Goal: Task Accomplishment & Management: Use online tool/utility

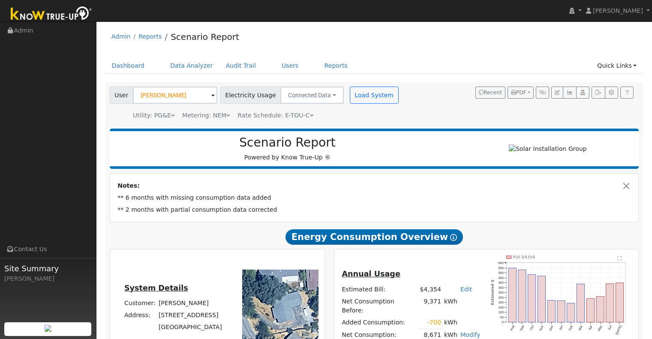
scroll to position [582, 0]
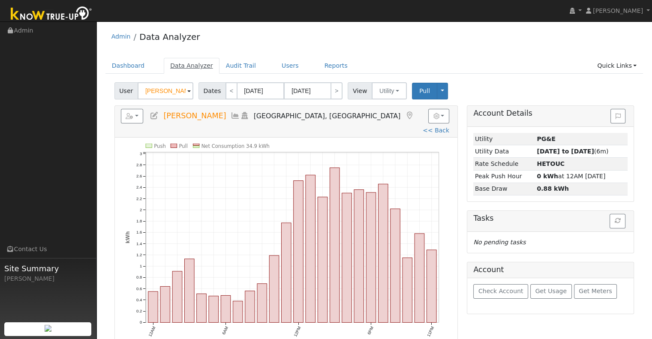
click at [199, 65] on link "Data Analyzer" at bounding box center [192, 66] width 56 height 16
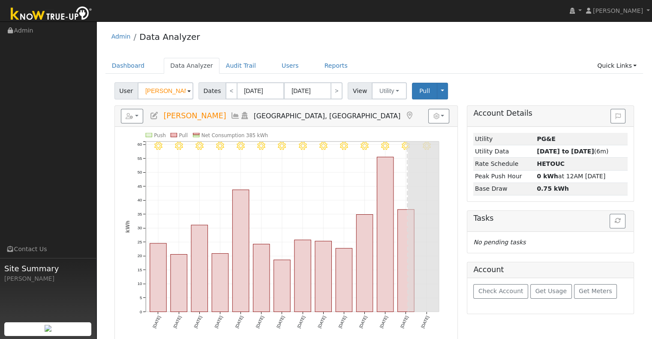
click at [178, 97] on input "[PERSON_NAME]" at bounding box center [166, 90] width 56 height 17
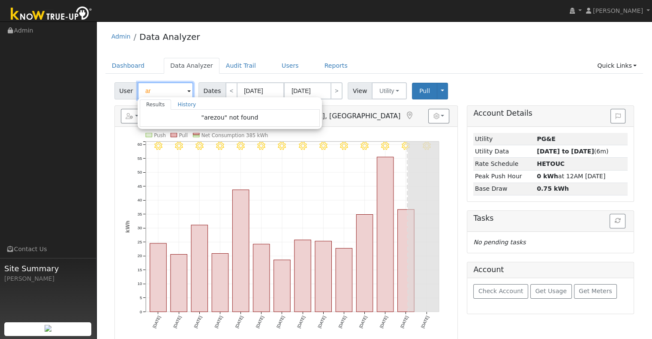
type input "a"
click at [275, 62] on link "Users" at bounding box center [290, 66] width 30 height 16
type input "Jordan Torres"
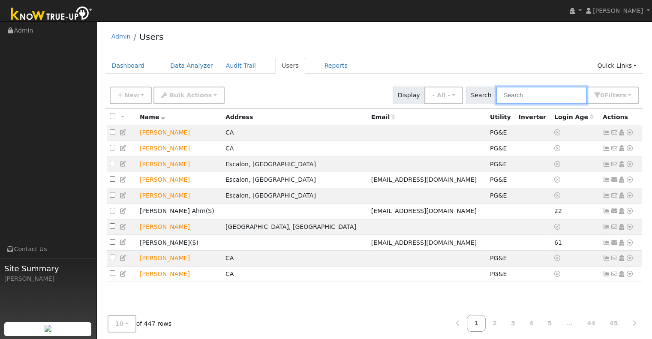
click at [522, 100] on input "text" at bounding box center [541, 96] width 91 height 18
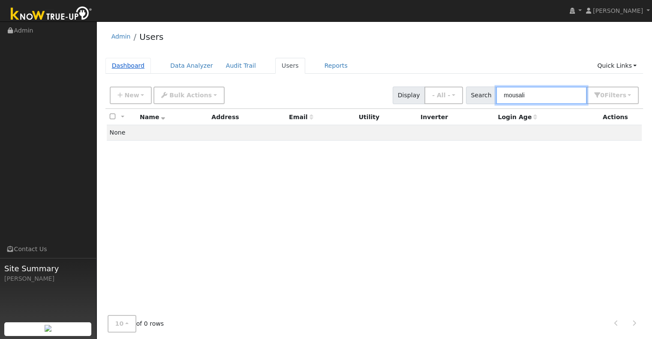
type input "mousali"
click at [135, 64] on link "Dashboard" at bounding box center [128, 66] width 46 height 16
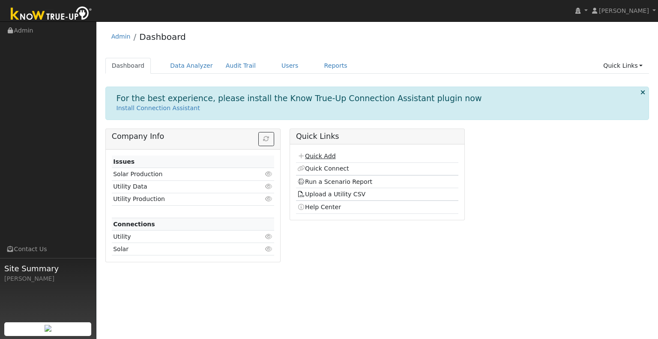
click at [318, 153] on link "Quick Add" at bounding box center [316, 156] width 38 height 7
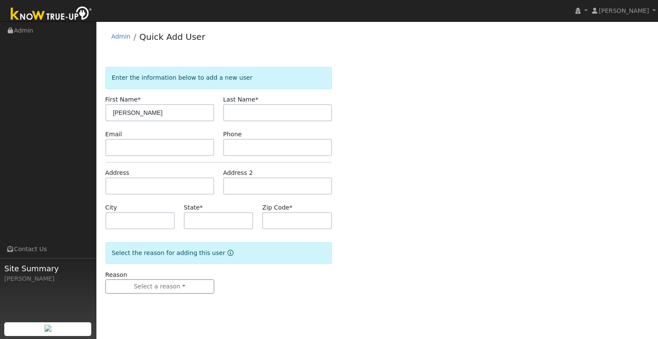
type input "[PERSON_NAME]"
type input "Mousali"
type input "CA"
type input "95337"
click at [171, 284] on button "Select a reason" at bounding box center [159, 286] width 109 height 15
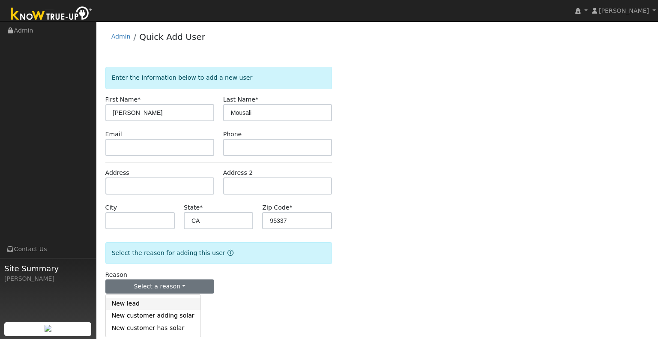
click at [174, 305] on link "New lead" at bounding box center [153, 304] width 95 height 12
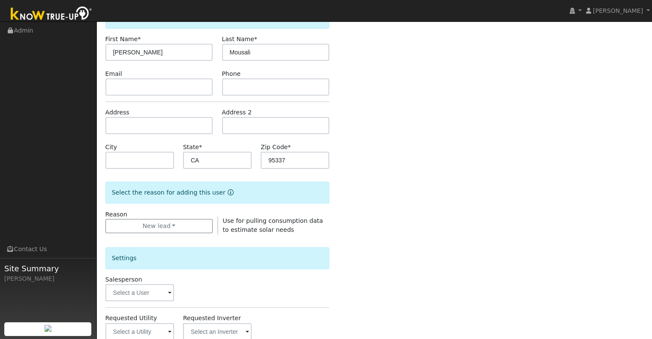
scroll to position [129, 0]
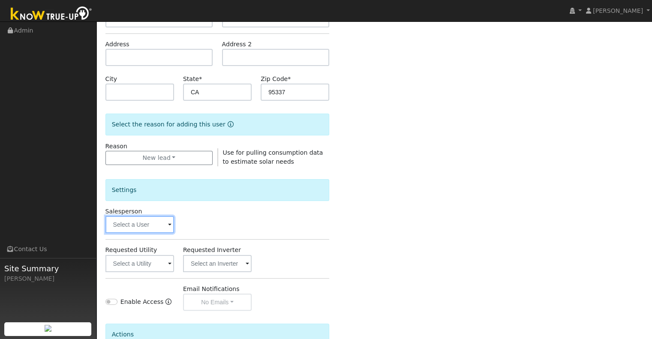
click at [148, 225] on input "text" at bounding box center [139, 224] width 69 height 17
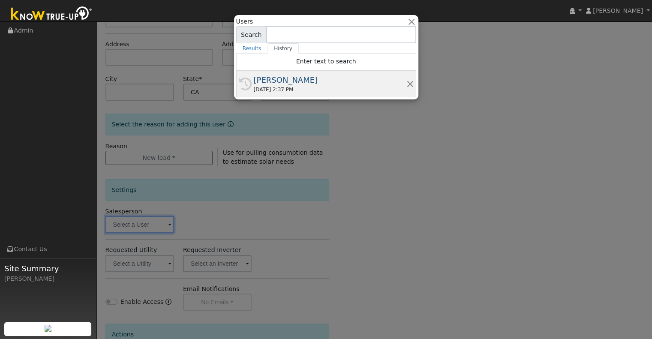
click at [286, 77] on div "[PERSON_NAME]" at bounding box center [330, 80] width 153 height 12
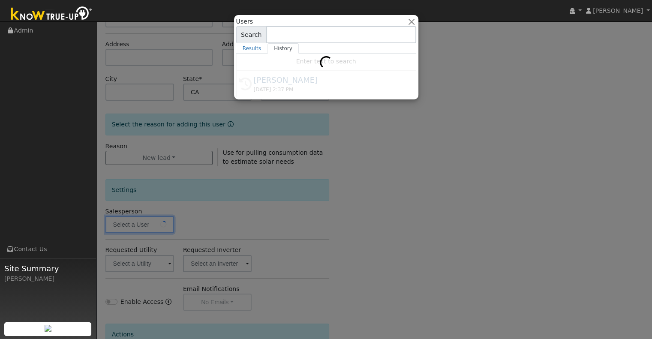
type input "[PERSON_NAME]"
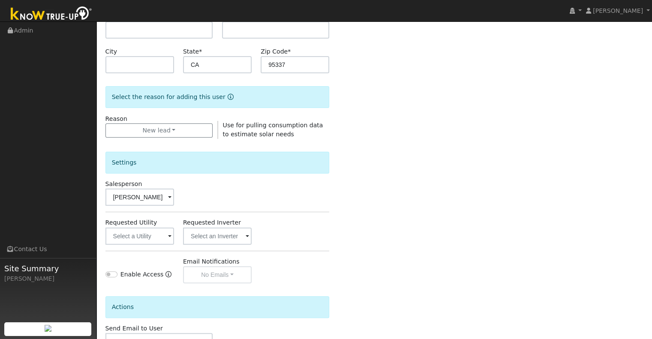
scroll to position [171, 0]
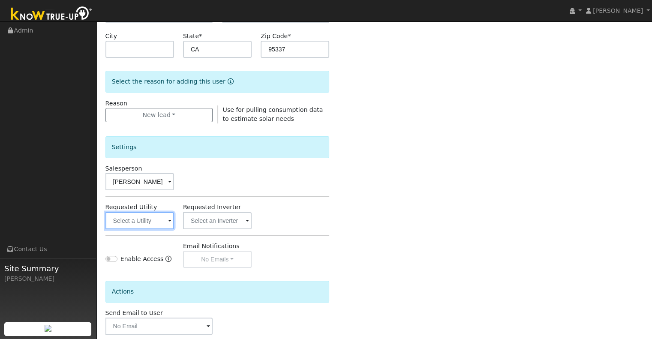
click at [153, 220] on input "text" at bounding box center [139, 220] width 69 height 17
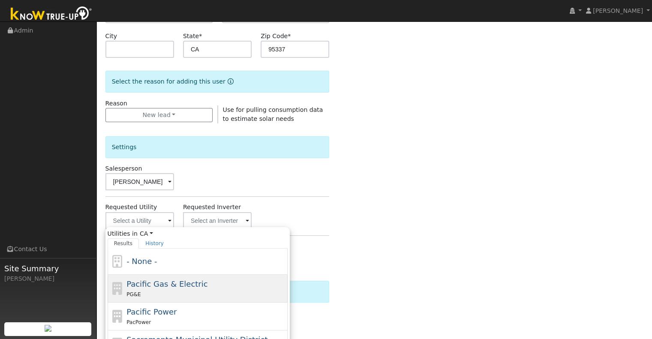
click at [196, 284] on span "Pacific Gas & Electric" at bounding box center [166, 283] width 81 height 9
type input "Pacific Gas & Electric"
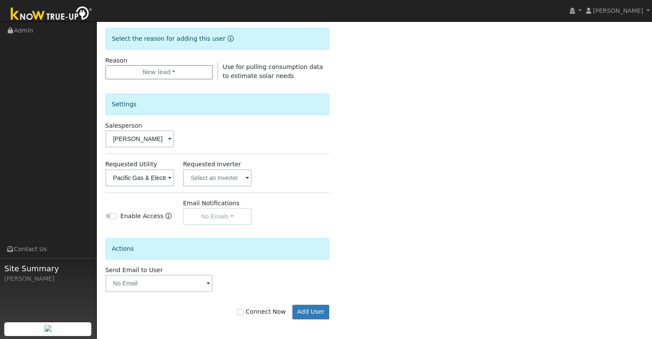
scroll to position [215, 0]
click at [243, 313] on input "Connect Now" at bounding box center [240, 312] width 6 height 6
checkbox input "true"
click at [308, 310] on button "Add User" at bounding box center [310, 311] width 37 height 15
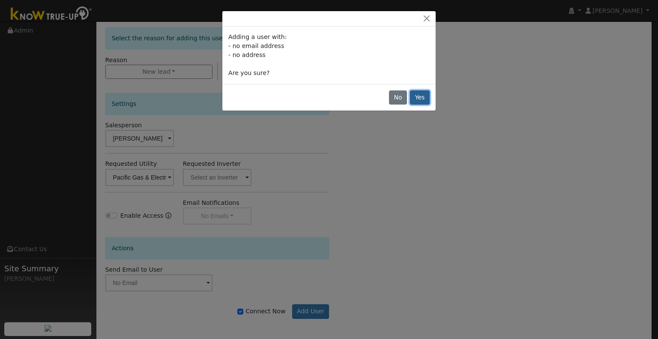
click at [423, 99] on button "Yes" at bounding box center [420, 97] width 20 height 15
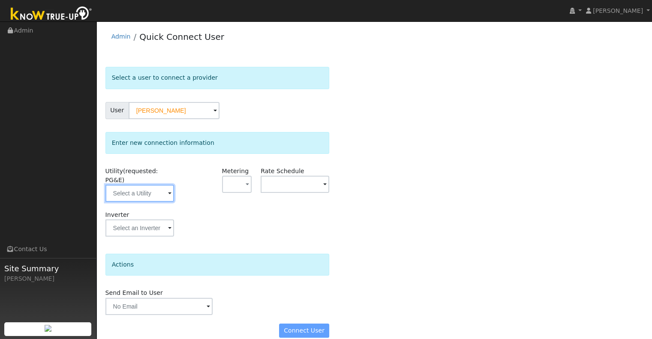
click at [150, 185] on input "text" at bounding box center [139, 193] width 69 height 17
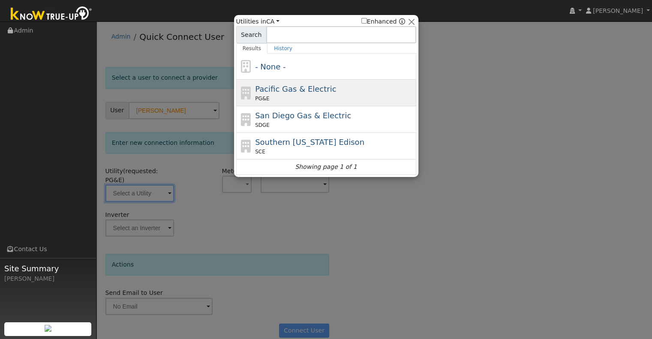
click at [280, 99] on div "PG&E" at bounding box center [334, 99] width 159 height 8
type input "PG&E"
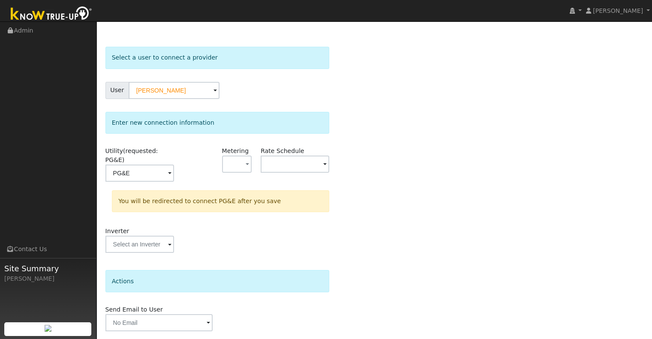
scroll to position [38, 0]
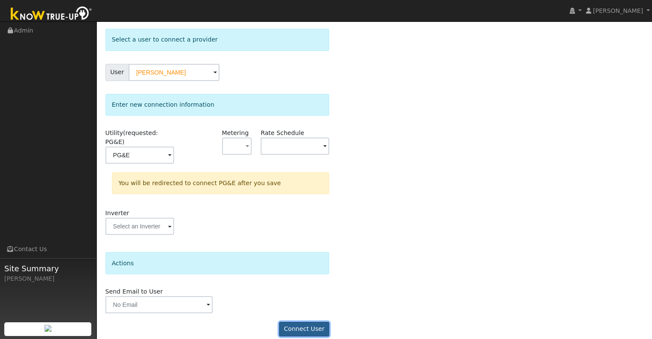
click at [298, 322] on button "Connect User" at bounding box center [304, 329] width 51 height 15
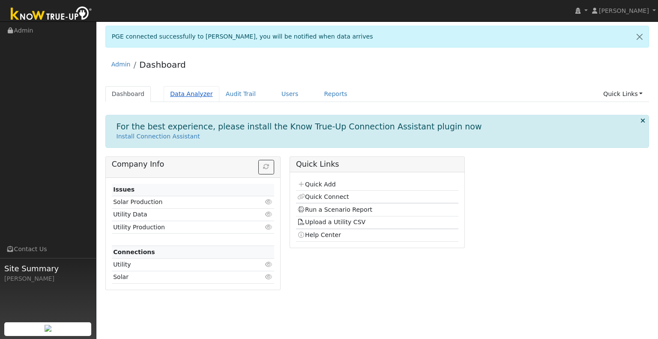
click at [196, 93] on link "Data Analyzer" at bounding box center [192, 94] width 56 height 16
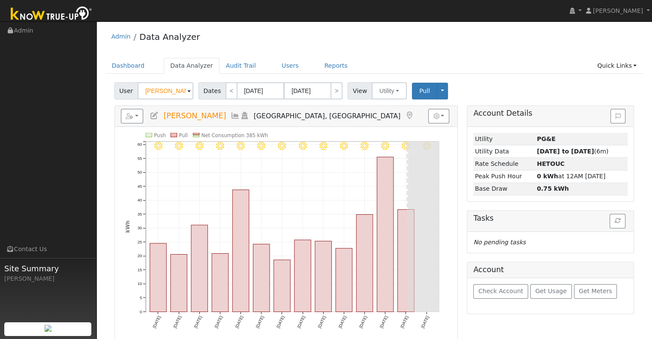
click at [175, 95] on input "[PERSON_NAME]" at bounding box center [166, 90] width 56 height 17
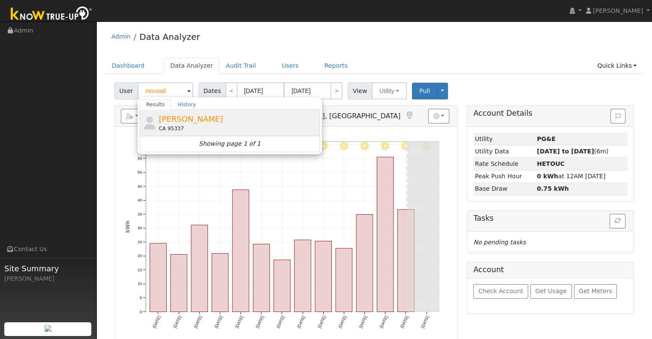
click at [0, 0] on div "[PERSON_NAME] [GEOGRAPHIC_DATA] 95337" at bounding box center [0, 0] width 0 height 0
type input "[PERSON_NAME]"
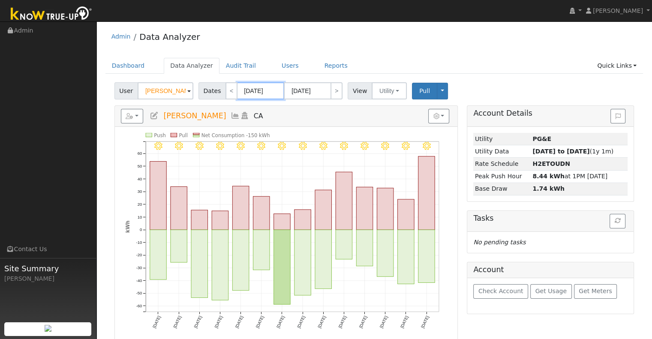
click at [262, 92] on input "[DATE]" at bounding box center [260, 90] width 47 height 17
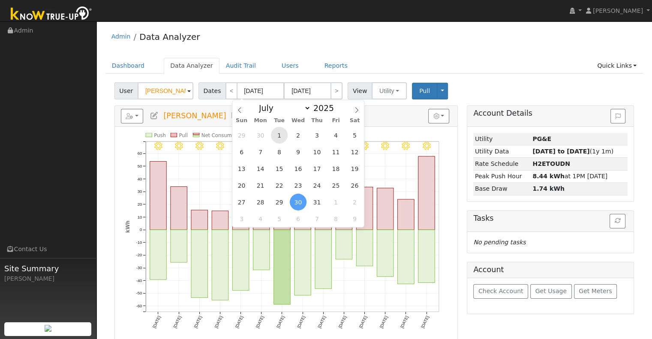
click at [278, 134] on span "1" at bounding box center [279, 135] width 17 height 17
type input "[DATE]"
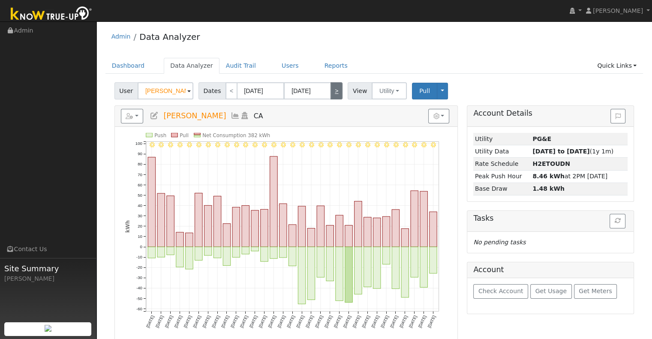
click at [330, 93] on link ">" at bounding box center [336, 90] width 12 height 17
type input "[DATE]"
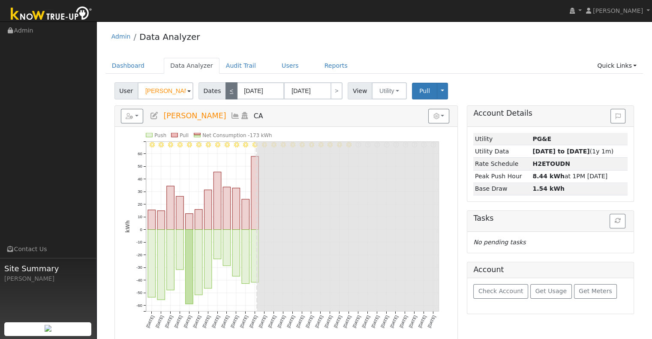
click at [228, 86] on link "<" at bounding box center [231, 90] width 12 height 17
type input "[DATE]"
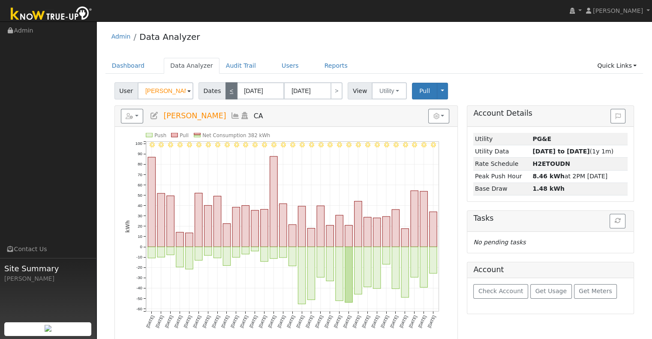
click at [228, 86] on link "<" at bounding box center [231, 90] width 12 height 17
type input "[DATE]"
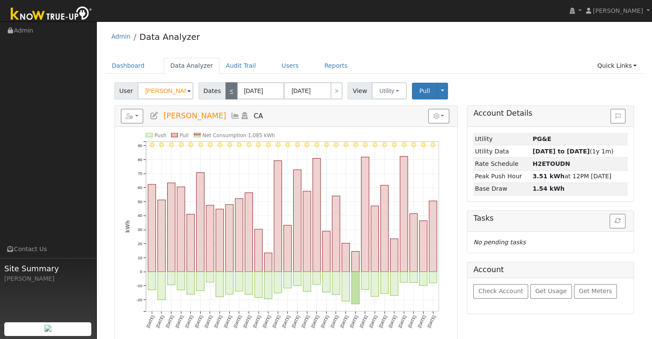
click at [228, 86] on link "<" at bounding box center [231, 90] width 12 height 17
type input "[DATE]"
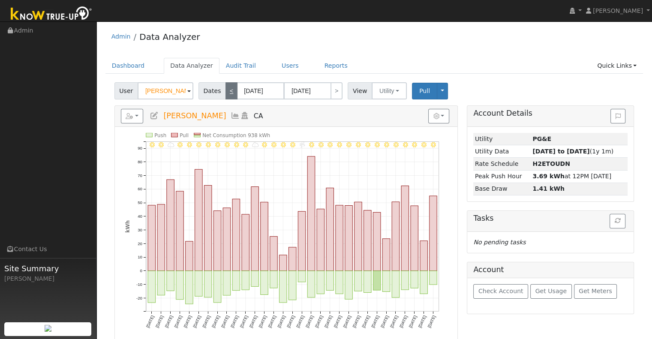
click at [228, 86] on link "<" at bounding box center [231, 90] width 12 height 17
type input "[DATE]"
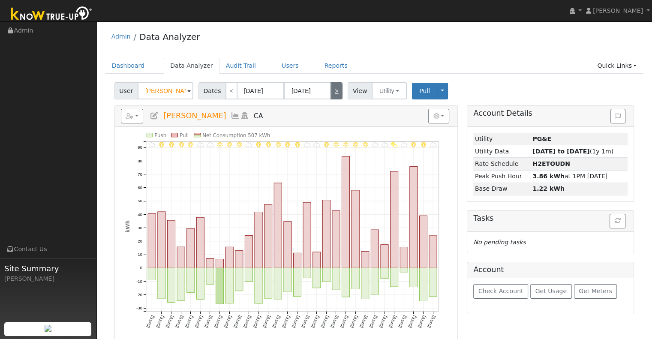
click at [335, 94] on link ">" at bounding box center [336, 90] width 12 height 17
type input "[DATE]"
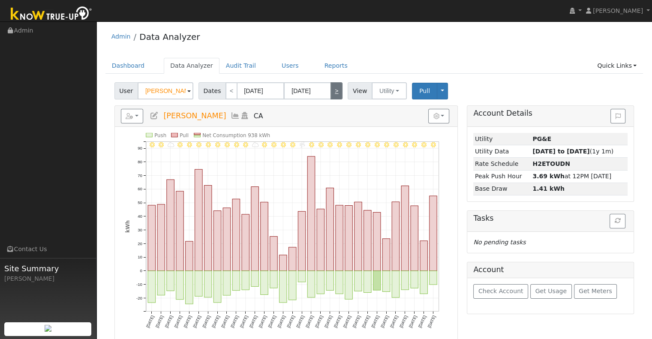
click at [334, 94] on link ">" at bounding box center [336, 90] width 12 height 17
type input "[DATE]"
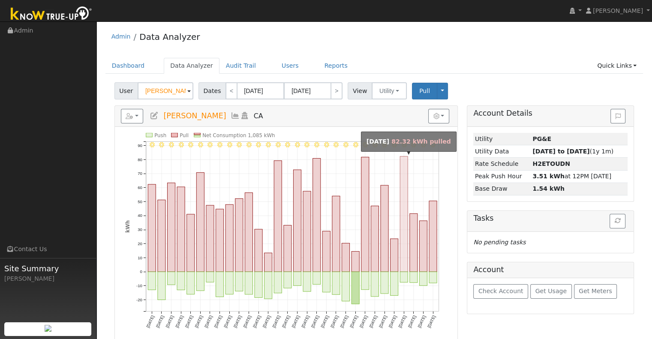
click at [407, 214] on rect "onclick=""" at bounding box center [404, 213] width 8 height 115
type input "[DATE]"
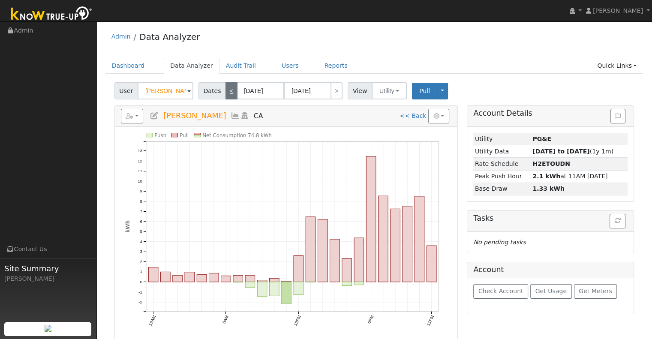
click at [231, 87] on link "<" at bounding box center [231, 90] width 12 height 17
type input "[DATE]"
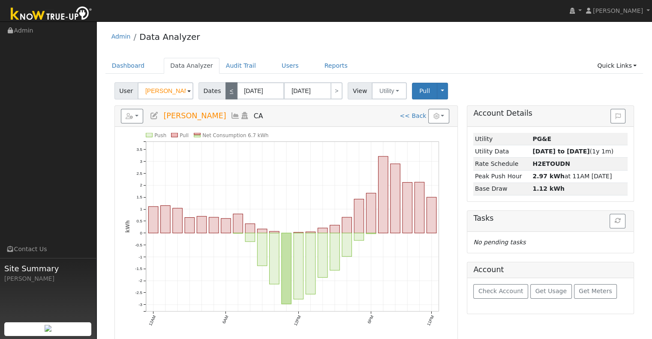
click at [225, 89] on link "<" at bounding box center [231, 90] width 12 height 17
type input "[DATE]"
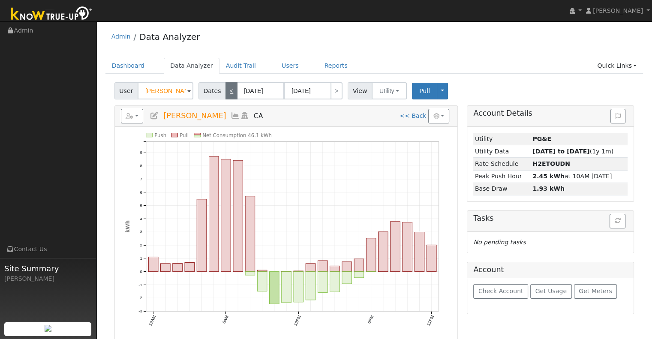
click at [229, 84] on link "<" at bounding box center [231, 90] width 12 height 17
type input "[DATE]"
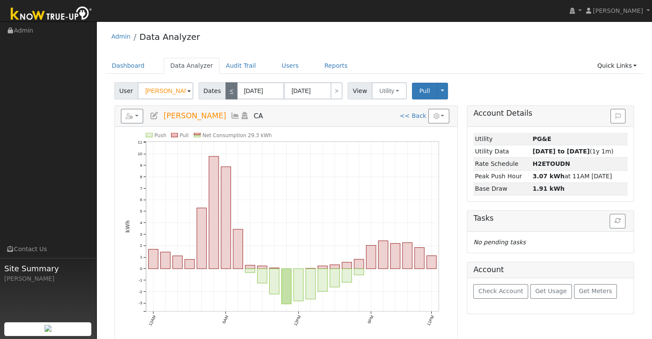
click at [229, 84] on link "<" at bounding box center [231, 90] width 12 height 17
type input "[DATE]"
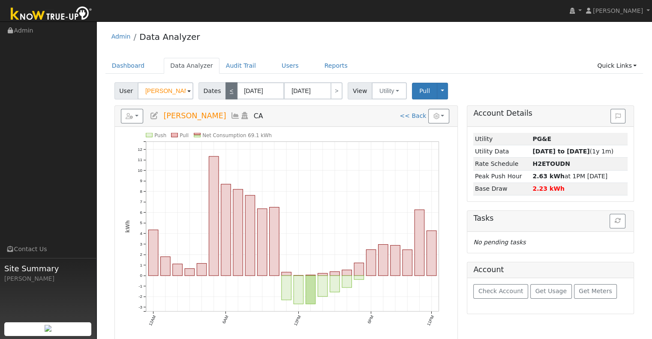
click at [225, 82] on link "<" at bounding box center [231, 90] width 12 height 17
type input "[DATE]"
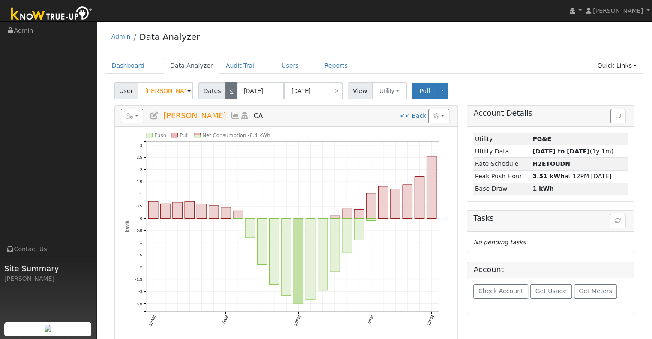
click at [225, 82] on link "<" at bounding box center [231, 90] width 12 height 17
type input "[DATE]"
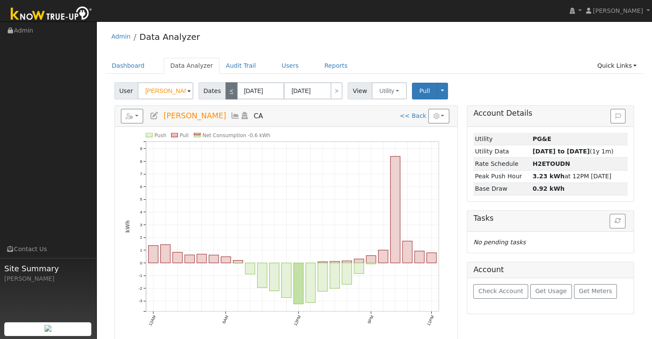
click at [225, 82] on link "<" at bounding box center [231, 90] width 12 height 17
type input "[DATE]"
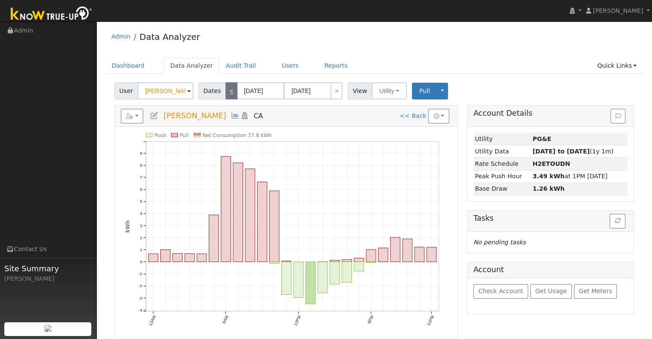
click at [225, 82] on link "<" at bounding box center [231, 90] width 12 height 17
type input "[DATE]"
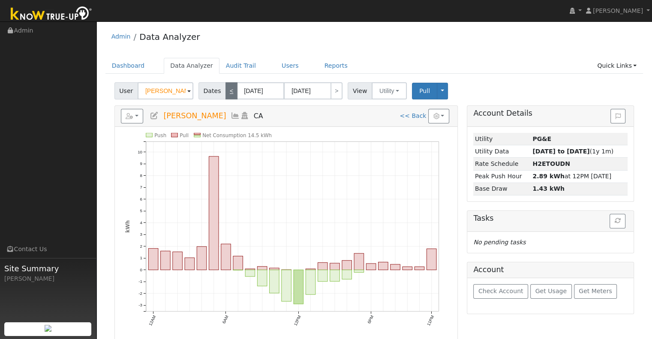
click at [225, 82] on link "<" at bounding box center [231, 90] width 12 height 17
type input "[DATE]"
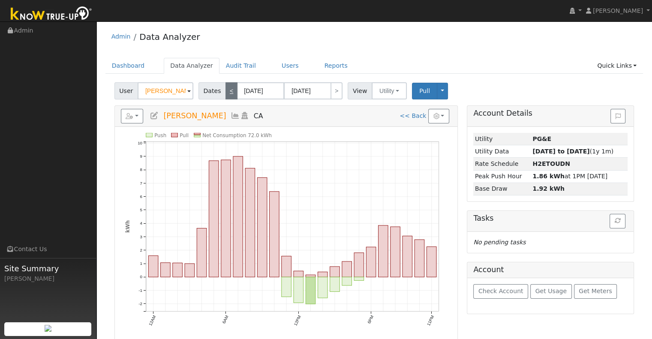
click at [225, 82] on link "<" at bounding box center [231, 90] width 12 height 17
type input "[DATE]"
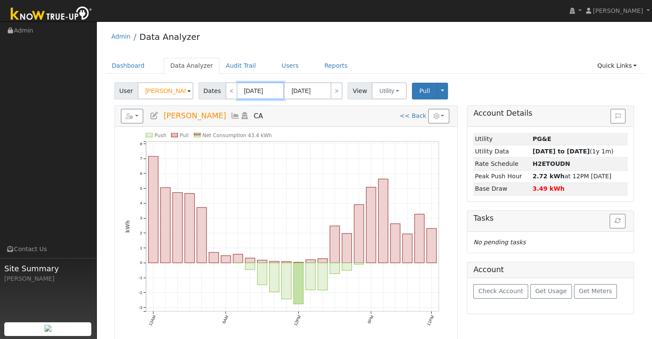
click at [246, 90] on input "[DATE]" at bounding box center [260, 90] width 47 height 17
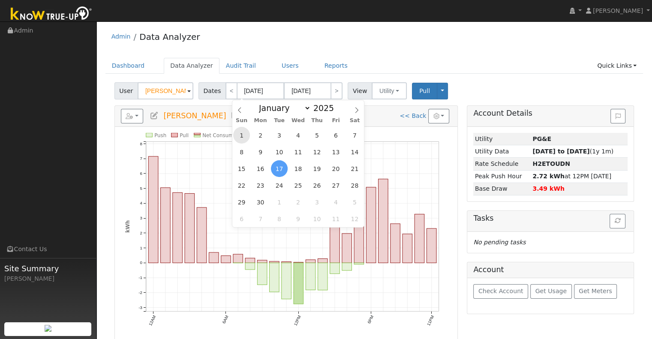
click at [247, 133] on span "1" at bounding box center [241, 135] width 17 height 17
type input "[DATE]"
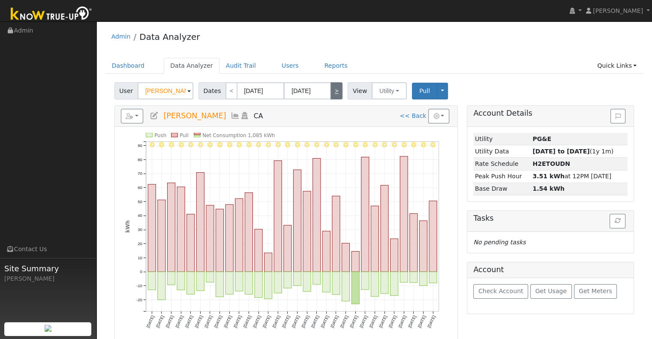
click at [335, 91] on link ">" at bounding box center [336, 90] width 12 height 17
type input "[DATE]"
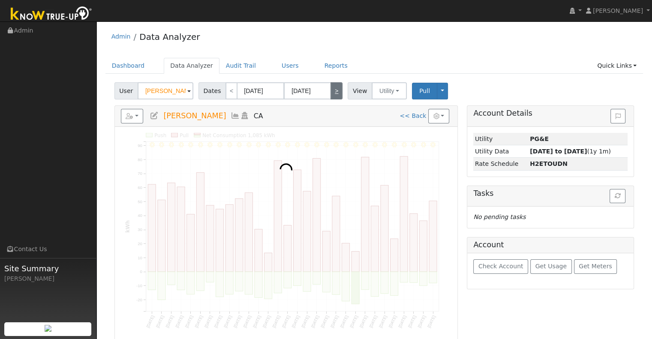
click at [335, 91] on link ">" at bounding box center [336, 90] width 12 height 17
type input "[DATE]"
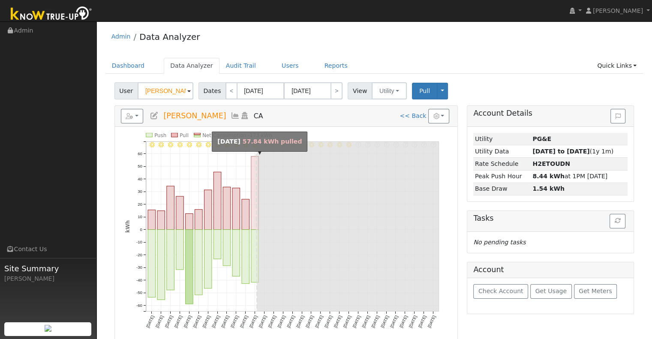
click at [254, 170] on rect "onclick=""" at bounding box center [255, 192] width 8 height 73
type input "[DATE]"
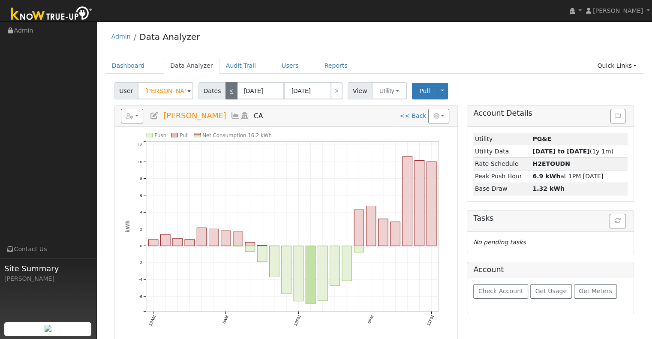
click at [227, 87] on link "<" at bounding box center [231, 90] width 12 height 17
type input "[DATE]"
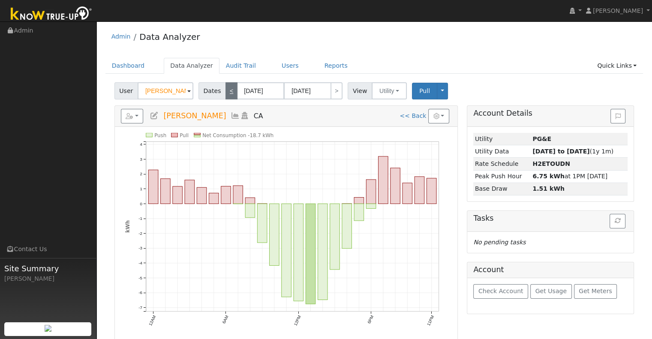
click at [227, 87] on link "<" at bounding box center [231, 90] width 12 height 17
type input "[DATE]"
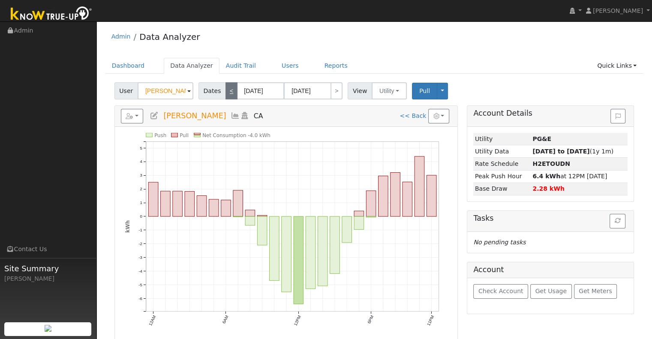
click at [227, 87] on link "<" at bounding box center [231, 90] width 12 height 17
type input "[DATE]"
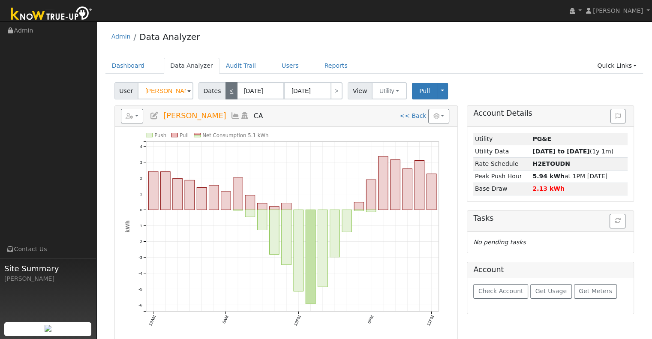
click at [227, 87] on link "<" at bounding box center [231, 90] width 12 height 17
type input "[DATE]"
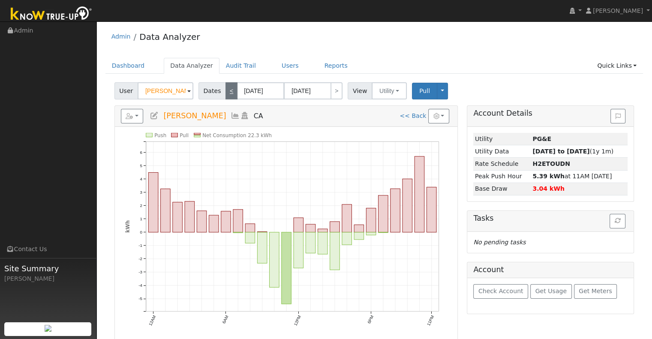
click at [227, 87] on link "<" at bounding box center [231, 90] width 12 height 17
type input "[DATE]"
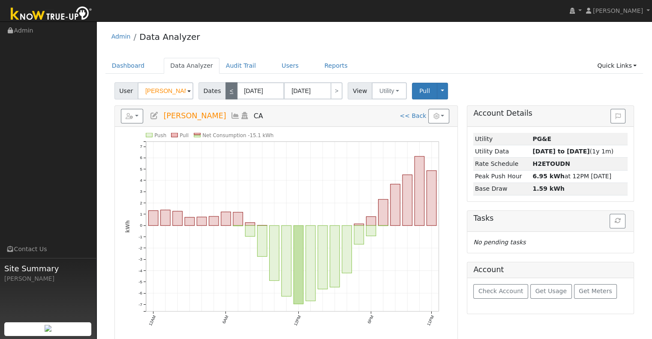
click at [227, 87] on link "<" at bounding box center [231, 90] width 12 height 17
type input "[DATE]"
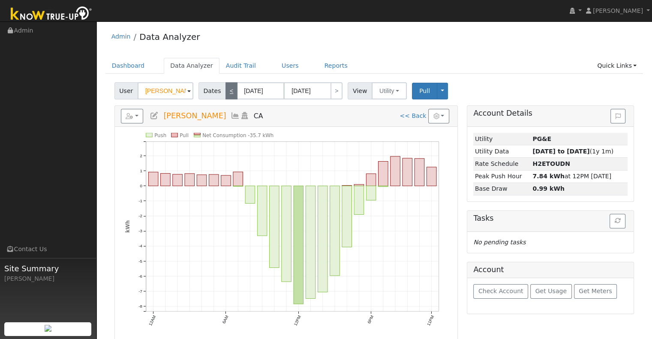
click at [227, 87] on link "<" at bounding box center [231, 90] width 12 height 17
type input "[DATE]"
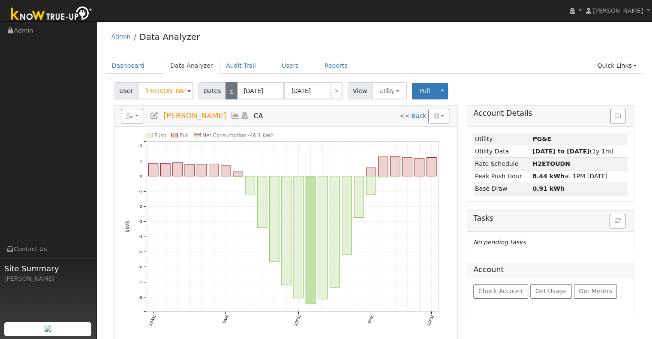
click at [227, 87] on link "<" at bounding box center [231, 90] width 12 height 17
type input "[DATE]"
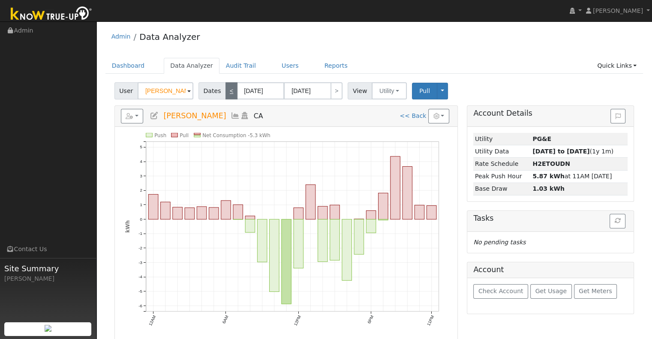
click at [227, 87] on link "<" at bounding box center [231, 90] width 12 height 17
type input "[DATE]"
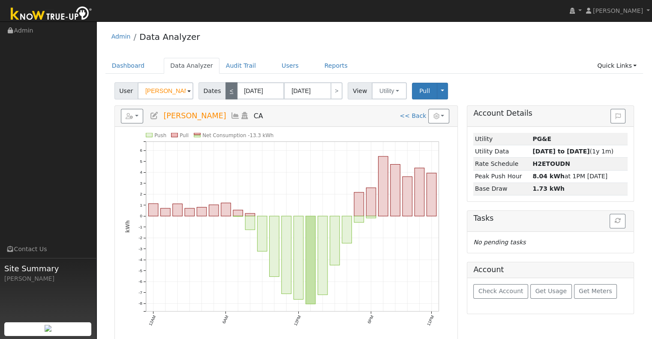
click at [227, 87] on link "<" at bounding box center [231, 90] width 12 height 17
type input "[DATE]"
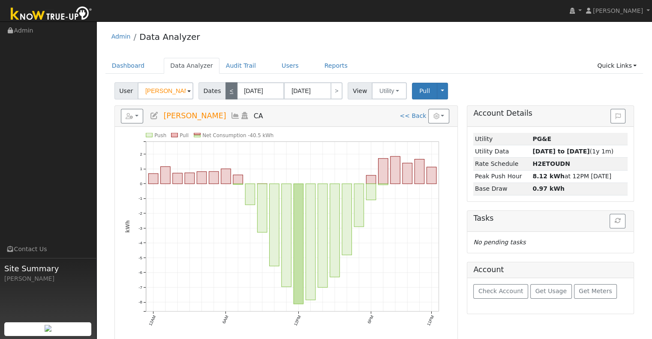
click at [227, 87] on link "<" at bounding box center [231, 90] width 12 height 17
type input "[DATE]"
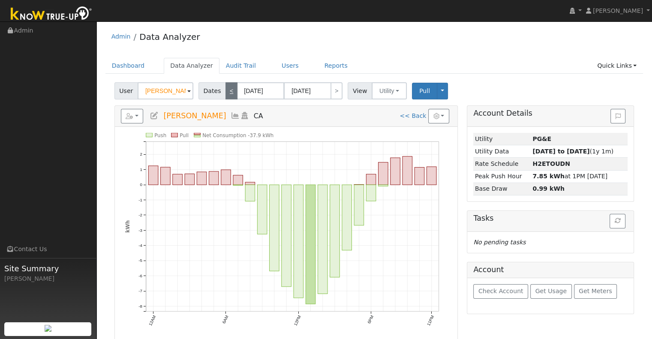
click at [227, 87] on link "<" at bounding box center [231, 90] width 12 height 17
type input "[DATE]"
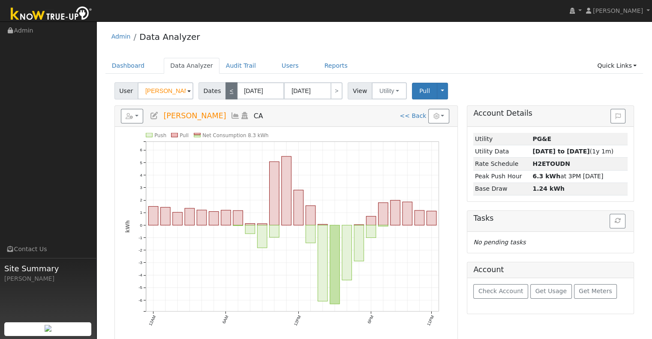
click at [227, 87] on link "<" at bounding box center [231, 90] width 12 height 17
type input "[DATE]"
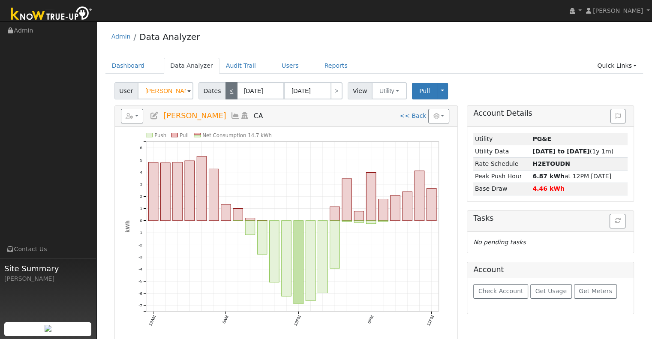
click at [227, 87] on link "<" at bounding box center [231, 90] width 12 height 17
type input "[DATE]"
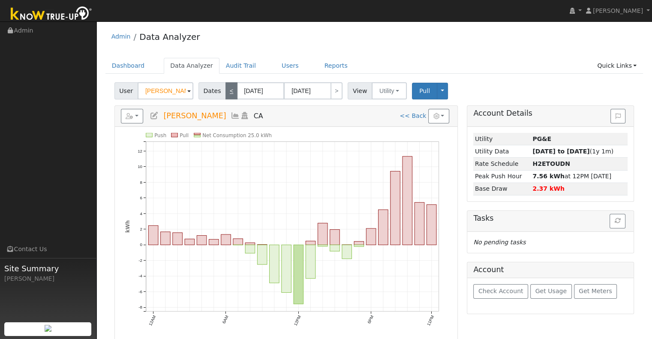
click at [227, 87] on link "<" at bounding box center [231, 90] width 12 height 17
type input "[DATE]"
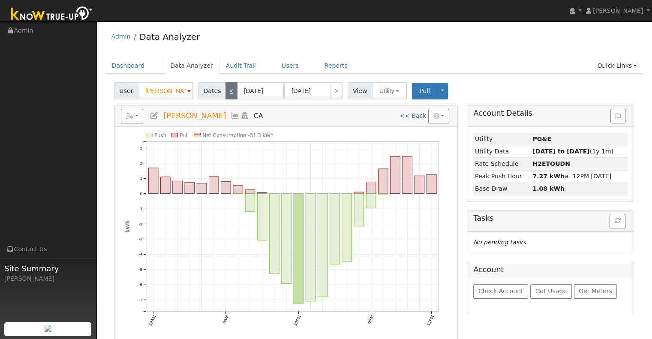
click at [227, 87] on link "<" at bounding box center [231, 90] width 12 height 17
type input "[DATE]"
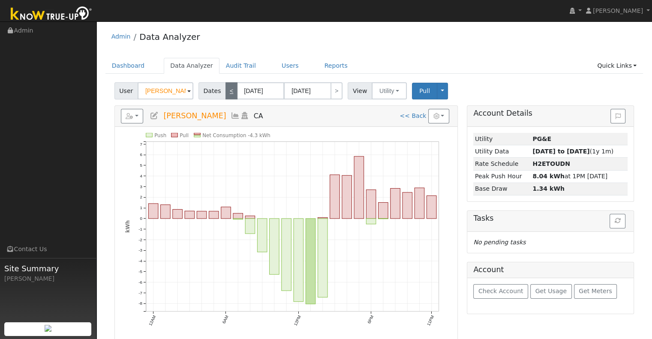
click at [227, 87] on link "<" at bounding box center [231, 90] width 12 height 17
type input "[DATE]"
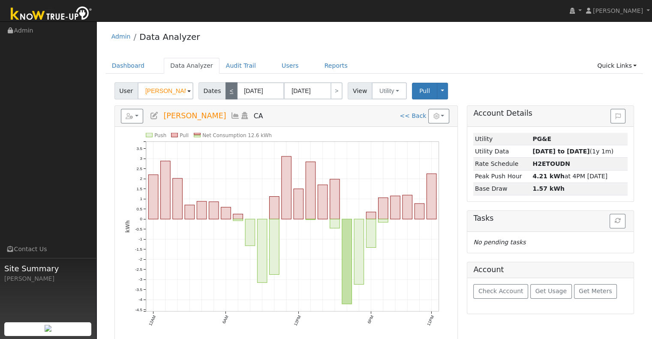
click at [227, 87] on link "<" at bounding box center [231, 90] width 12 height 17
type input "[DATE]"
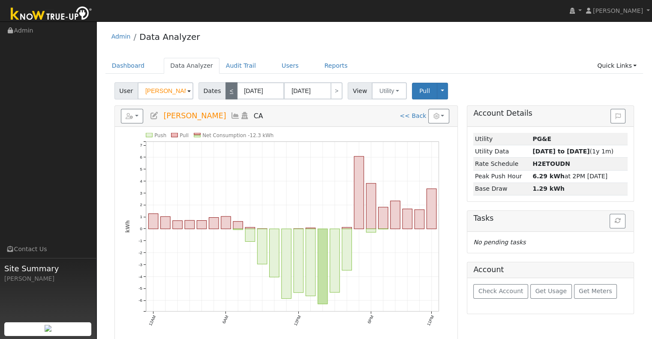
click at [227, 87] on link "<" at bounding box center [231, 90] width 12 height 17
type input "[DATE]"
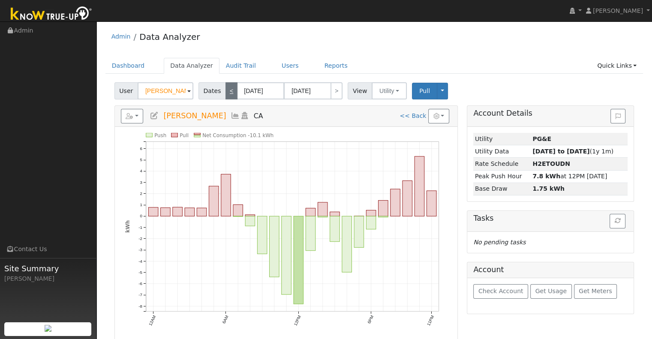
click at [227, 87] on link "<" at bounding box center [231, 90] width 12 height 17
type input "[DATE]"
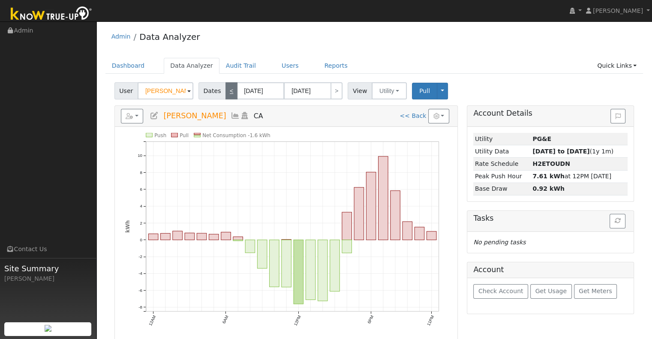
click at [227, 87] on link "<" at bounding box center [231, 90] width 12 height 17
type input "[DATE]"
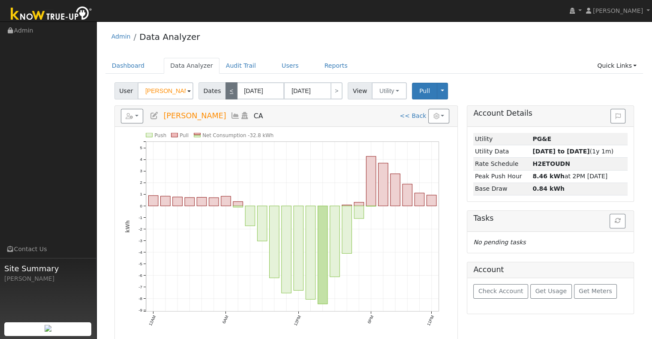
click at [227, 87] on link "<" at bounding box center [231, 90] width 12 height 17
type input "[DATE]"
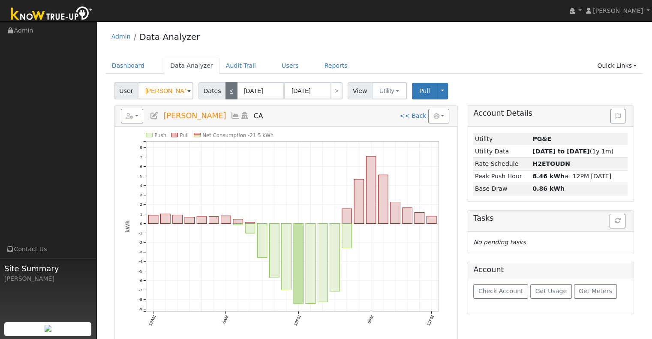
click at [227, 87] on link "<" at bounding box center [231, 90] width 12 height 17
type input "[DATE]"
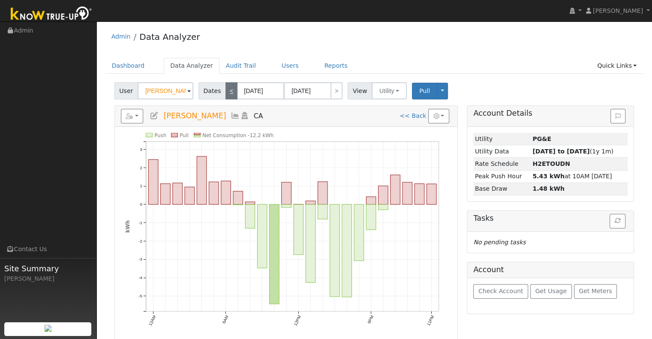
click at [227, 87] on link "<" at bounding box center [231, 90] width 12 height 17
type input "[DATE]"
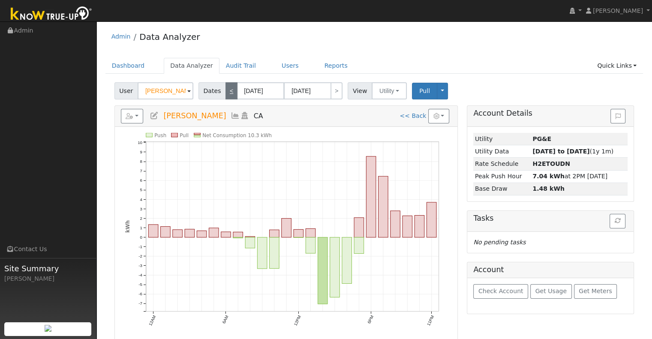
click at [227, 87] on link "<" at bounding box center [231, 90] width 12 height 17
type input "[DATE]"
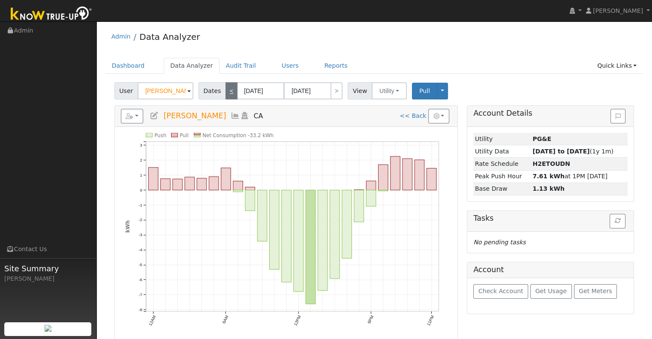
click at [227, 87] on link "<" at bounding box center [231, 90] width 12 height 17
type input "[DATE]"
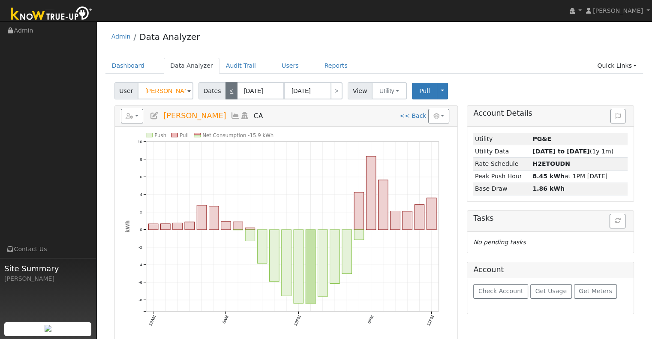
click at [227, 87] on link "<" at bounding box center [231, 90] width 12 height 17
type input "[DATE]"
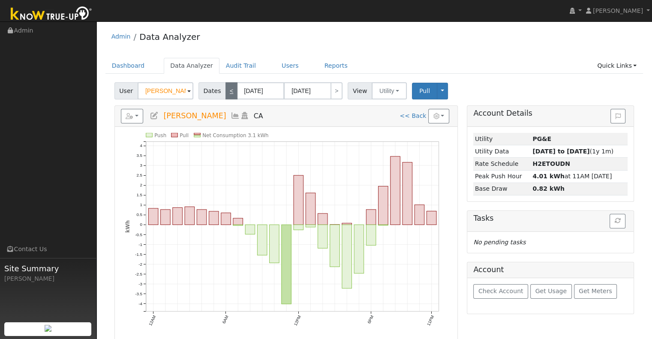
click at [227, 87] on link "<" at bounding box center [231, 90] width 12 height 17
type input "[DATE]"
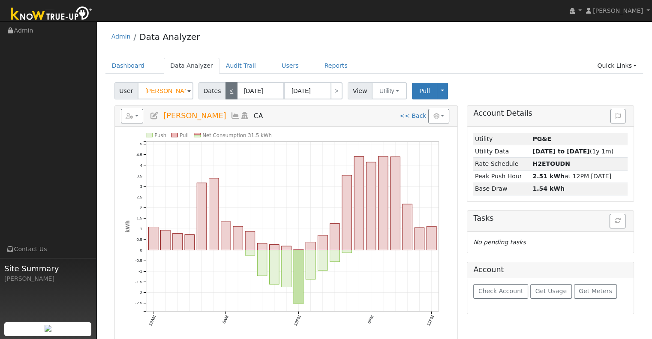
click at [227, 87] on link "<" at bounding box center [231, 90] width 12 height 17
type input "[DATE]"
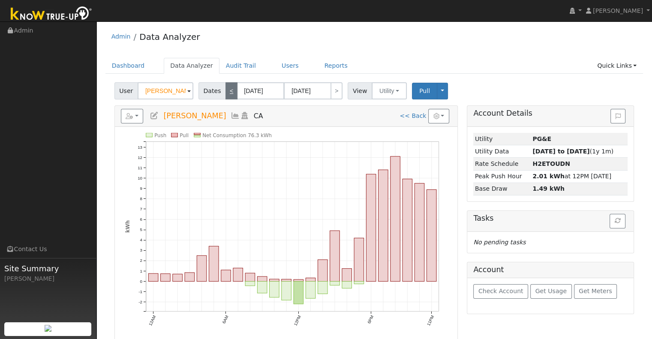
click at [230, 85] on link "<" at bounding box center [231, 90] width 12 height 17
type input "[DATE]"
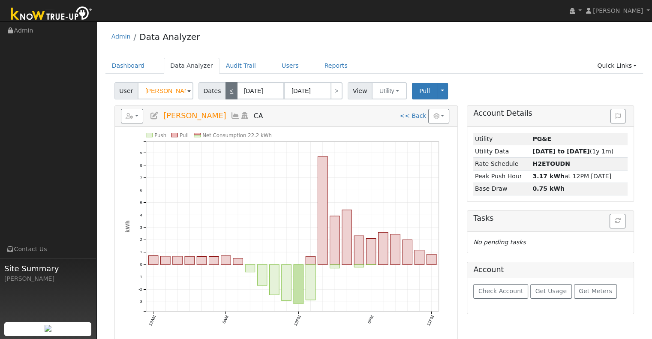
click at [230, 85] on link "<" at bounding box center [231, 90] width 12 height 17
type input "[DATE]"
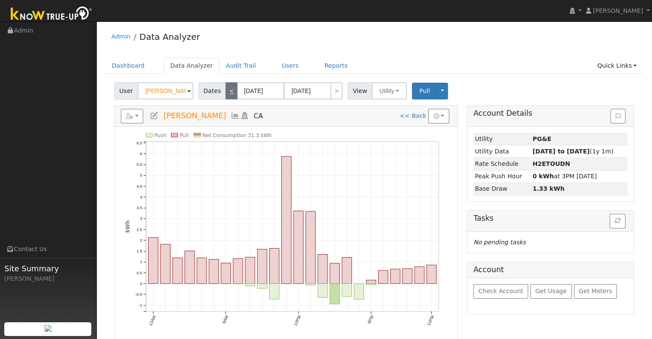
click at [230, 85] on link "<" at bounding box center [231, 90] width 12 height 17
type input "[DATE]"
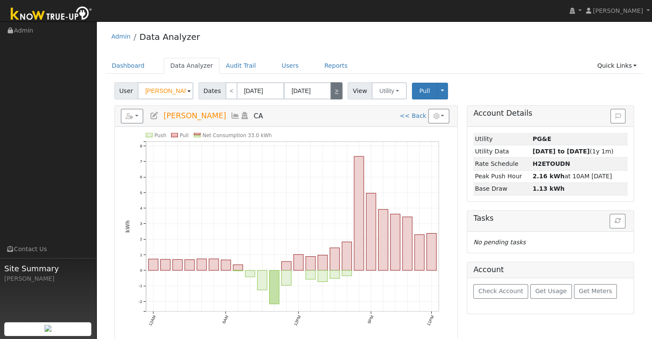
click at [330, 96] on link ">" at bounding box center [336, 90] width 12 height 17
type input "[DATE]"
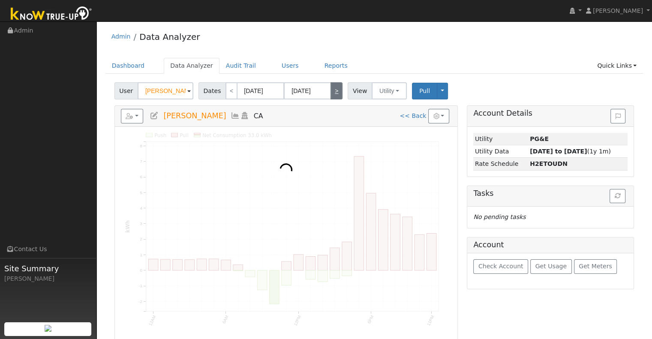
click at [330, 96] on link ">" at bounding box center [336, 90] width 12 height 17
type input "[DATE]"
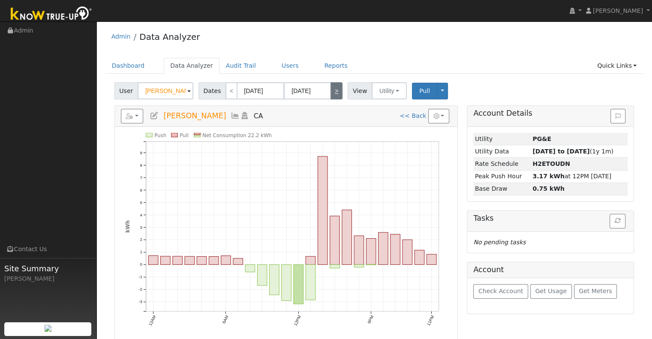
click at [330, 96] on link ">" at bounding box center [336, 90] width 12 height 17
type input "[DATE]"
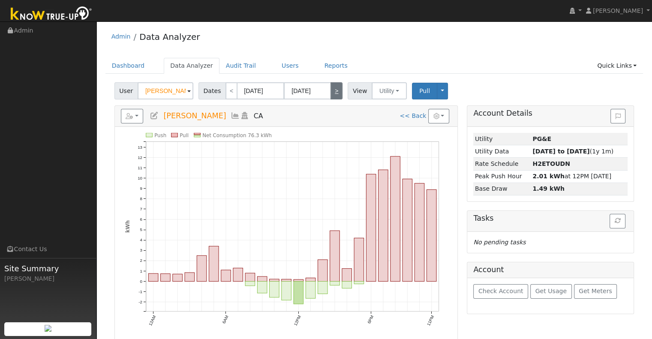
click at [330, 96] on link ">" at bounding box center [336, 90] width 12 height 17
type input "[DATE]"
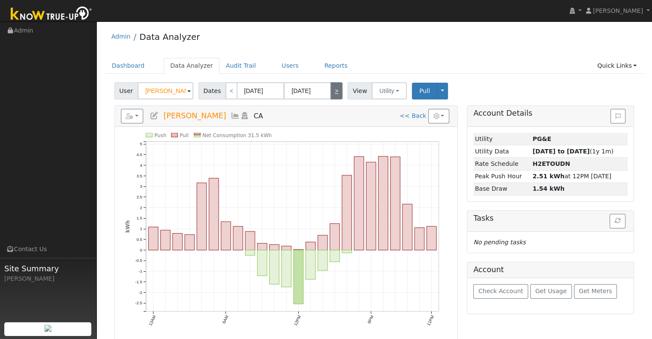
click at [330, 96] on link ">" at bounding box center [336, 90] width 12 height 17
type input "[DATE]"
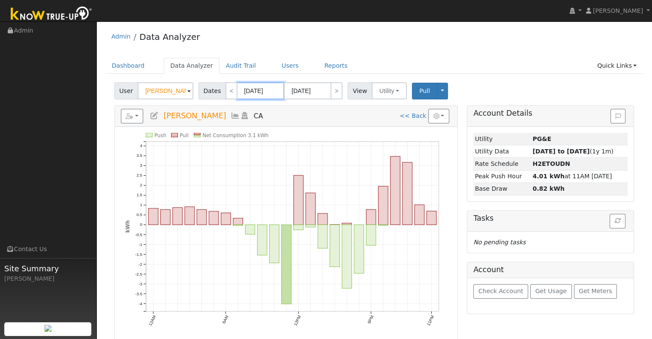
click at [241, 92] on input "[DATE]" at bounding box center [260, 90] width 47 height 17
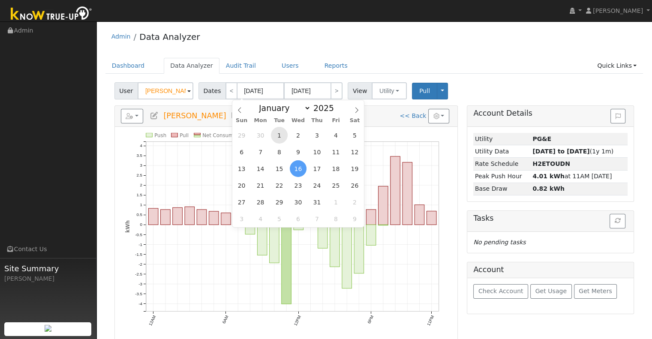
click at [284, 134] on span "1" at bounding box center [279, 135] width 17 height 17
type input "[DATE]"
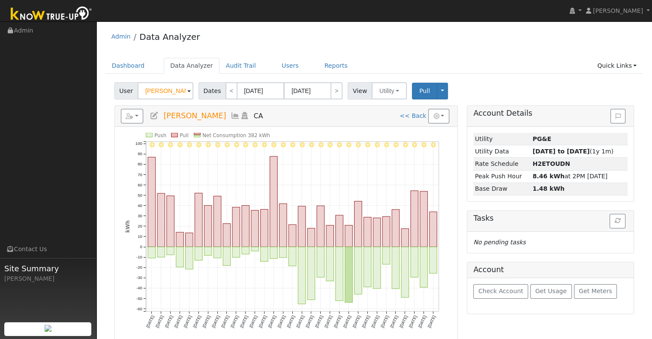
click at [353, 234] on icon "7/31 - Clear 7/30 - Clear 7/29 - Clear 7/28 - Clear 7/27 - Clear 7/26 - Clear 7…" at bounding box center [286, 237] width 322 height 208
click at [363, 234] on icon "7/31 - Clear 7/30 - Clear 7/29 - Clear 7/28 - Clear 7/27 - Clear 7/26 - Clear 7…" at bounding box center [286, 237] width 322 height 208
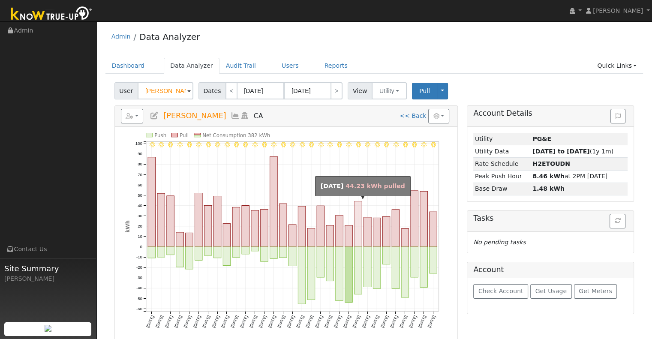
click at [357, 233] on rect "onclick=""" at bounding box center [358, 224] width 8 height 46
type input "[DATE]"
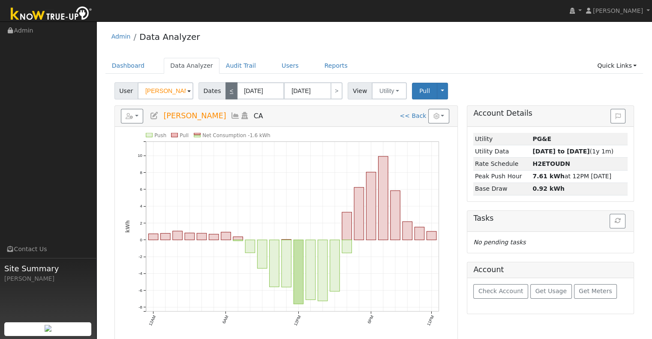
click at [232, 90] on link "<" at bounding box center [231, 90] width 12 height 17
type input "[DATE]"
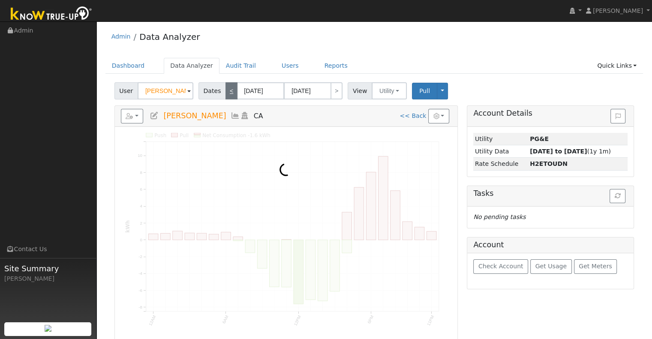
click at [232, 90] on link "<" at bounding box center [231, 90] width 12 height 17
type input "[DATE]"
click at [232, 90] on link "<" at bounding box center [231, 90] width 12 height 17
type input "[DATE]"
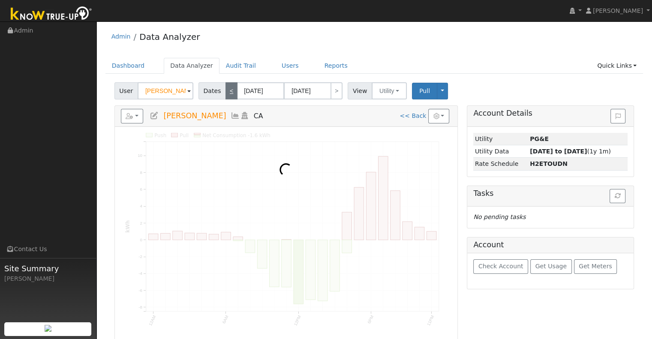
type input "[DATE]"
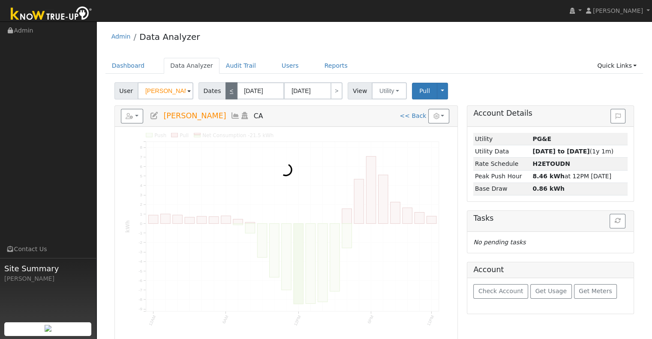
click at [232, 90] on link "<" at bounding box center [231, 90] width 12 height 17
type input "[DATE]"
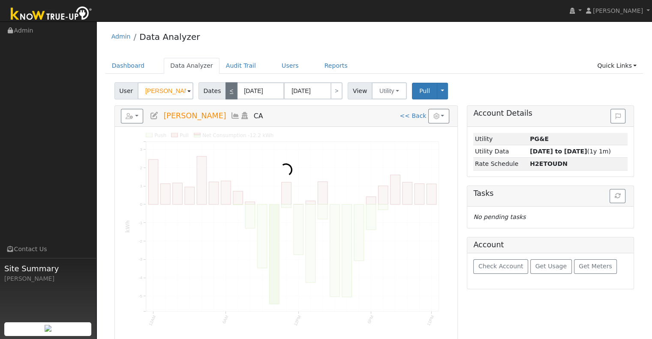
click at [232, 90] on link "<" at bounding box center [231, 90] width 12 height 17
type input "[DATE]"
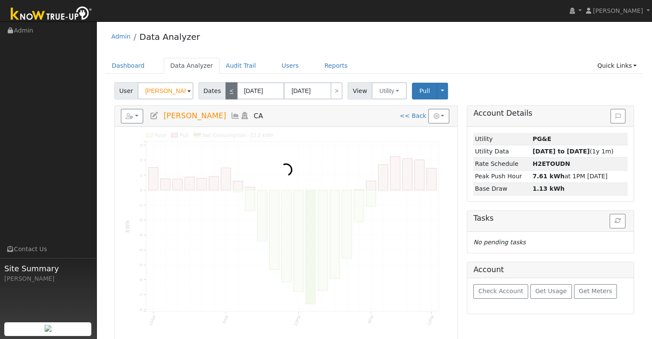
click at [232, 90] on link "<" at bounding box center [231, 90] width 12 height 17
type input "[DATE]"
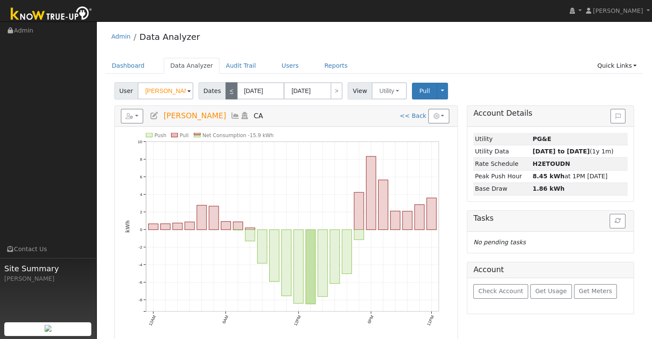
click at [232, 90] on link "<" at bounding box center [231, 90] width 12 height 17
type input "[DATE]"
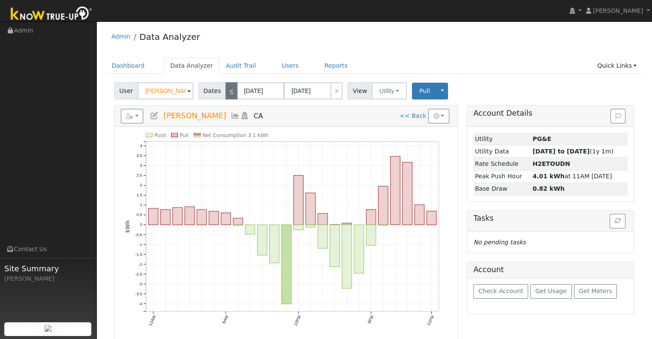
click at [232, 90] on link "<" at bounding box center [231, 90] width 12 height 17
type input "[DATE]"
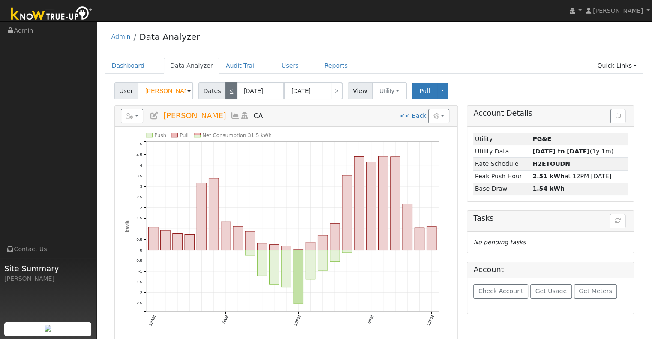
click at [232, 90] on link "<" at bounding box center [231, 90] width 12 height 17
type input "[DATE]"
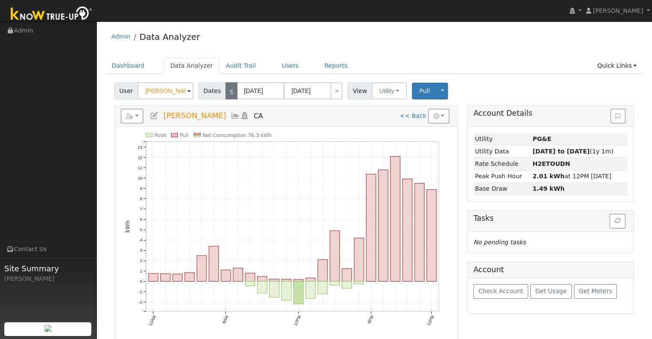
click at [232, 90] on link "<" at bounding box center [231, 90] width 12 height 17
type input "[DATE]"
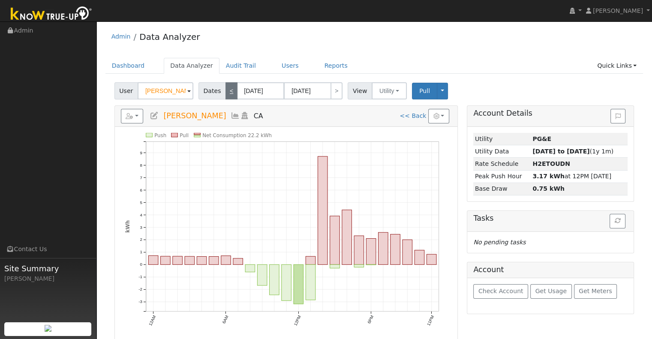
click at [232, 90] on link "<" at bounding box center [231, 90] width 12 height 17
type input "[DATE]"
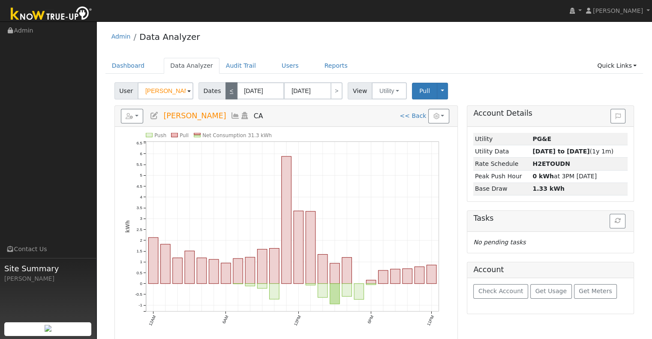
click at [232, 90] on link "<" at bounding box center [231, 90] width 12 height 17
type input "[DATE]"
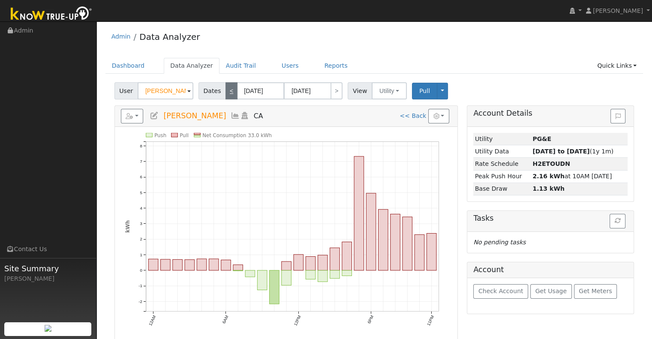
click at [232, 90] on link "<" at bounding box center [231, 90] width 12 height 17
type input "[DATE]"
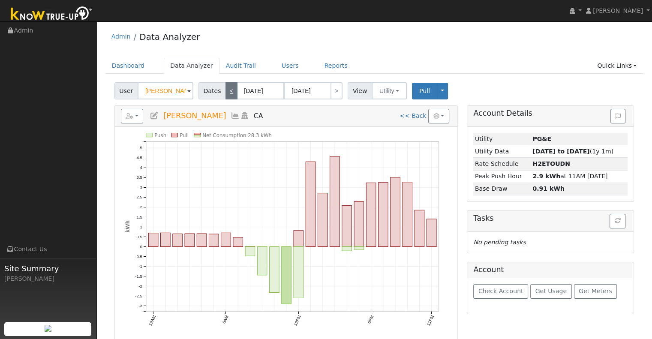
click at [232, 90] on link "<" at bounding box center [231, 90] width 12 height 17
type input "[DATE]"
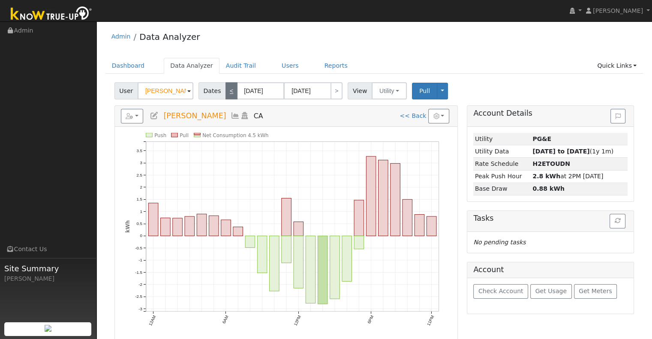
click at [232, 90] on link "<" at bounding box center [231, 90] width 12 height 17
type input "[DATE]"
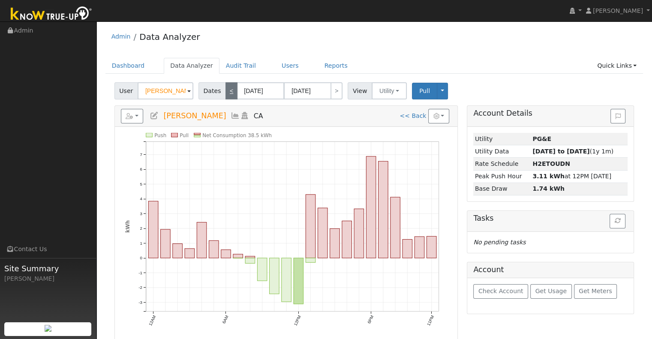
click at [232, 90] on link "<" at bounding box center [231, 90] width 12 height 17
type input "[DATE]"
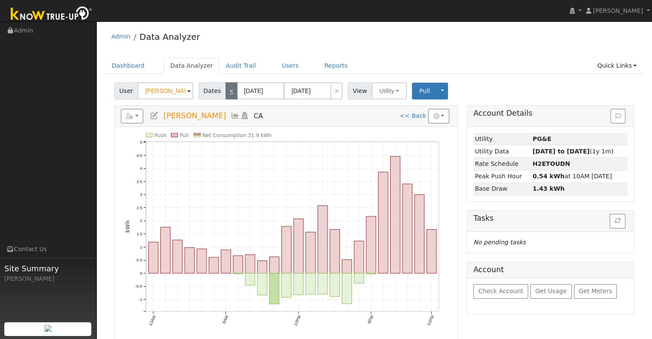
click at [232, 90] on link "<" at bounding box center [231, 90] width 12 height 17
type input "[DATE]"
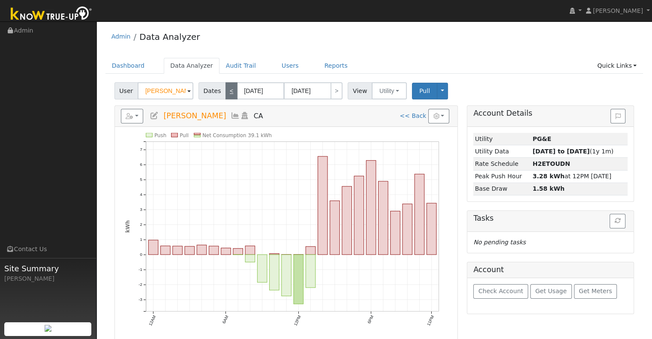
click at [232, 90] on link "<" at bounding box center [231, 90] width 12 height 17
type input "[DATE]"
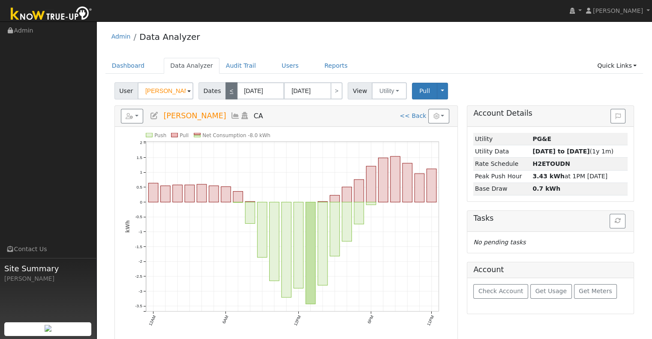
click at [232, 90] on link "<" at bounding box center [231, 90] width 12 height 17
type input "[DATE]"
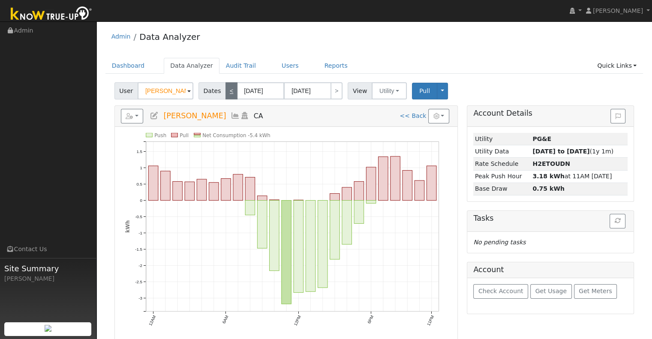
click at [232, 90] on link "<" at bounding box center [231, 90] width 12 height 17
type input "[DATE]"
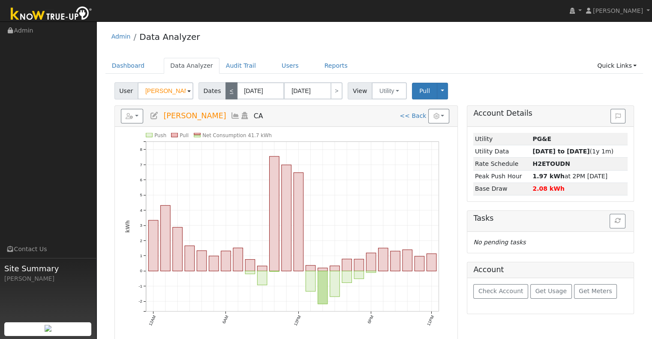
click at [232, 90] on link "<" at bounding box center [231, 90] width 12 height 17
type input "[DATE]"
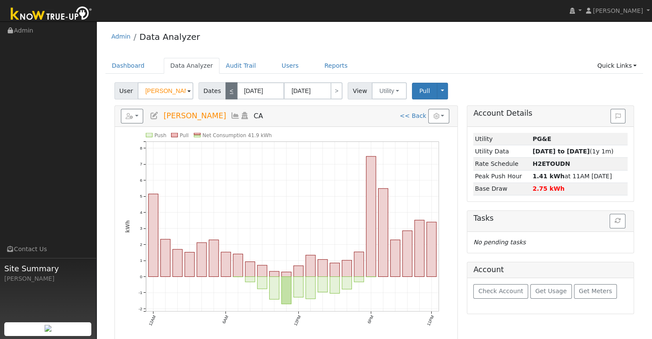
click at [232, 90] on link "<" at bounding box center [231, 90] width 12 height 17
type input "[DATE]"
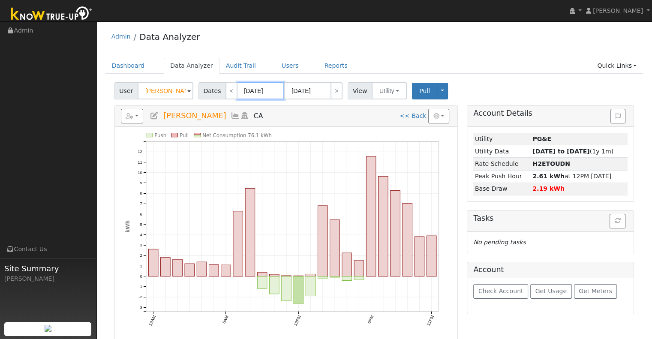
click at [257, 94] on input "[DATE]" at bounding box center [260, 90] width 47 height 17
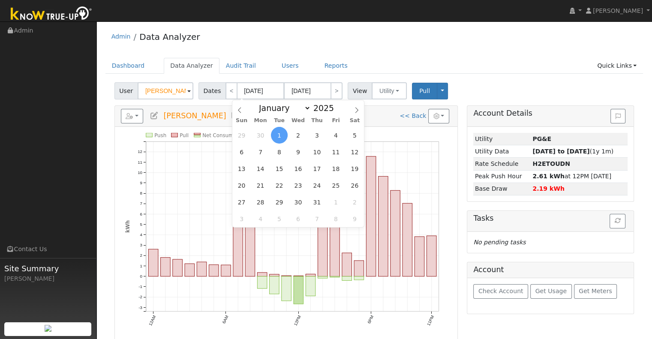
click at [282, 132] on span "1" at bounding box center [279, 135] width 17 height 17
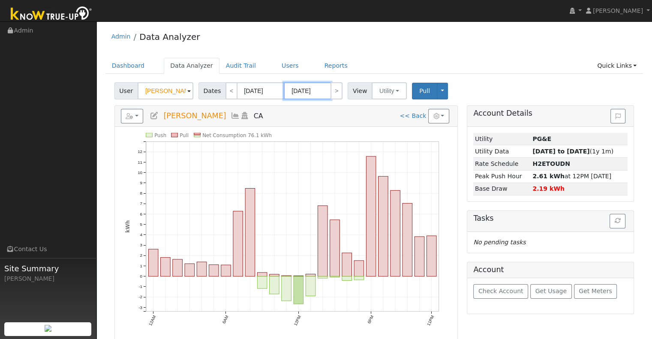
click at [295, 93] on input "[DATE]" at bounding box center [307, 90] width 47 height 17
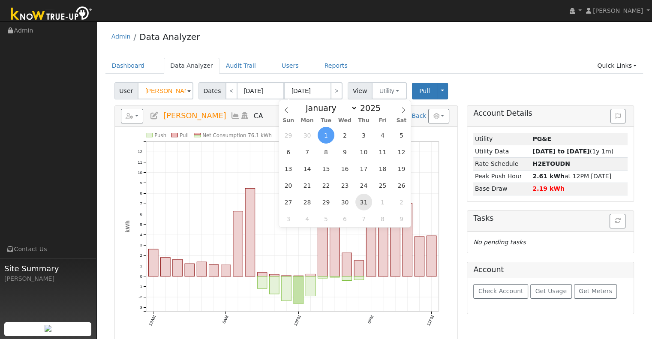
click at [356, 204] on span "31" at bounding box center [363, 202] width 17 height 17
type input "[DATE]"
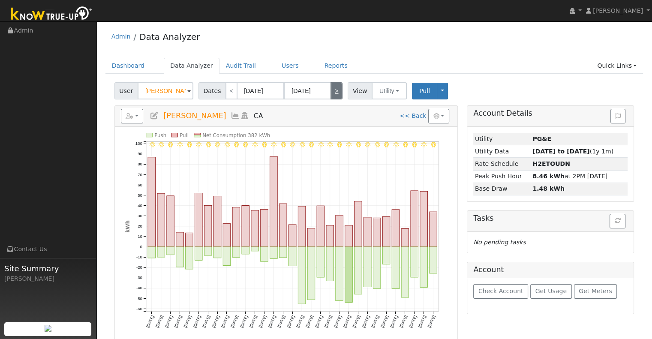
click at [332, 88] on link ">" at bounding box center [336, 90] width 12 height 17
type input "[DATE]"
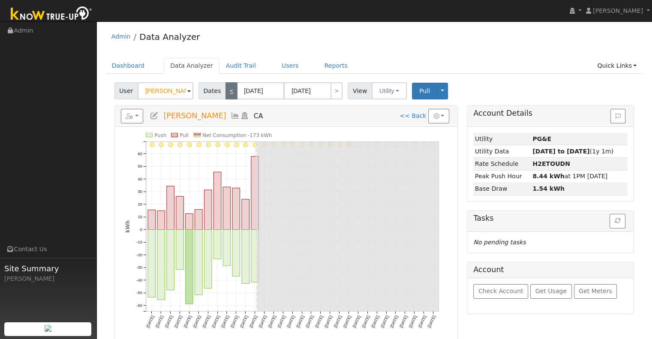
click at [225, 93] on link "<" at bounding box center [231, 90] width 12 height 17
type input "[DATE]"
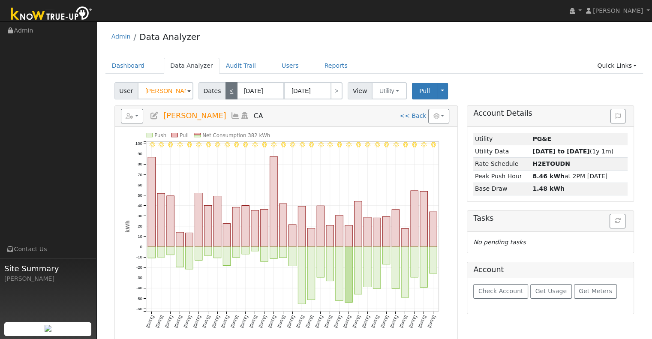
click at [225, 93] on link "<" at bounding box center [231, 90] width 12 height 17
type input "[DATE]"
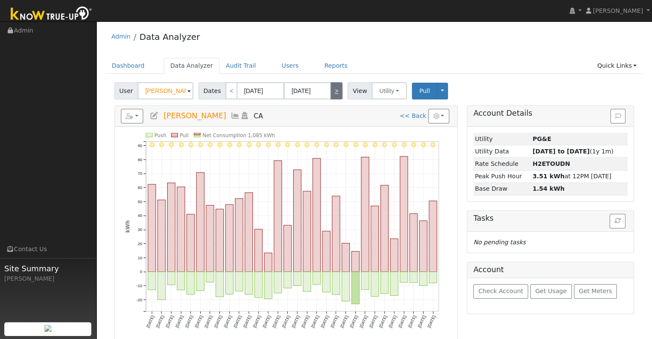
click at [333, 91] on link ">" at bounding box center [336, 90] width 12 height 17
type input "[DATE]"
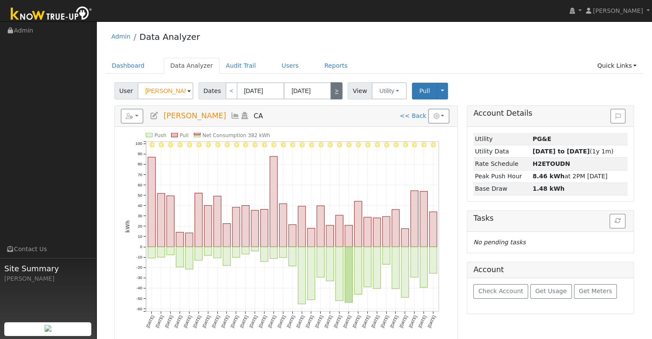
click at [330, 87] on link ">" at bounding box center [336, 90] width 12 height 17
type input "[DATE]"
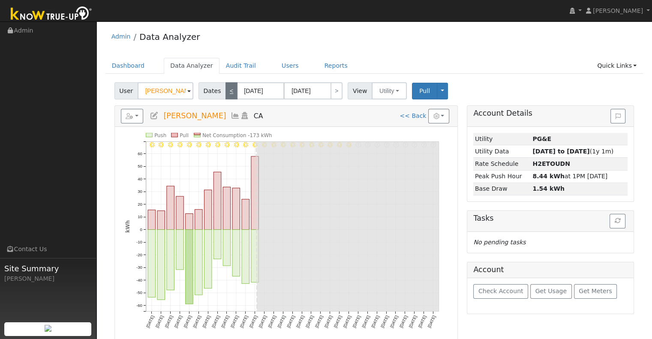
click at [226, 87] on link "<" at bounding box center [231, 90] width 12 height 17
type input "[DATE]"
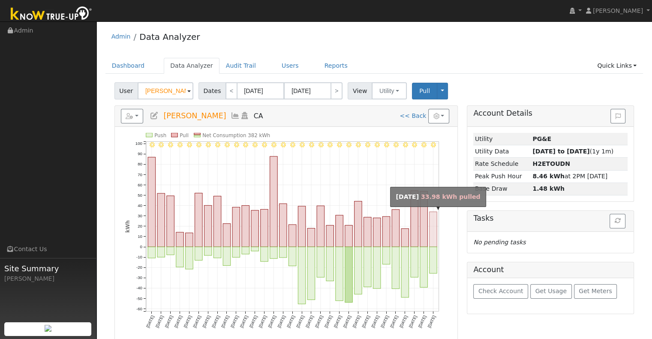
click at [435, 219] on rect "onclick=""" at bounding box center [433, 229] width 8 height 35
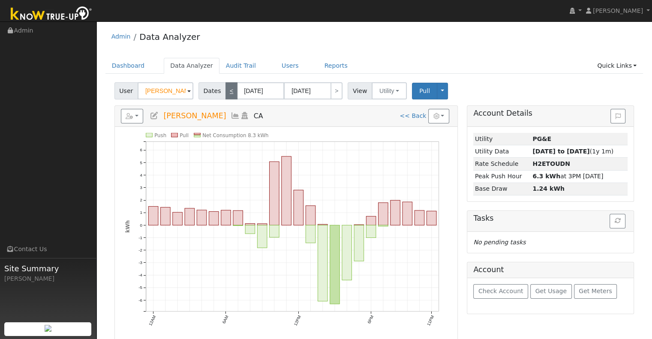
click at [225, 87] on link "<" at bounding box center [231, 90] width 12 height 17
type input "[DATE]"
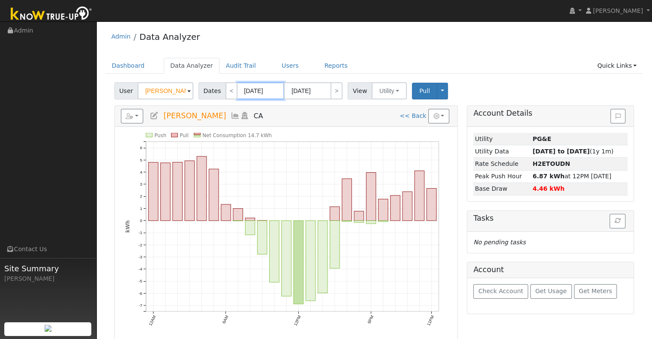
click at [249, 93] on input "[DATE]" at bounding box center [260, 90] width 47 height 17
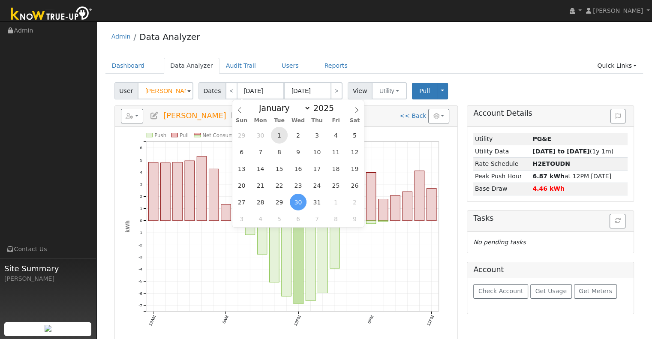
click at [276, 138] on span "1" at bounding box center [279, 135] width 17 height 17
type input "[DATE]"
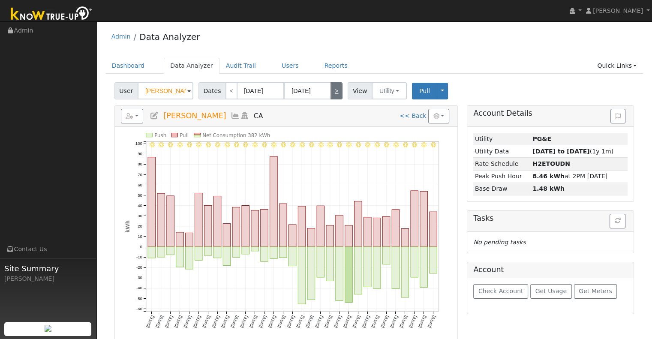
click at [330, 90] on link ">" at bounding box center [336, 90] width 12 height 17
type input "[DATE]"
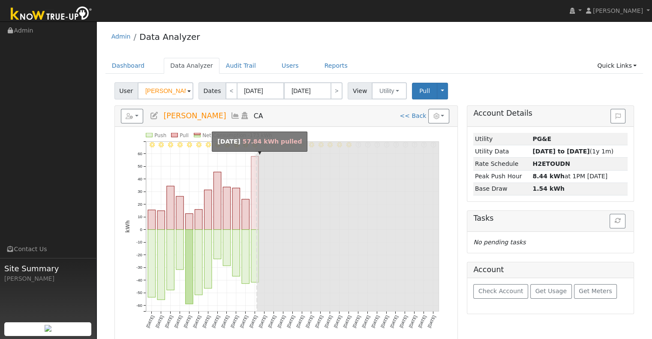
click at [255, 186] on rect "onclick=""" at bounding box center [255, 192] width 8 height 73
type input "[DATE]"
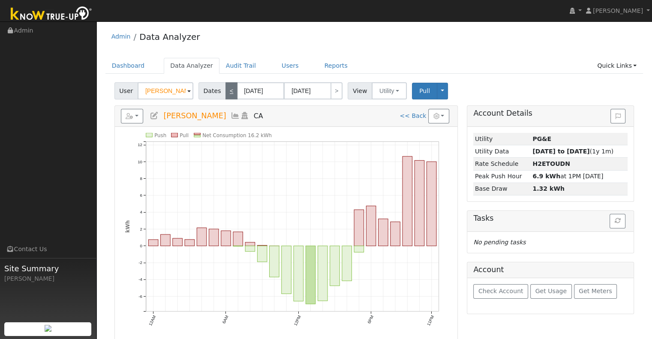
click at [225, 83] on link "<" at bounding box center [231, 90] width 12 height 17
type input "[DATE]"
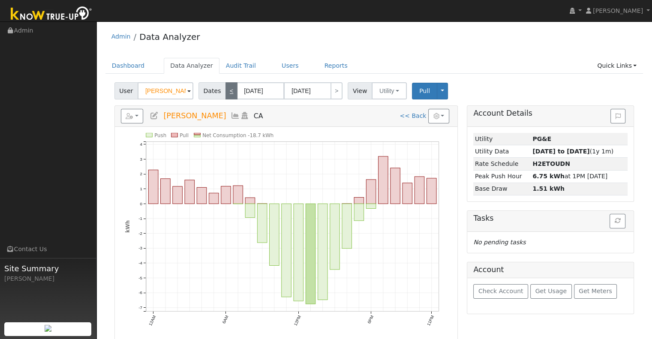
click at [225, 83] on link "<" at bounding box center [231, 90] width 12 height 17
type input "[DATE]"
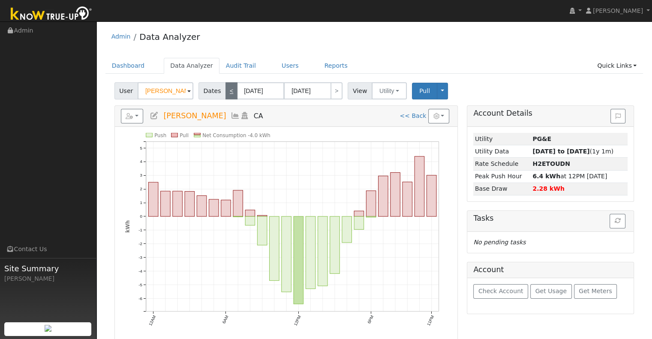
click at [225, 83] on link "<" at bounding box center [231, 90] width 12 height 17
type input "[DATE]"
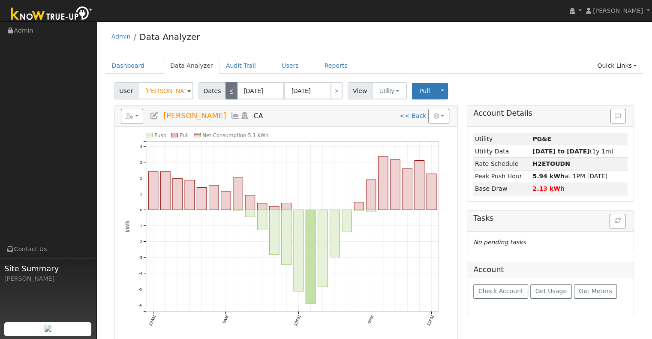
click at [225, 83] on link "<" at bounding box center [231, 90] width 12 height 17
type input "[DATE]"
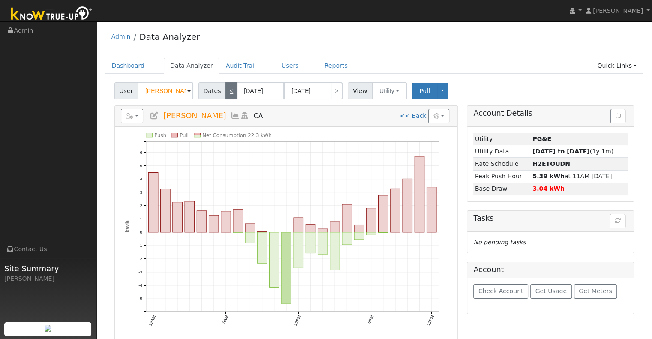
click at [225, 83] on link "<" at bounding box center [231, 90] width 12 height 17
type input "[DATE]"
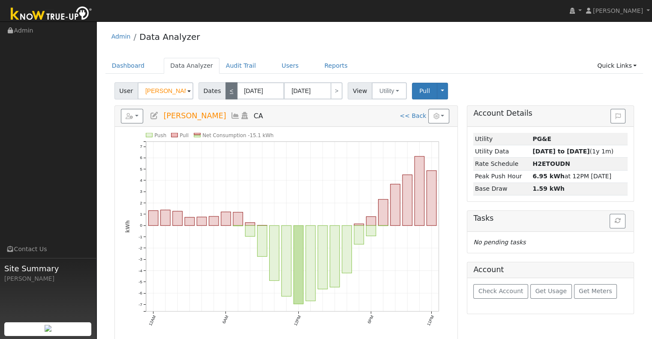
click at [225, 83] on link "<" at bounding box center [231, 90] width 12 height 17
type input "[DATE]"
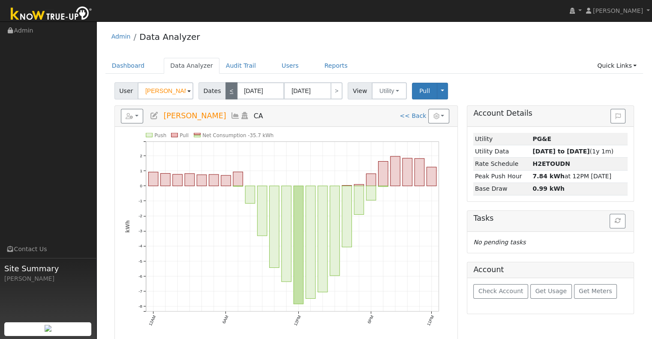
click at [225, 83] on link "<" at bounding box center [231, 90] width 12 height 17
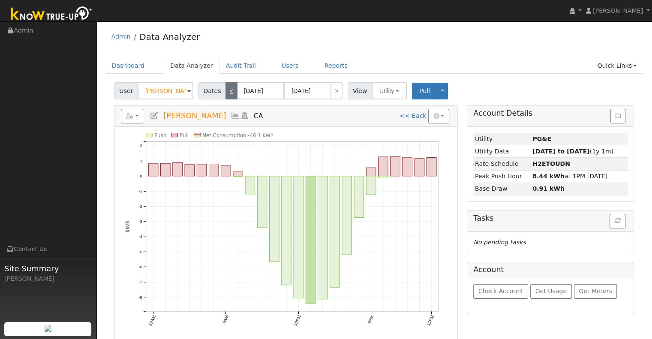
click at [225, 83] on link "<" at bounding box center [231, 90] width 12 height 17
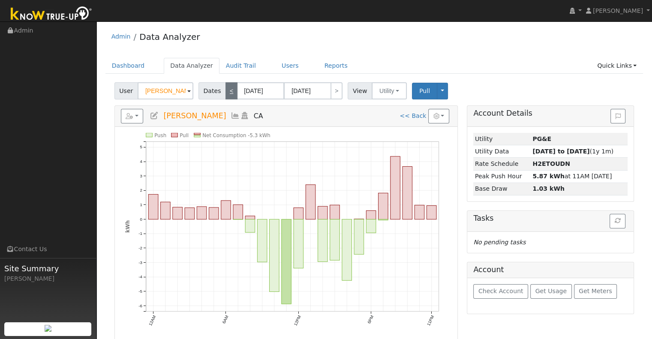
click at [225, 83] on link "<" at bounding box center [231, 90] width 12 height 17
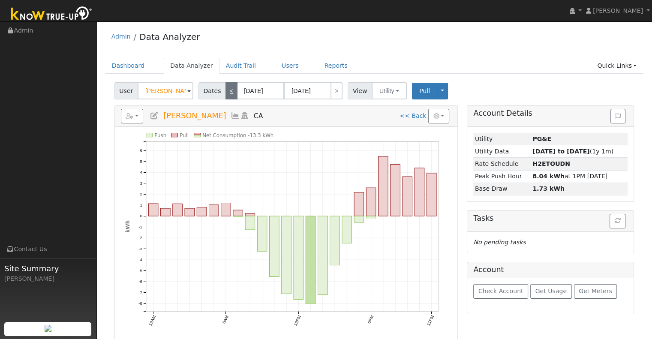
click at [225, 83] on link "<" at bounding box center [231, 90] width 12 height 17
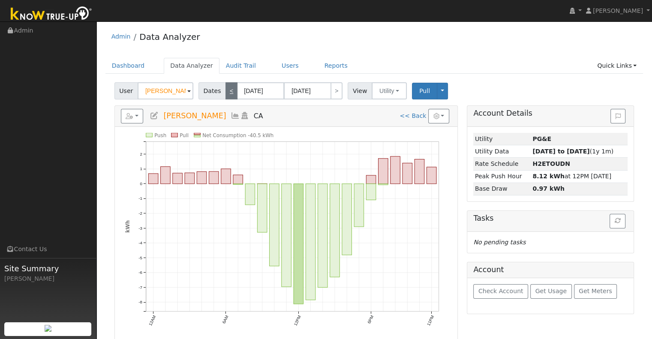
click at [225, 83] on link "<" at bounding box center [231, 90] width 12 height 17
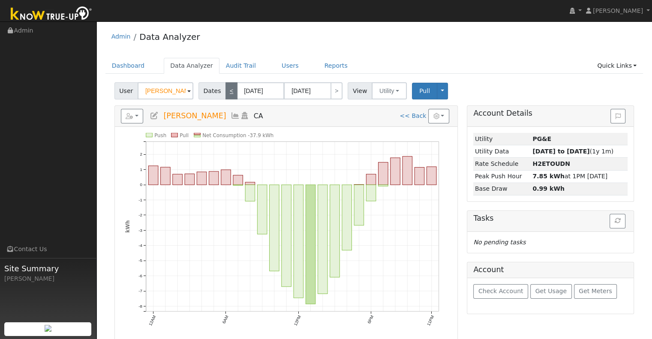
click at [225, 83] on link "<" at bounding box center [231, 90] width 12 height 17
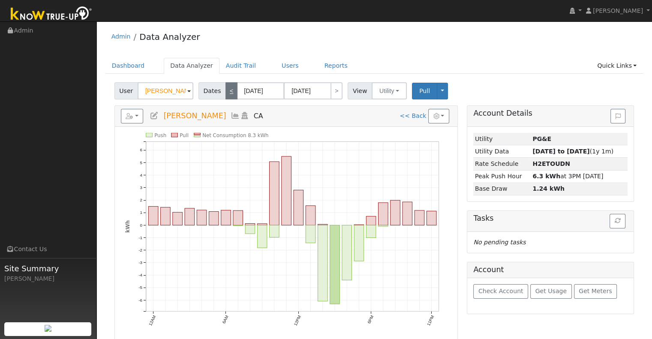
click at [225, 83] on link "<" at bounding box center [231, 90] width 12 height 17
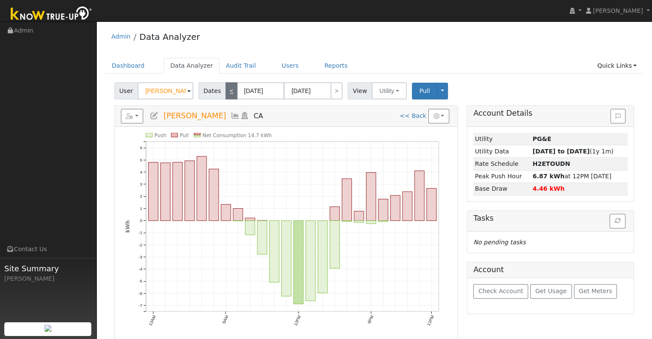
click at [225, 83] on link "<" at bounding box center [231, 90] width 12 height 17
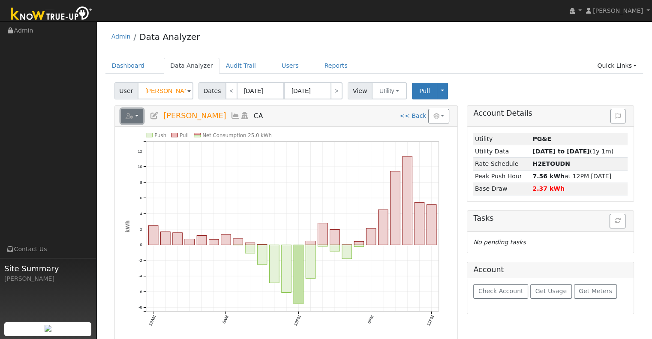
click at [134, 109] on button "button" at bounding box center [132, 116] width 23 height 15
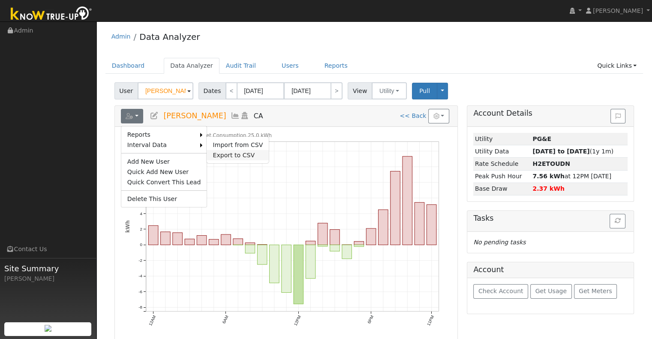
click at [213, 154] on link "Export to CSV" at bounding box center [238, 155] width 62 height 10
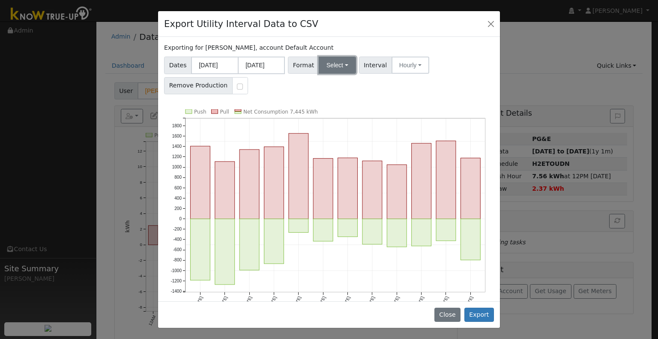
click at [331, 67] on button "Select" at bounding box center [337, 65] width 37 height 17
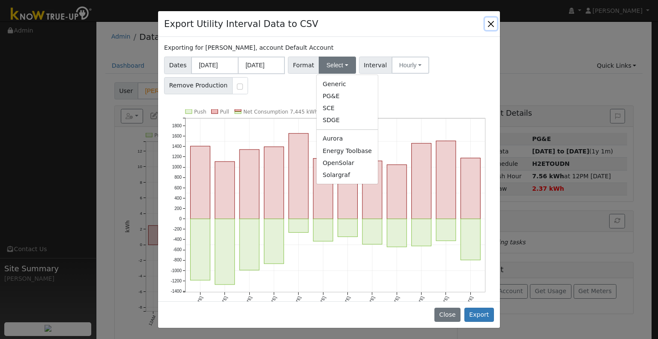
click at [488, 25] on button "Close" at bounding box center [491, 24] width 12 height 12
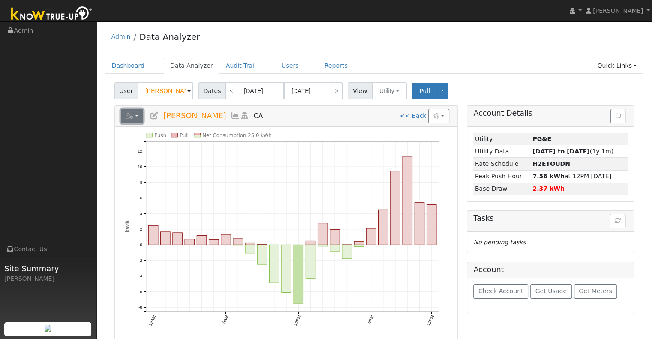
click at [138, 117] on button "button" at bounding box center [132, 116] width 23 height 15
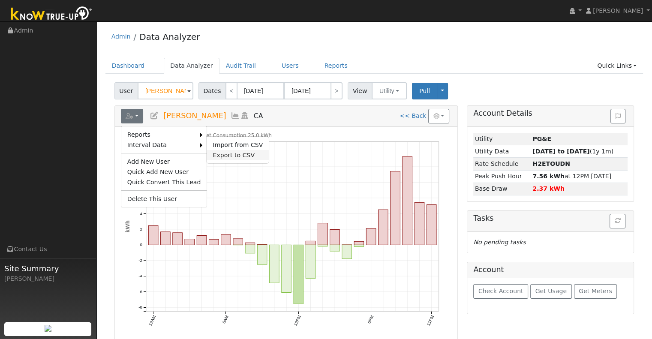
click at [216, 153] on link "Export to CSV" at bounding box center [238, 155] width 62 height 10
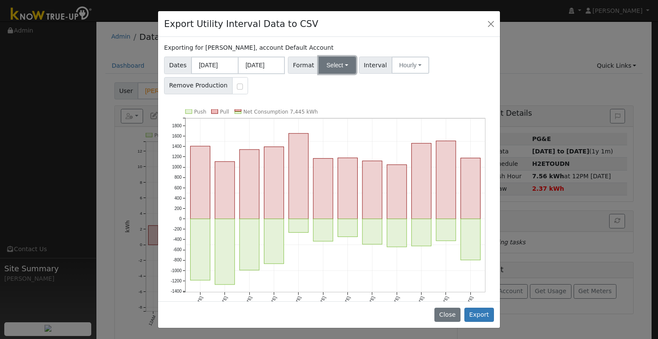
click at [333, 60] on button "Select" at bounding box center [337, 65] width 37 height 17
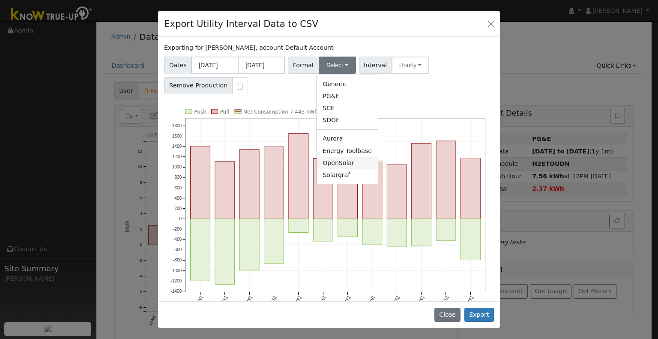
click at [345, 166] on link "OpenSolar" at bounding box center [347, 163] width 61 height 12
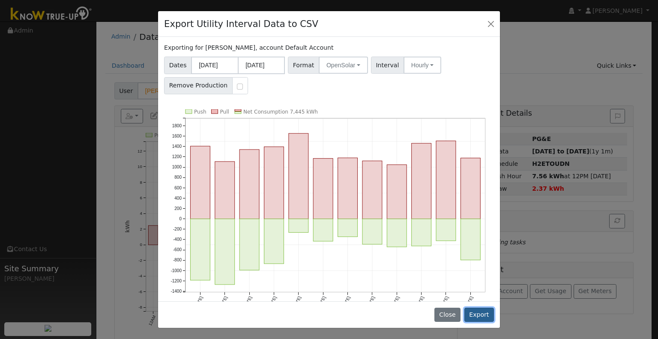
click at [473, 311] on button "Export" at bounding box center [480, 315] width 30 height 15
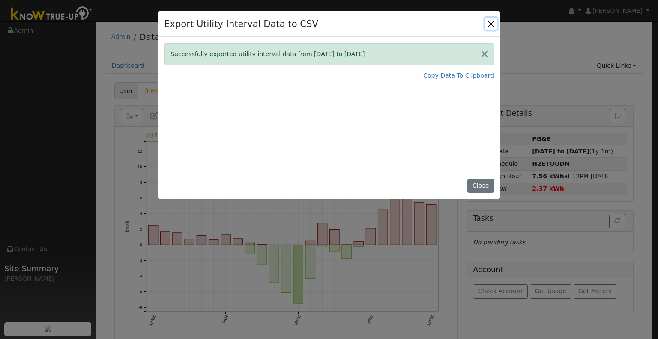
click at [493, 22] on button "Close" at bounding box center [491, 24] width 12 height 12
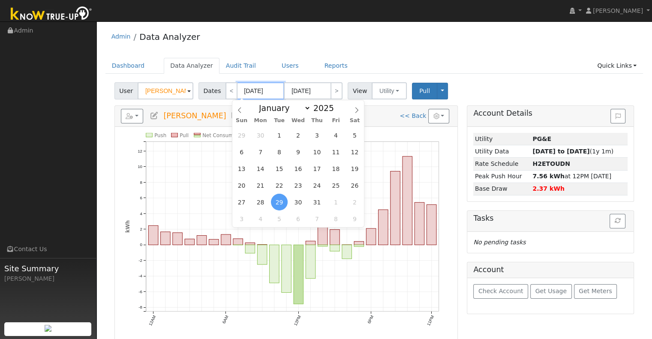
click at [269, 91] on input "[DATE]" at bounding box center [260, 90] width 47 height 17
click at [283, 135] on span "1" at bounding box center [279, 135] width 17 height 17
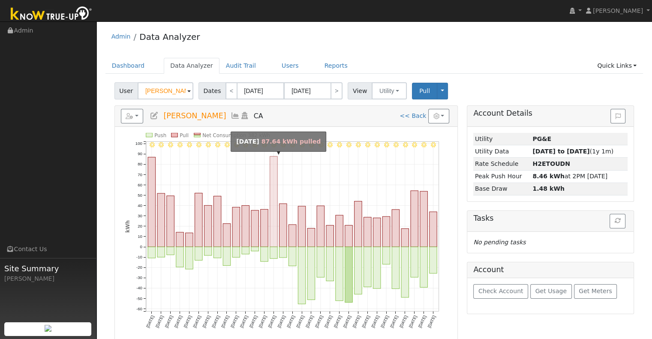
click at [271, 182] on rect "onclick=""" at bounding box center [274, 201] width 8 height 90
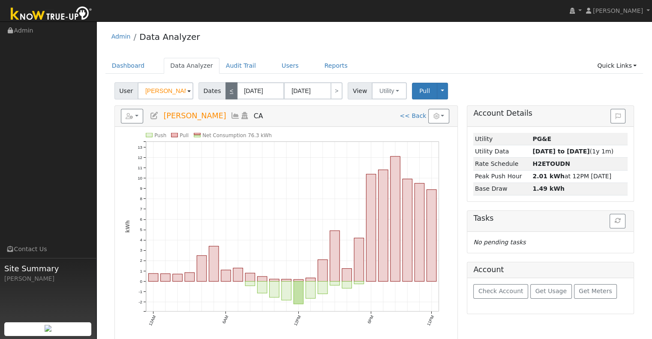
click at [230, 83] on link "<" at bounding box center [231, 90] width 12 height 17
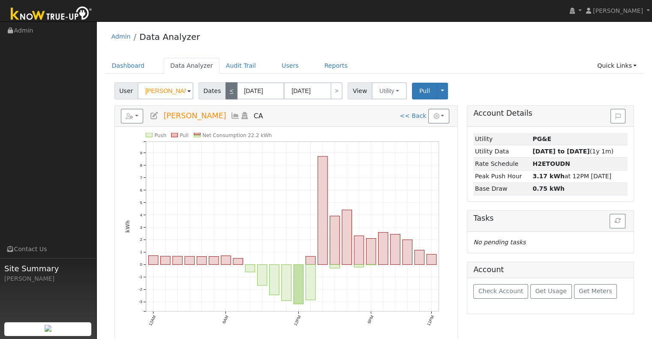
click at [230, 83] on link "<" at bounding box center [231, 90] width 12 height 17
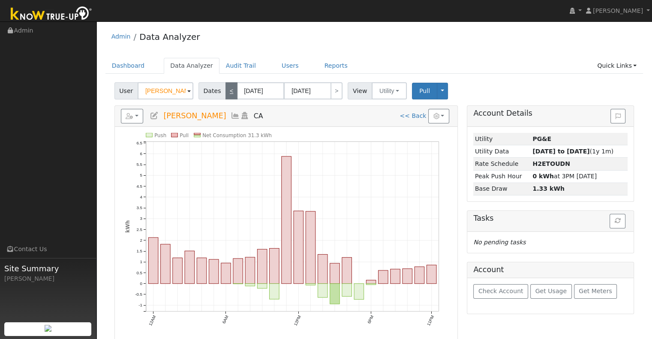
click at [230, 83] on link "<" at bounding box center [231, 90] width 12 height 17
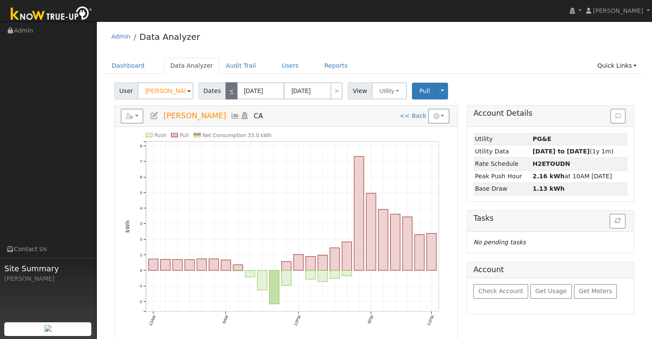
click at [230, 83] on link "<" at bounding box center [231, 90] width 12 height 17
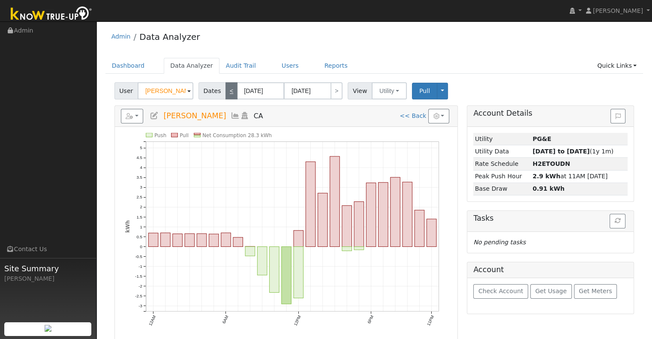
click at [228, 89] on link "<" at bounding box center [231, 90] width 12 height 17
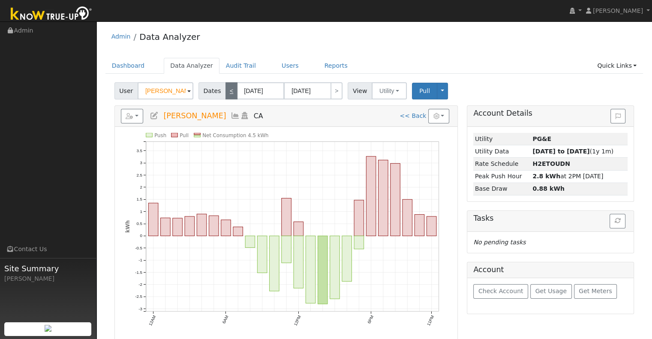
click at [228, 89] on link "<" at bounding box center [231, 90] width 12 height 17
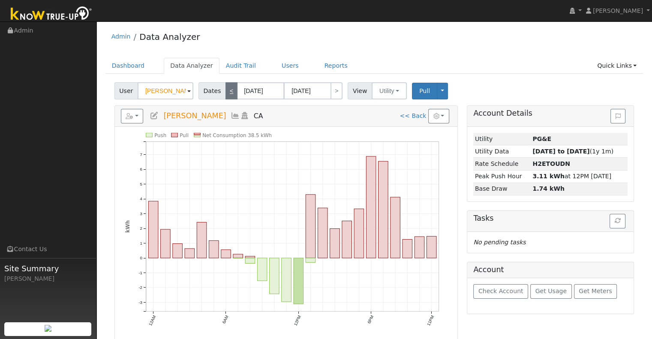
click at [228, 89] on link "<" at bounding box center [231, 90] width 12 height 17
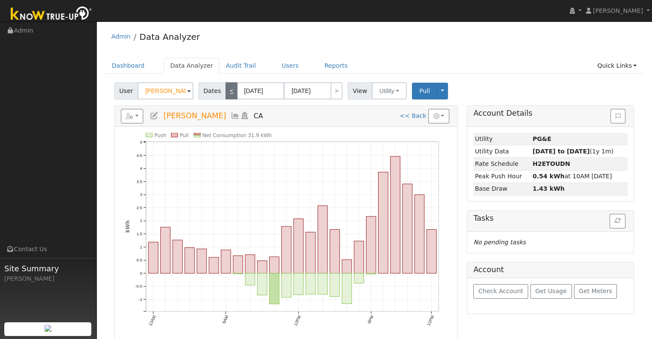
click at [228, 89] on link "<" at bounding box center [231, 90] width 12 height 17
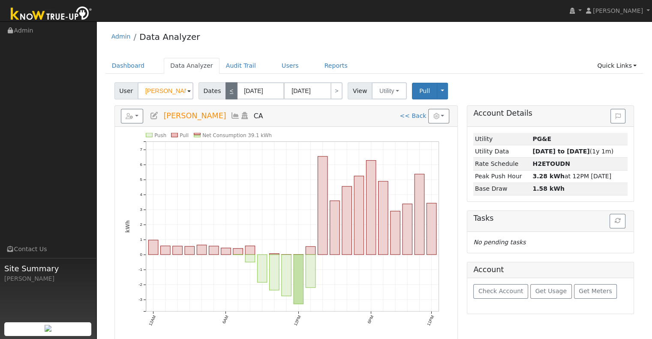
click at [227, 97] on link "<" at bounding box center [231, 90] width 12 height 17
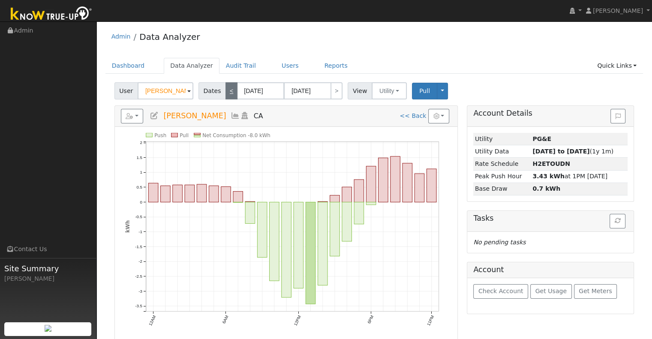
click at [227, 97] on link "<" at bounding box center [231, 90] width 12 height 17
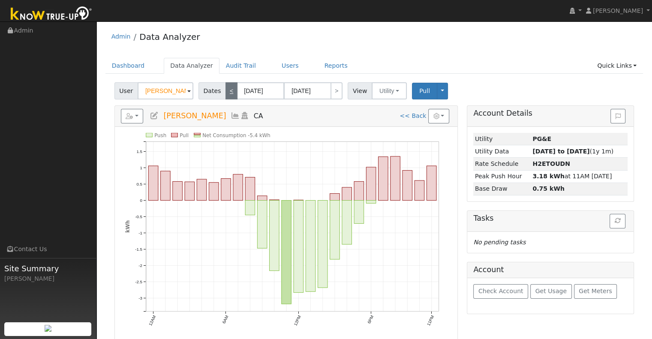
click at [227, 97] on link "<" at bounding box center [231, 90] width 12 height 17
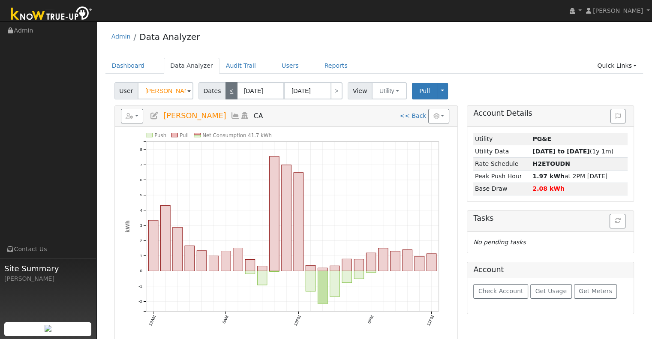
click at [228, 92] on link "<" at bounding box center [231, 90] width 12 height 17
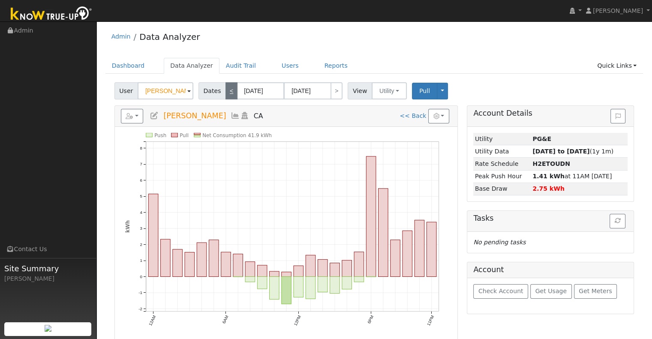
click at [228, 92] on link "<" at bounding box center [231, 90] width 12 height 17
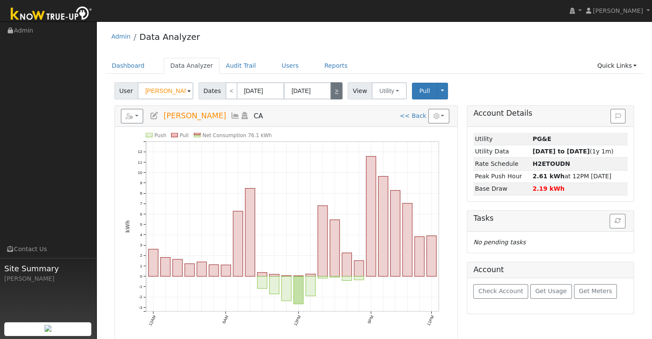
click at [330, 94] on link ">" at bounding box center [336, 90] width 12 height 17
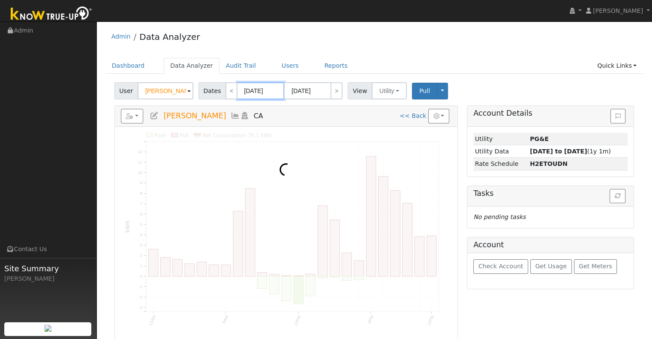
click at [265, 93] on input "[DATE]" at bounding box center [260, 90] width 47 height 17
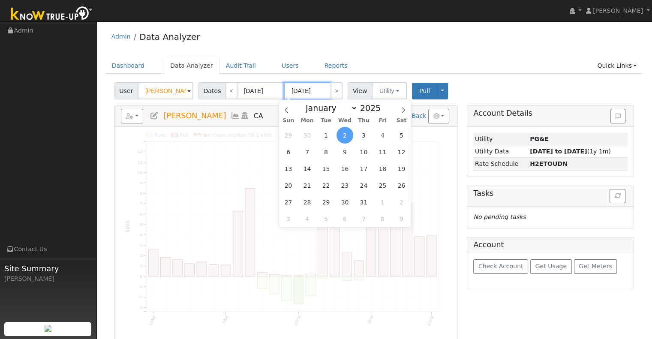
click at [305, 89] on input "[DATE]" at bounding box center [307, 90] width 47 height 17
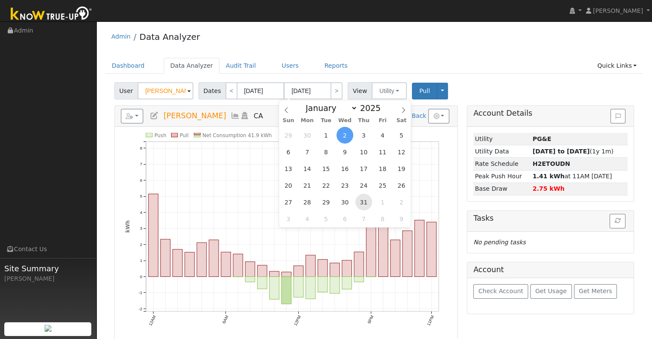
click at [361, 207] on span "31" at bounding box center [363, 202] width 17 height 17
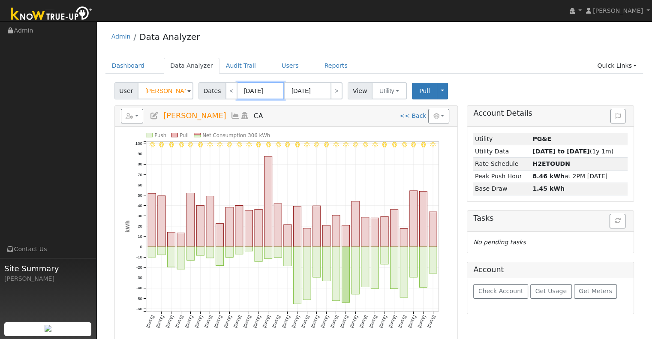
click at [257, 91] on input "[DATE]" at bounding box center [260, 90] width 47 height 17
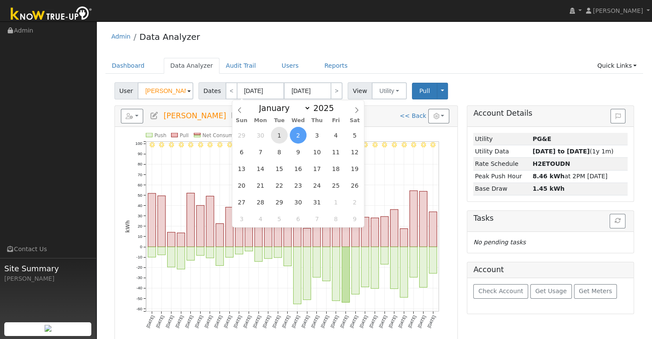
click at [281, 129] on span "1" at bounding box center [279, 135] width 17 height 17
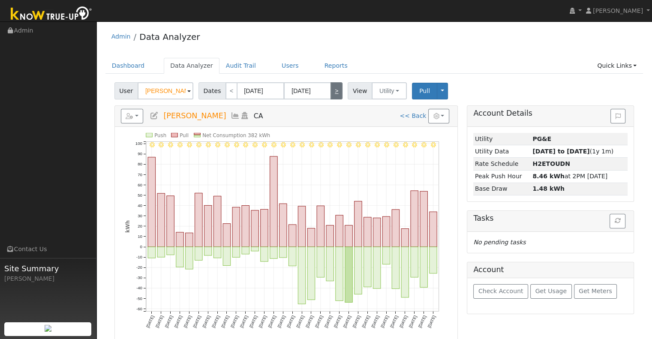
click at [335, 96] on link ">" at bounding box center [336, 90] width 12 height 17
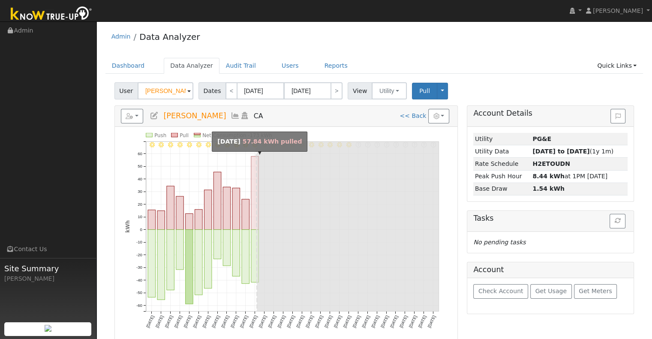
click at [251, 207] on rect "onclick=""" at bounding box center [255, 192] width 8 height 73
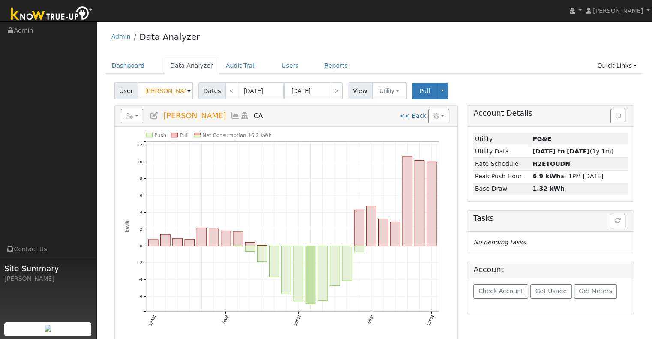
click at [387, 179] on icon "Push Pull Net Consumption 16.2 kWh 12AM 6AM 12PM 6PM 11PM -6 -4 -2 0 2 4 6 8 10…" at bounding box center [286, 237] width 322 height 208
click at [228, 93] on link "<" at bounding box center [231, 90] width 12 height 17
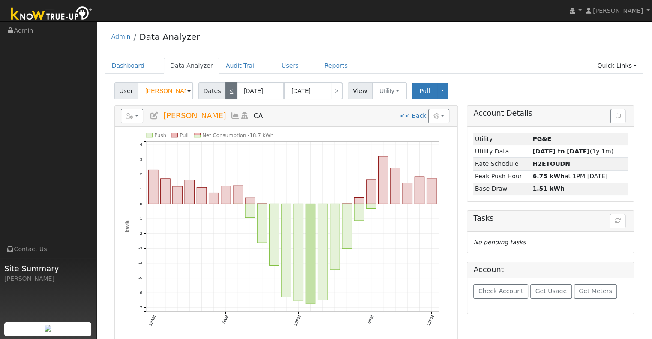
click at [228, 93] on link "<" at bounding box center [231, 90] width 12 height 17
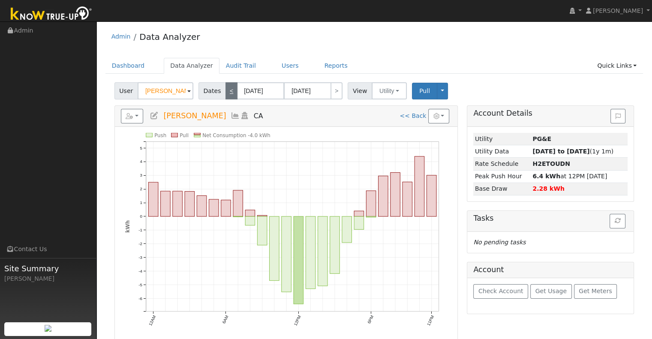
click at [228, 93] on link "<" at bounding box center [231, 90] width 12 height 17
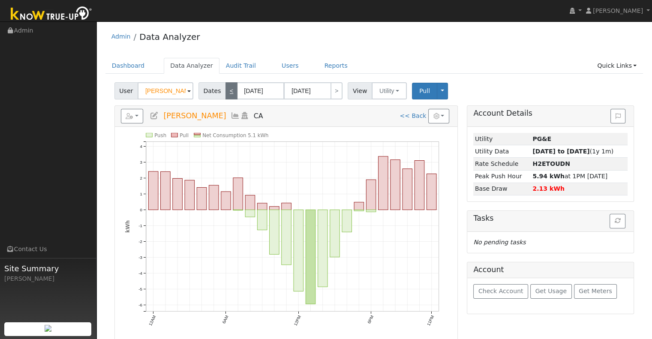
click at [228, 93] on link "<" at bounding box center [231, 90] width 12 height 17
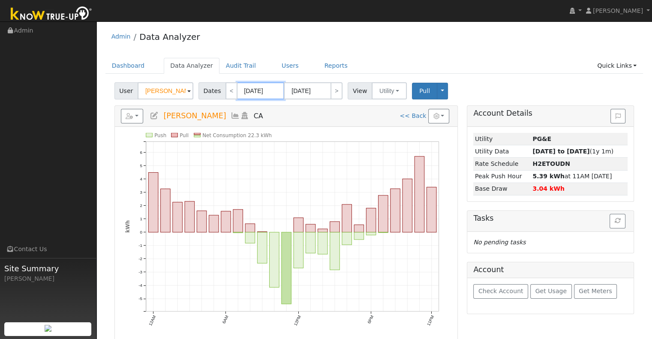
click at [249, 93] on input "[DATE]" at bounding box center [260, 90] width 47 height 17
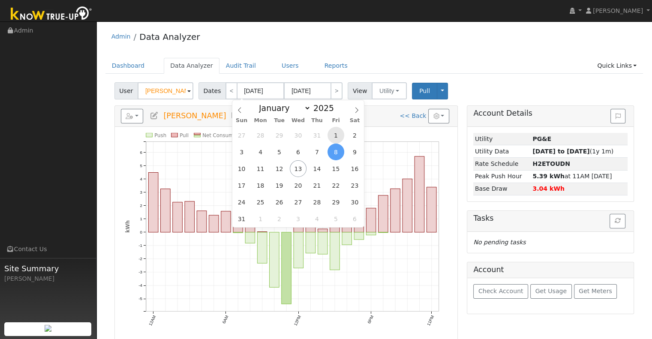
click at [330, 136] on span "1" at bounding box center [335, 135] width 17 height 17
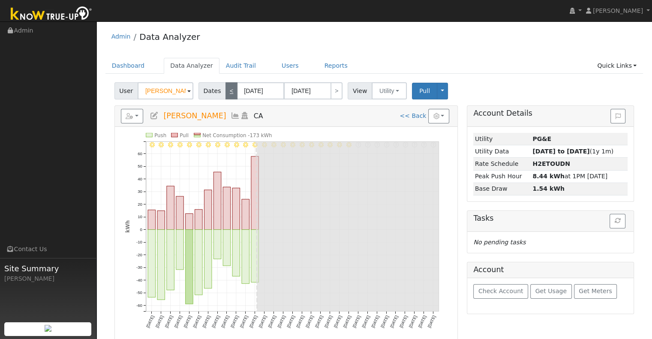
click at [225, 90] on link "<" at bounding box center [231, 90] width 12 height 17
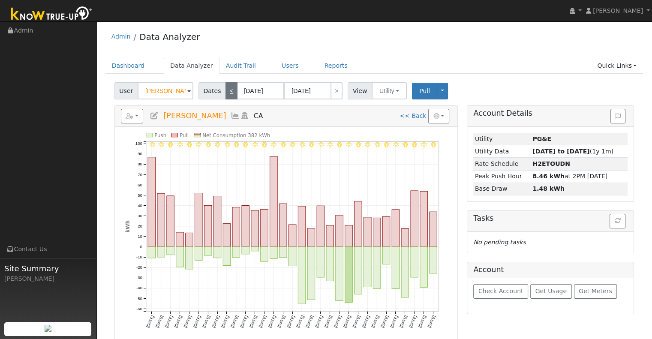
click at [225, 90] on link "<" at bounding box center [231, 90] width 12 height 17
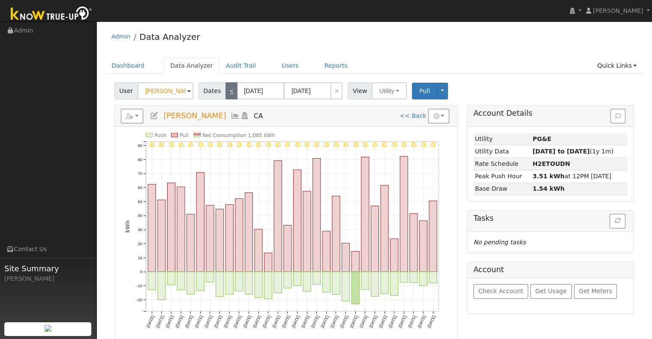
click at [225, 90] on link "<" at bounding box center [231, 90] width 12 height 17
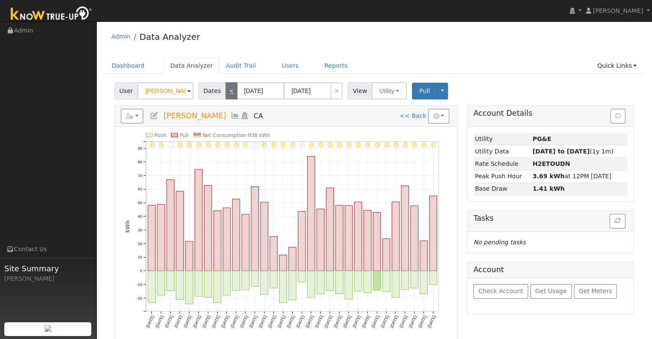
click at [225, 90] on link "<" at bounding box center [231, 90] width 12 height 17
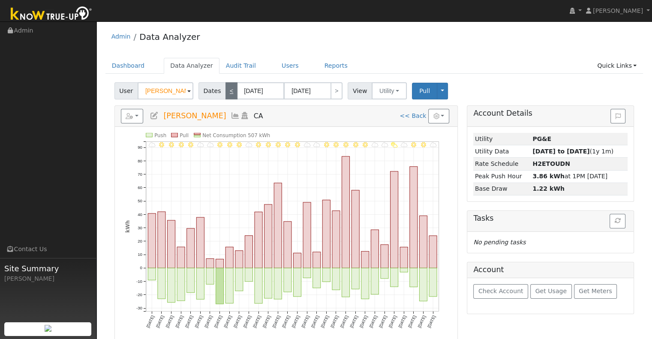
click at [225, 90] on link "<" at bounding box center [231, 90] width 12 height 17
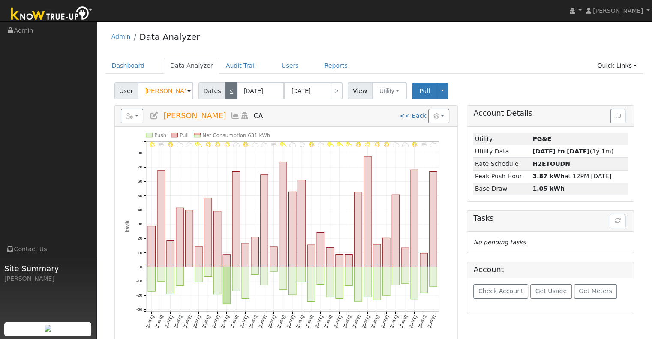
click at [225, 90] on link "<" at bounding box center [231, 90] width 12 height 17
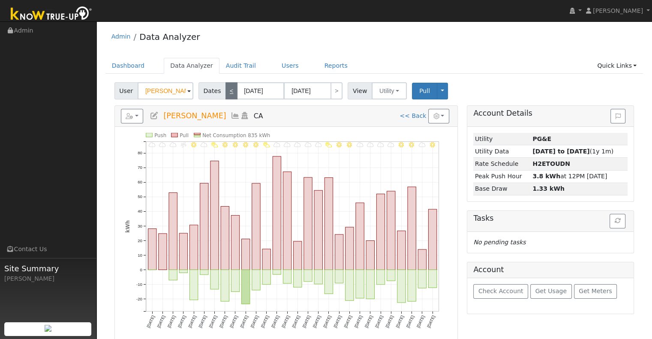
click at [225, 90] on link "<" at bounding box center [231, 90] width 12 height 17
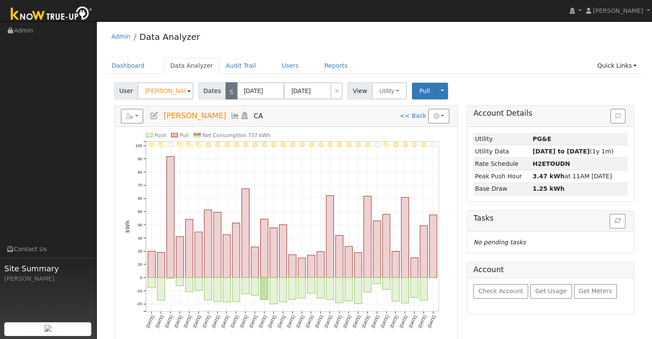
click at [225, 90] on link "<" at bounding box center [231, 90] width 12 height 17
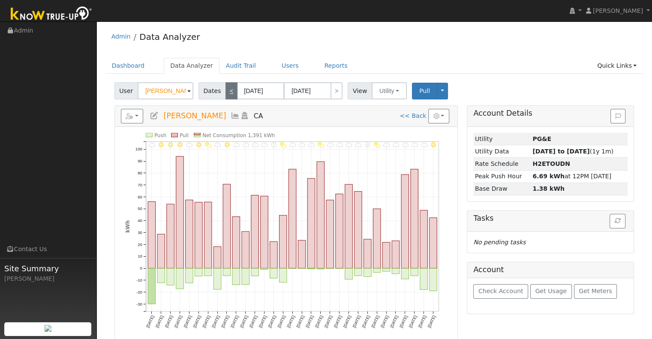
click at [225, 90] on link "<" at bounding box center [231, 90] width 12 height 17
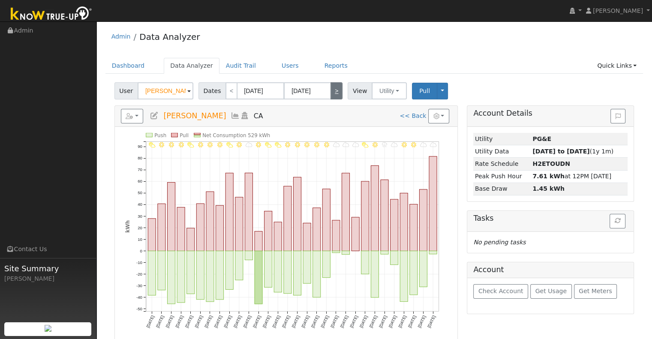
click at [330, 90] on link ">" at bounding box center [336, 90] width 12 height 17
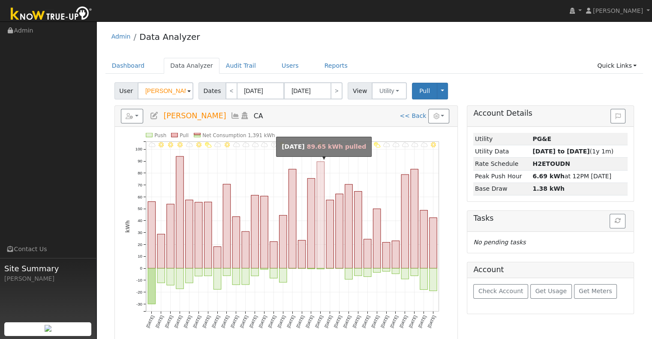
click at [322, 176] on rect "onclick=""" at bounding box center [321, 215] width 8 height 107
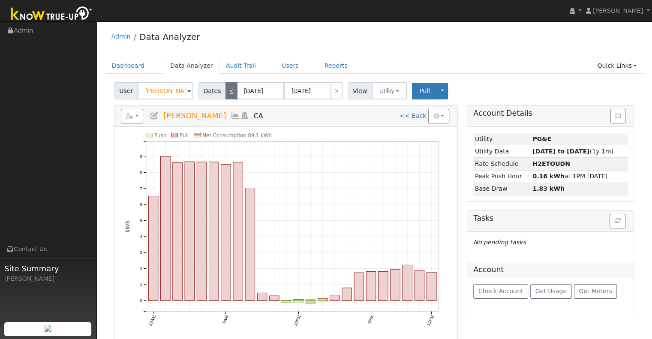
click at [226, 93] on link "<" at bounding box center [231, 90] width 12 height 17
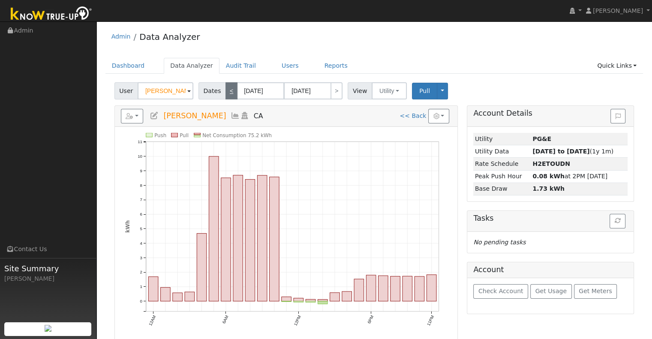
click at [226, 93] on link "<" at bounding box center [231, 90] width 12 height 17
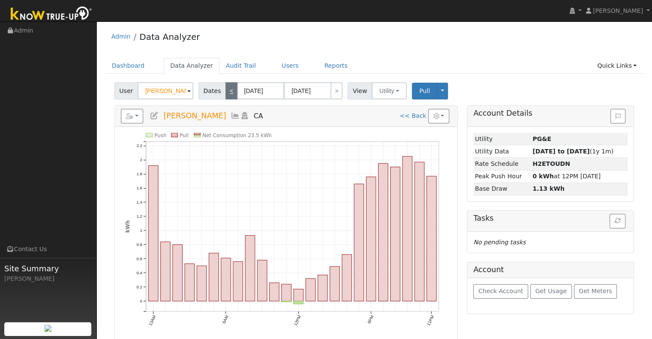
click at [226, 93] on link "<" at bounding box center [231, 90] width 12 height 17
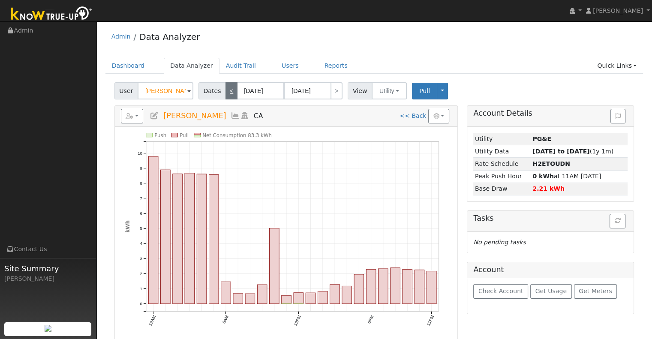
click at [226, 93] on link "<" at bounding box center [231, 90] width 12 height 17
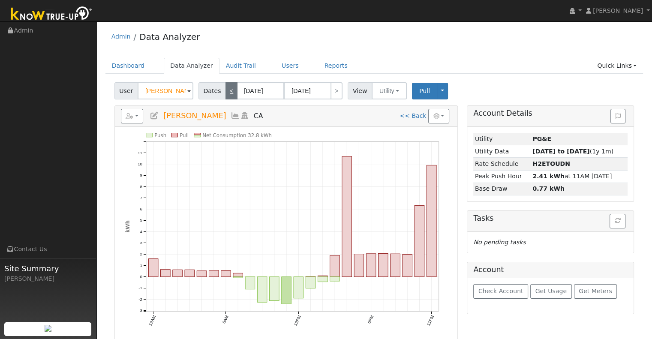
click at [226, 93] on link "<" at bounding box center [231, 90] width 12 height 17
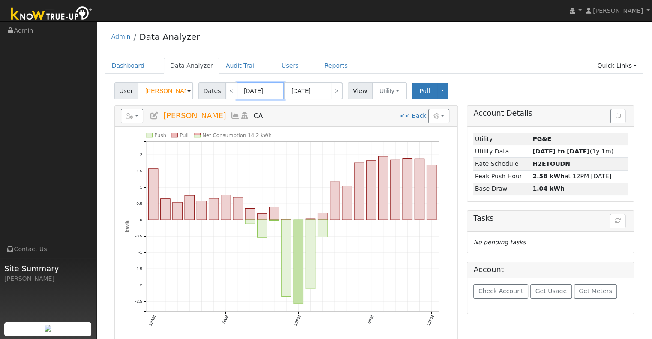
click at [254, 94] on input "[DATE]" at bounding box center [260, 90] width 47 height 17
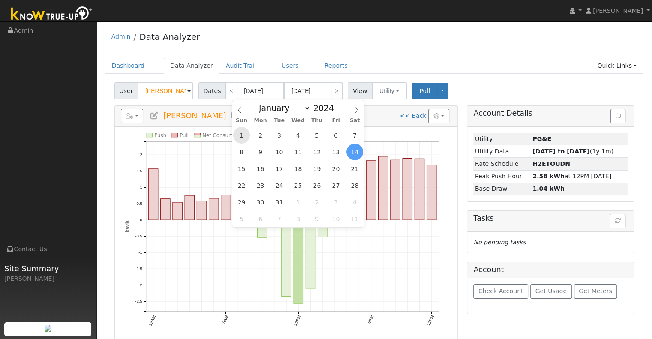
click at [243, 133] on span "1" at bounding box center [241, 135] width 17 height 17
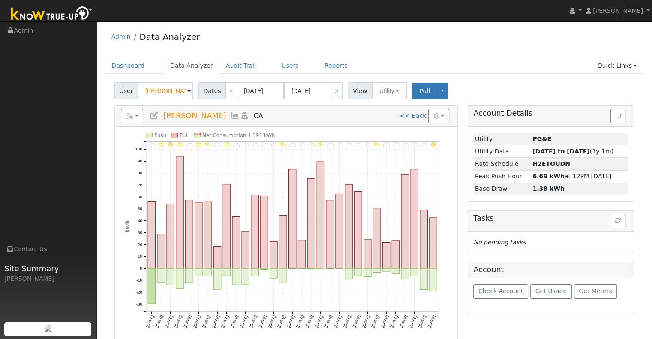
click at [330, 94] on link ">" at bounding box center [336, 90] width 12 height 17
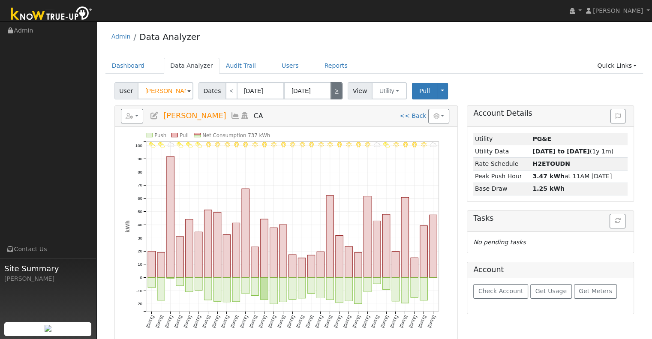
click at [330, 94] on link ">" at bounding box center [336, 90] width 12 height 17
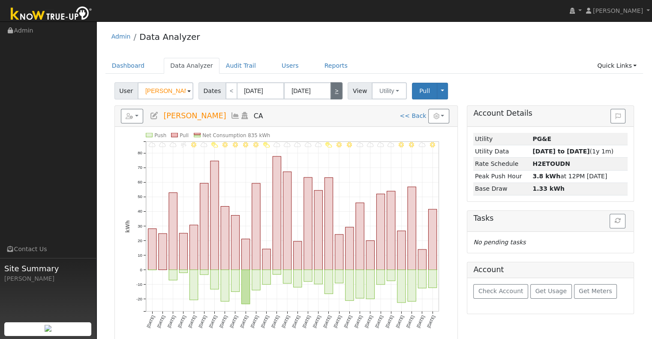
click at [330, 94] on link ">" at bounding box center [336, 90] width 12 height 17
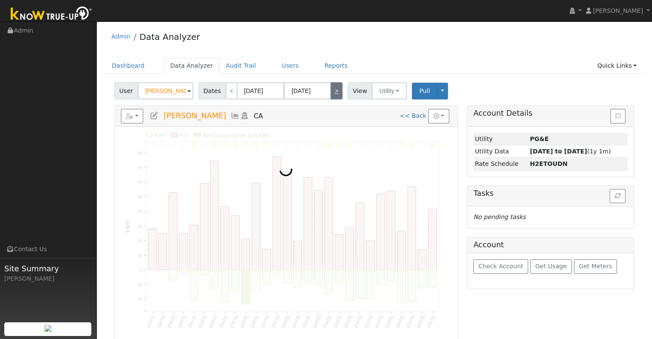
click at [330, 94] on link ">" at bounding box center [336, 90] width 12 height 17
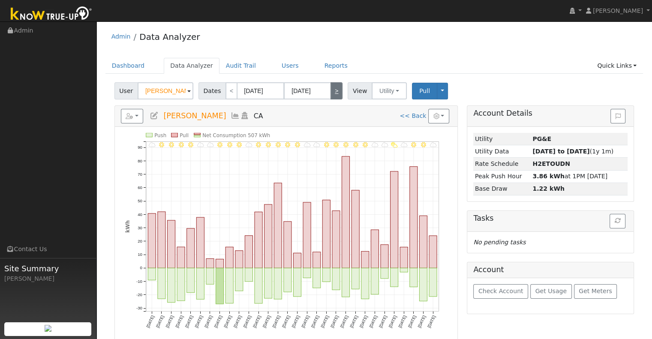
click at [330, 94] on link ">" at bounding box center [336, 90] width 12 height 17
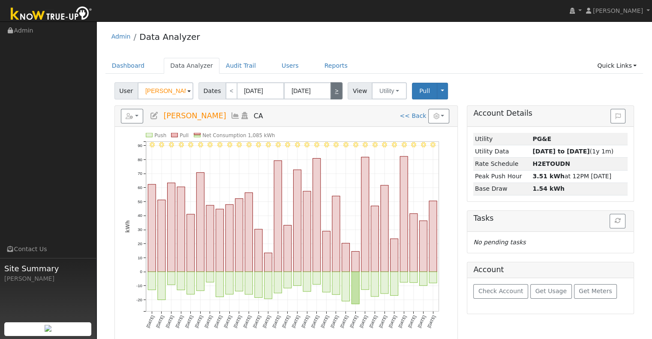
click at [330, 94] on link ">" at bounding box center [336, 90] width 12 height 17
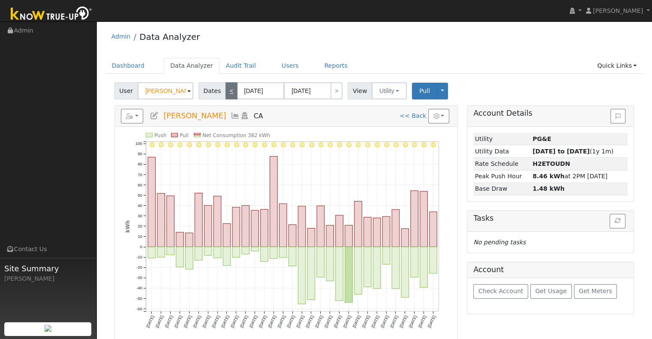
click at [225, 87] on link "<" at bounding box center [231, 90] width 12 height 17
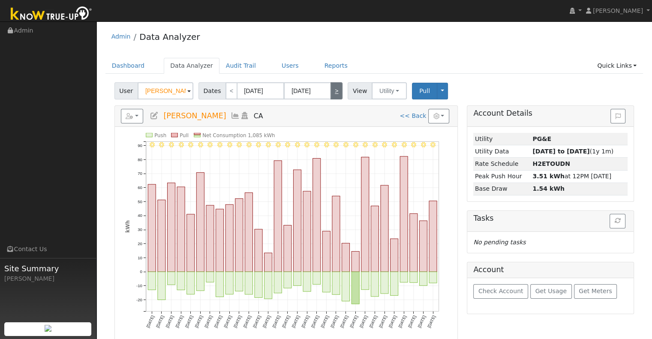
click at [333, 92] on link ">" at bounding box center [336, 90] width 12 height 17
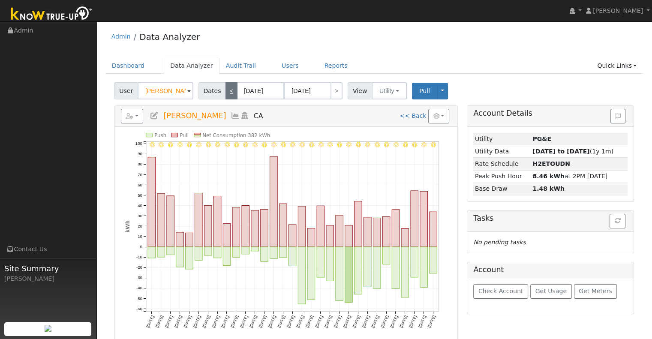
click at [231, 90] on link "<" at bounding box center [231, 90] width 12 height 17
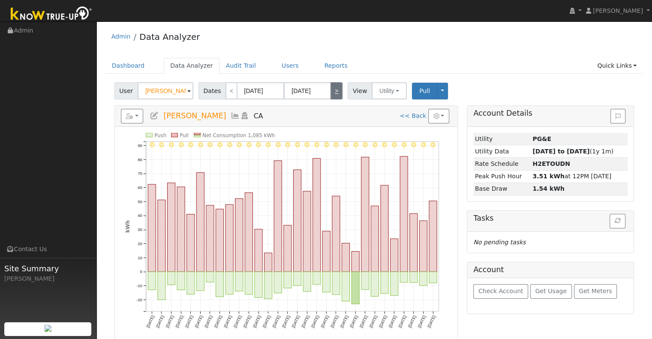
click at [330, 89] on link ">" at bounding box center [336, 90] width 12 height 17
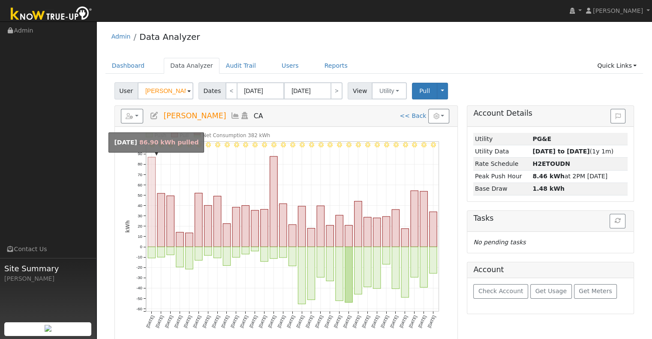
click at [153, 224] on rect "onclick=""" at bounding box center [152, 202] width 8 height 90
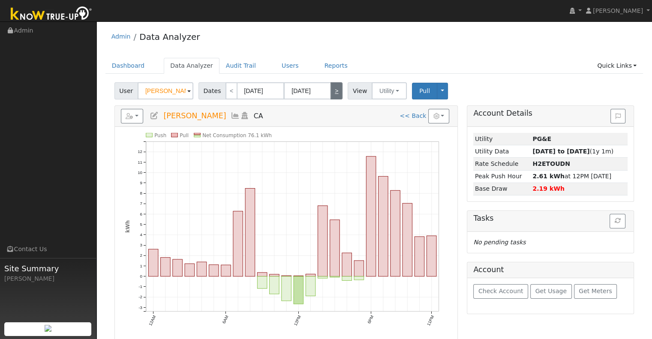
click at [330, 89] on link ">" at bounding box center [336, 90] width 12 height 17
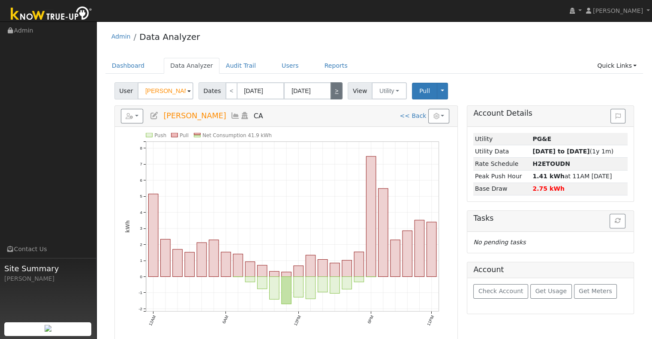
click at [330, 89] on link ">" at bounding box center [336, 90] width 12 height 17
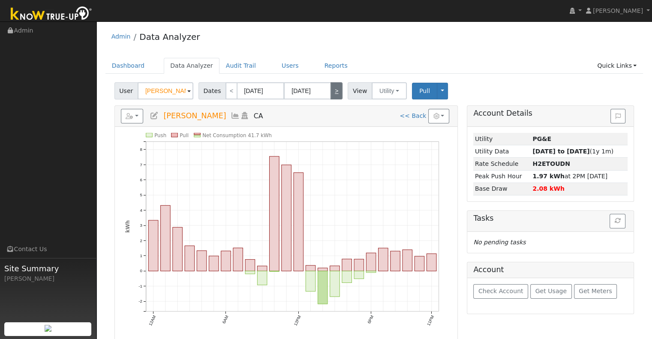
click at [333, 93] on link ">" at bounding box center [336, 90] width 12 height 17
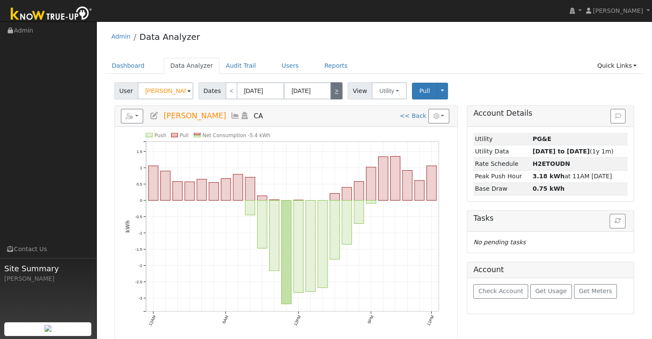
click at [333, 93] on link ">" at bounding box center [336, 90] width 12 height 17
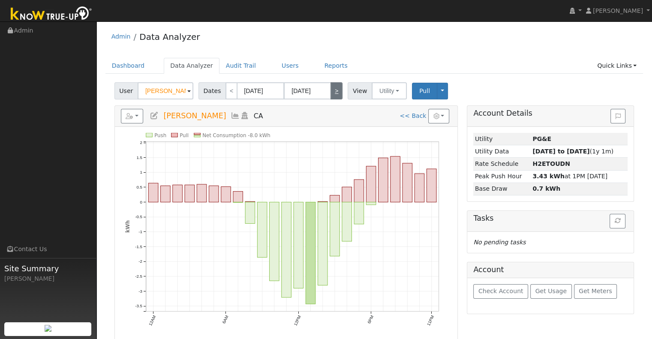
click at [333, 93] on link ">" at bounding box center [336, 90] width 12 height 17
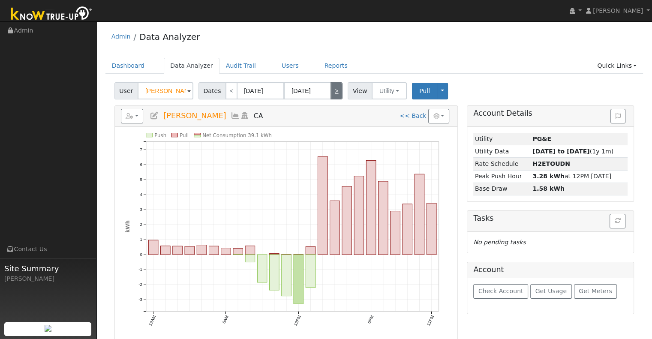
click at [330, 90] on link ">" at bounding box center [336, 90] width 12 height 17
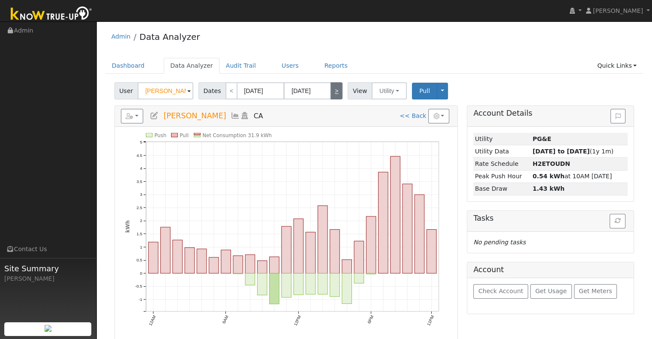
click at [331, 91] on link ">" at bounding box center [336, 90] width 12 height 17
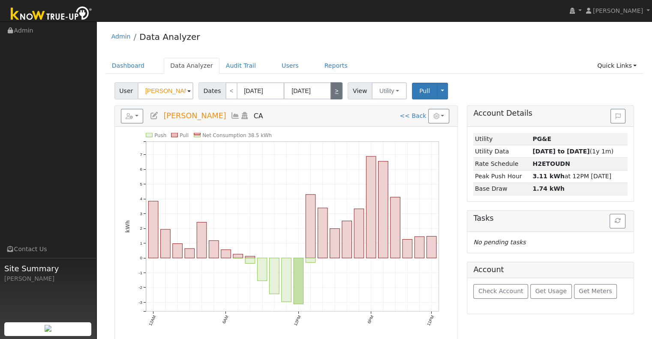
click at [331, 91] on link ">" at bounding box center [336, 90] width 12 height 17
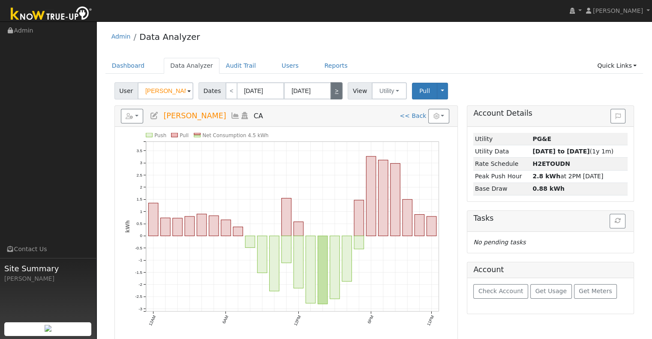
click at [331, 91] on link ">" at bounding box center [336, 90] width 12 height 17
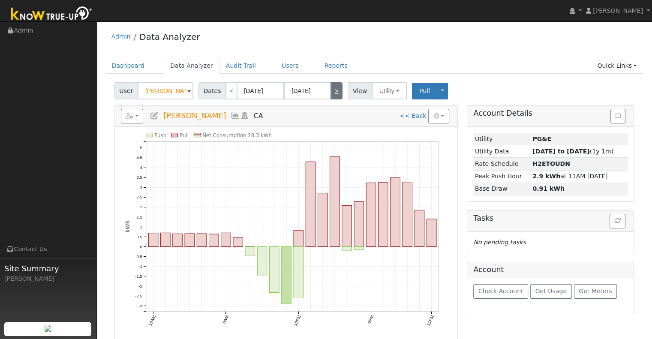
click at [331, 91] on link ">" at bounding box center [336, 90] width 12 height 17
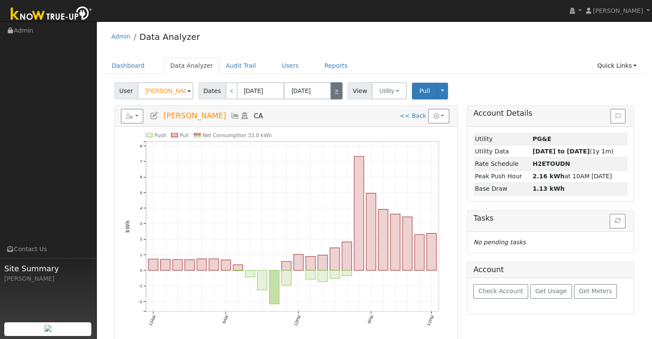
click at [331, 91] on link ">" at bounding box center [336, 90] width 12 height 17
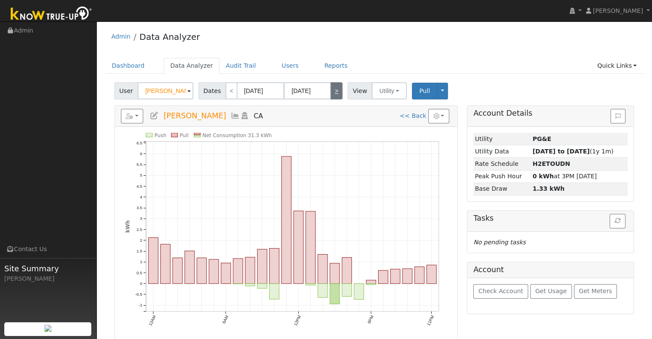
click at [331, 91] on link ">" at bounding box center [336, 90] width 12 height 17
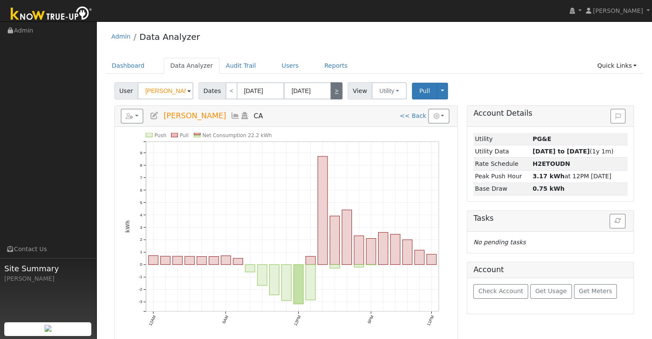
click at [331, 91] on link ">" at bounding box center [336, 90] width 12 height 17
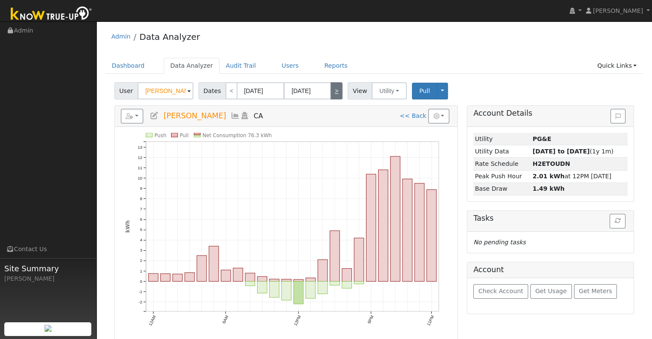
click at [333, 90] on link ">" at bounding box center [336, 90] width 12 height 17
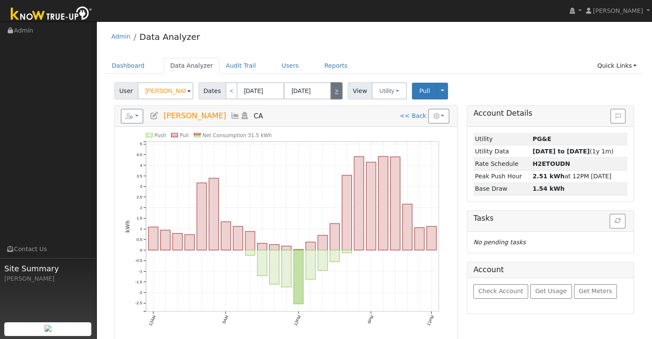
click at [333, 90] on link ">" at bounding box center [336, 90] width 12 height 17
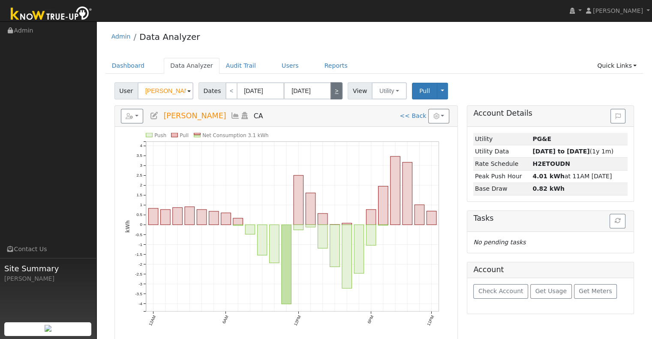
click at [333, 90] on link ">" at bounding box center [336, 90] width 12 height 17
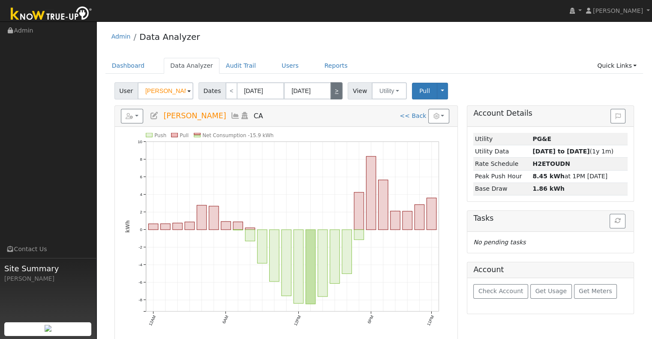
click at [333, 90] on link ">" at bounding box center [336, 90] width 12 height 17
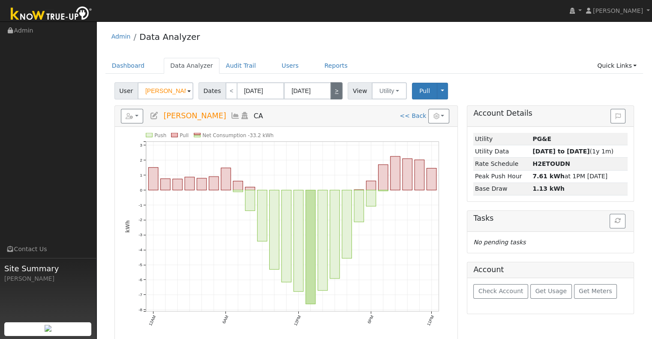
click at [333, 90] on link ">" at bounding box center [336, 90] width 12 height 17
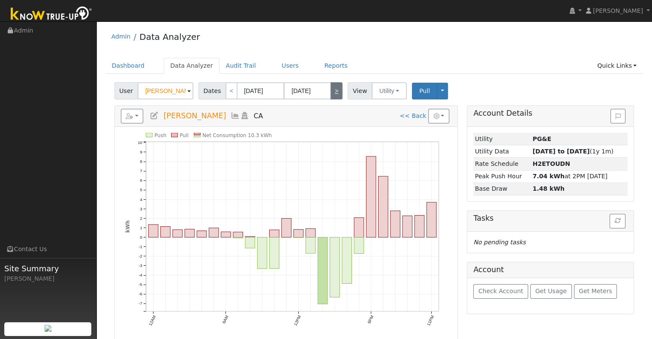
click at [333, 90] on link ">" at bounding box center [336, 90] width 12 height 17
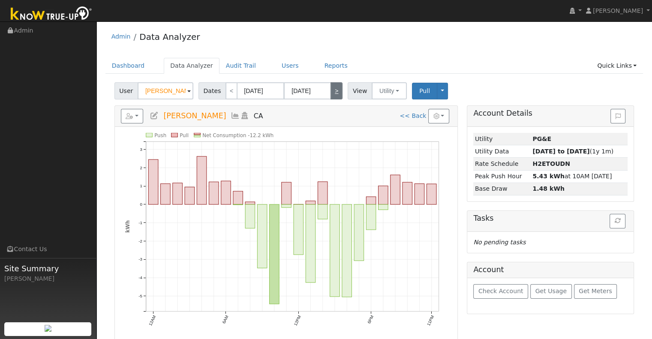
click at [333, 90] on link ">" at bounding box center [336, 90] width 12 height 17
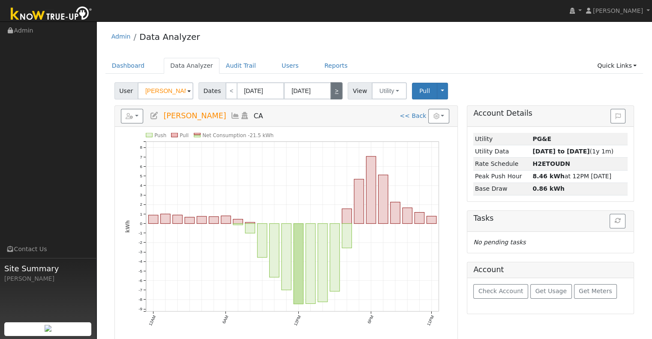
click at [333, 90] on link ">" at bounding box center [336, 90] width 12 height 17
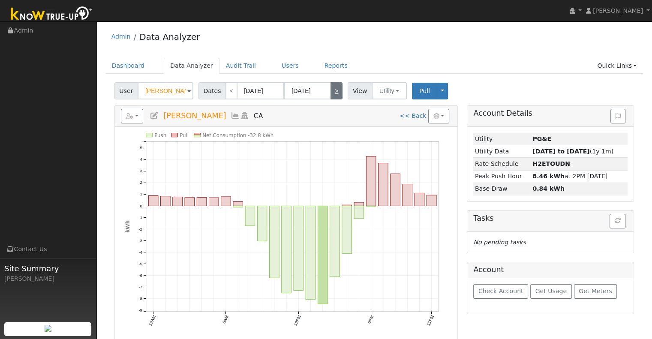
click at [333, 90] on link ">" at bounding box center [336, 90] width 12 height 17
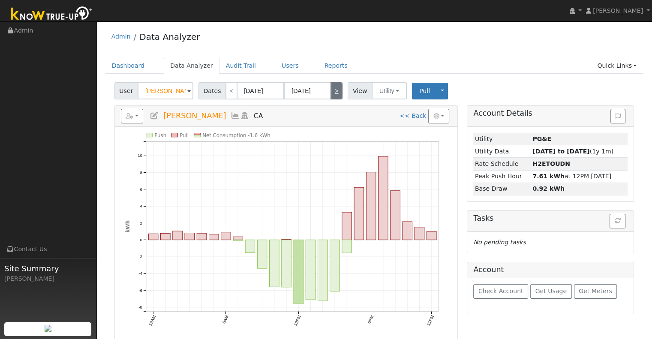
click at [333, 90] on link ">" at bounding box center [336, 90] width 12 height 17
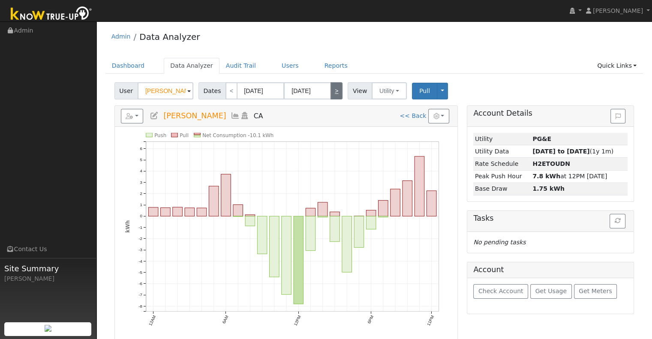
click at [333, 90] on link ">" at bounding box center [336, 90] width 12 height 17
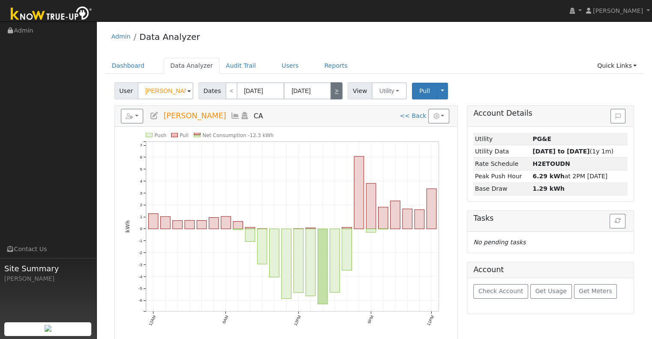
click at [333, 90] on link ">" at bounding box center [336, 90] width 12 height 17
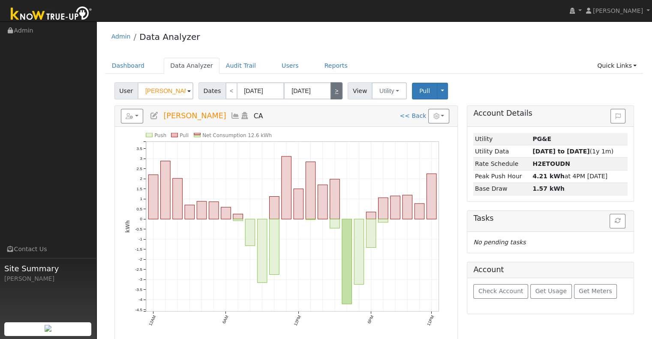
click at [333, 90] on link ">" at bounding box center [336, 90] width 12 height 17
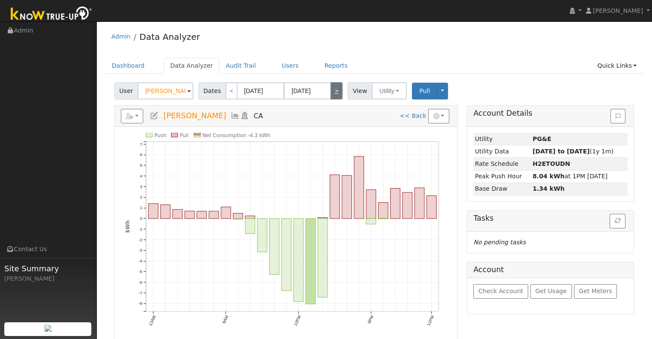
click at [333, 90] on link ">" at bounding box center [336, 90] width 12 height 17
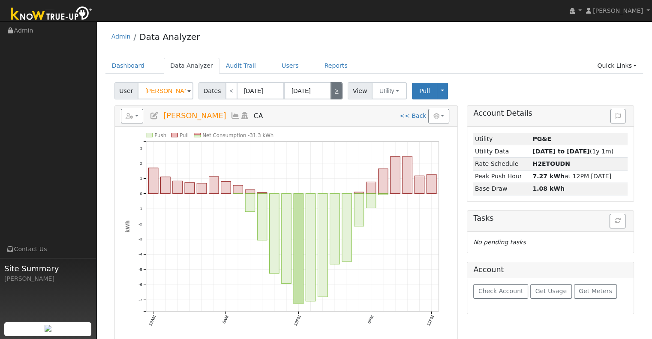
click at [333, 90] on link ">" at bounding box center [336, 90] width 12 height 17
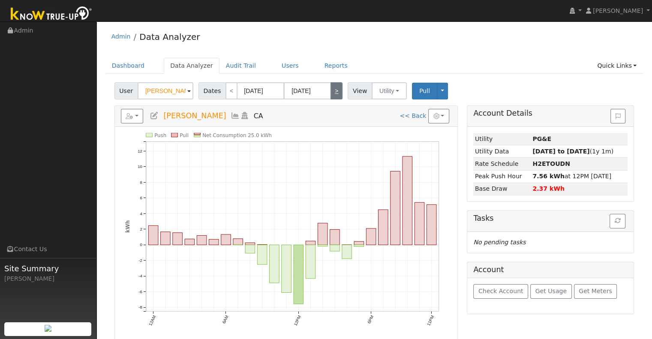
click at [333, 90] on link ">" at bounding box center [336, 90] width 12 height 17
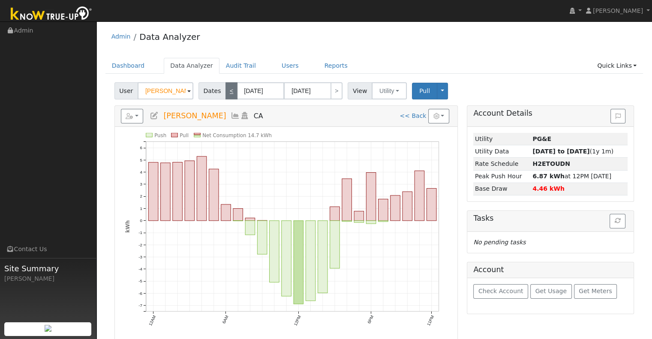
click at [231, 85] on link "<" at bounding box center [231, 90] width 12 height 17
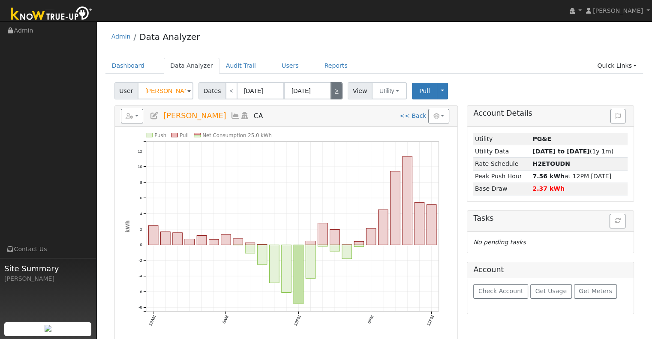
click at [333, 86] on link ">" at bounding box center [336, 90] width 12 height 17
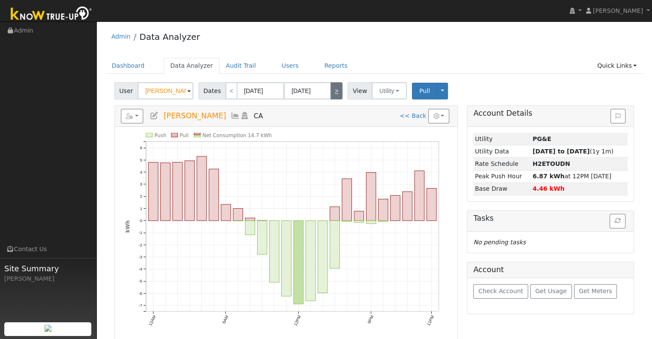
click at [333, 86] on link ">" at bounding box center [336, 90] width 12 height 17
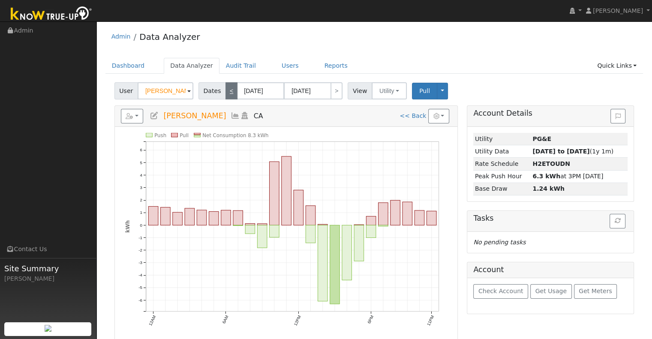
click at [225, 92] on link "<" at bounding box center [231, 90] width 12 height 17
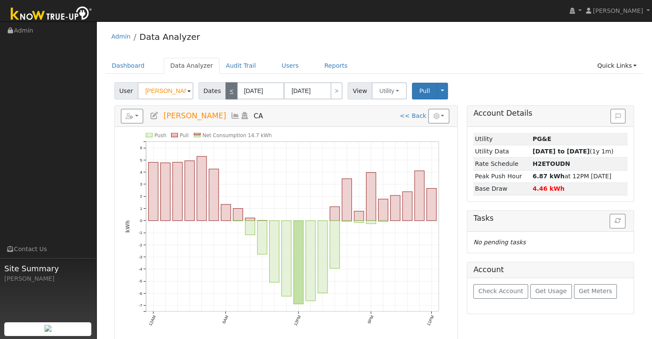
click at [231, 89] on link "<" at bounding box center [231, 90] width 12 height 17
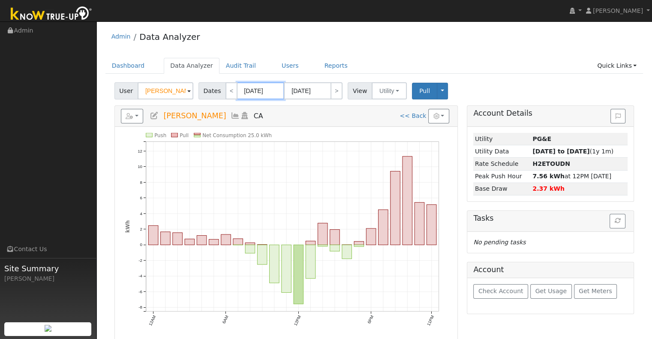
click at [252, 89] on input "[DATE]" at bounding box center [260, 90] width 47 height 17
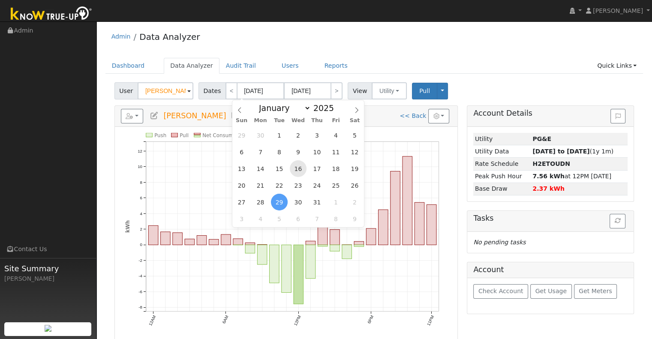
click at [298, 164] on span "16" at bounding box center [298, 168] width 17 height 17
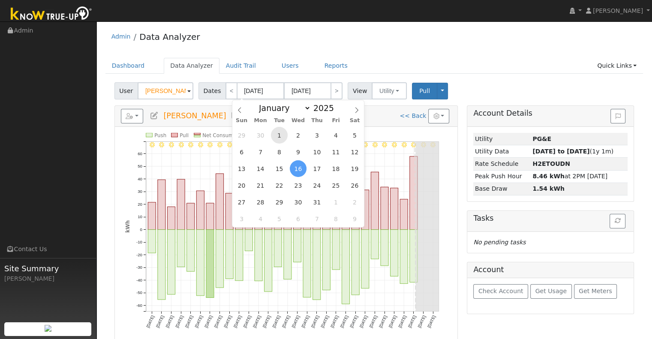
click at [276, 133] on span "1" at bounding box center [279, 135] width 17 height 17
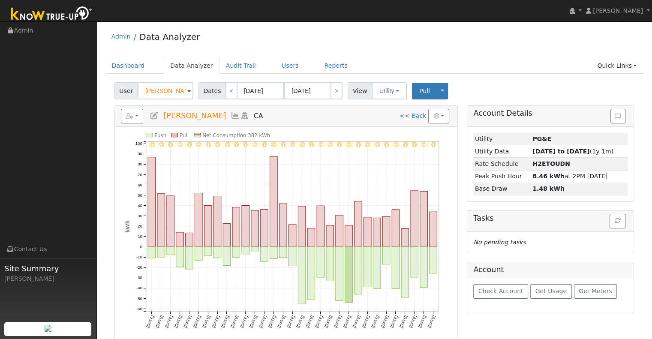
click at [148, 199] on rect "onclick=""" at bounding box center [152, 202] width 8 height 90
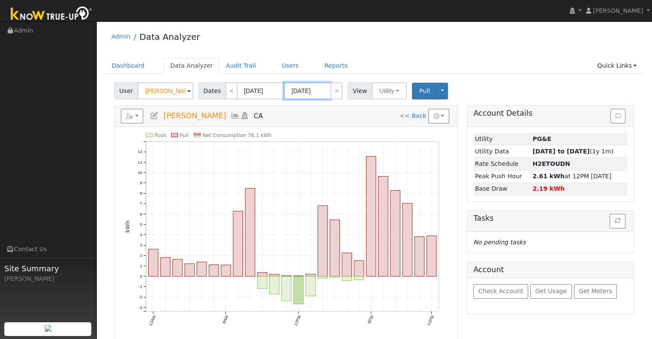
click at [324, 87] on input "[DATE]" at bounding box center [307, 90] width 47 height 17
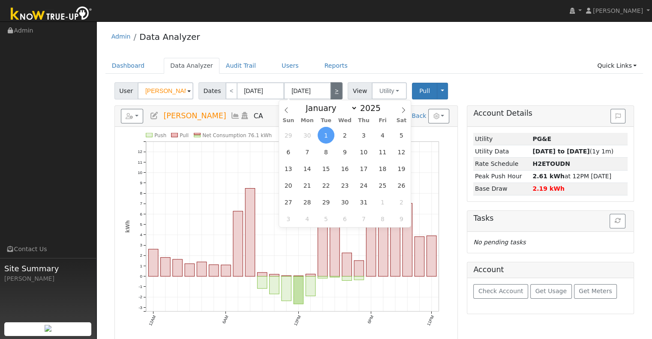
click at [335, 90] on link ">" at bounding box center [336, 90] width 12 height 17
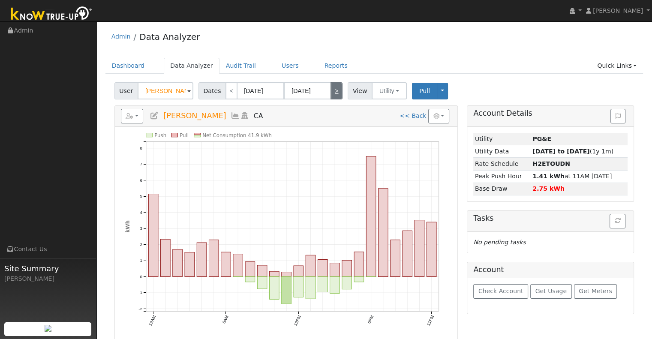
click at [335, 90] on link ">" at bounding box center [336, 90] width 12 height 17
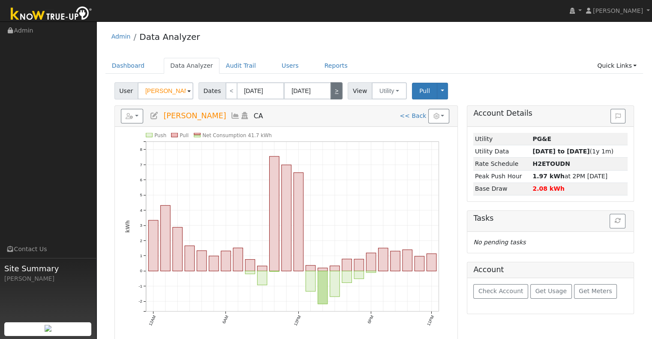
click at [330, 90] on link ">" at bounding box center [336, 90] width 12 height 17
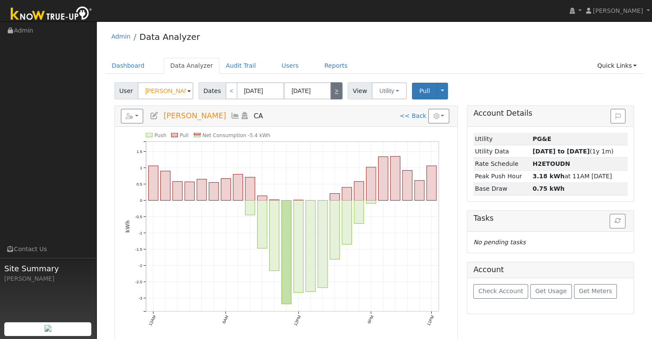
click at [330, 90] on link ">" at bounding box center [336, 90] width 12 height 17
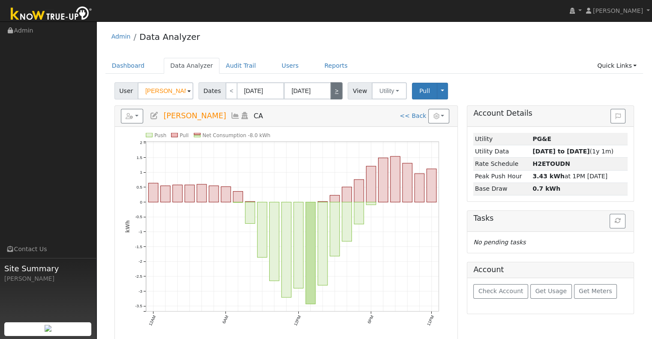
click at [330, 90] on link ">" at bounding box center [336, 90] width 12 height 17
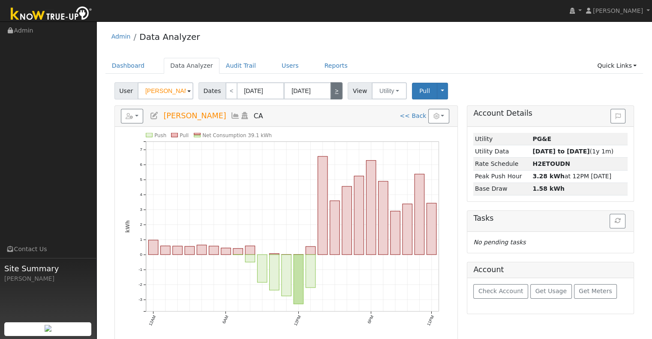
click at [330, 90] on link ">" at bounding box center [336, 90] width 12 height 17
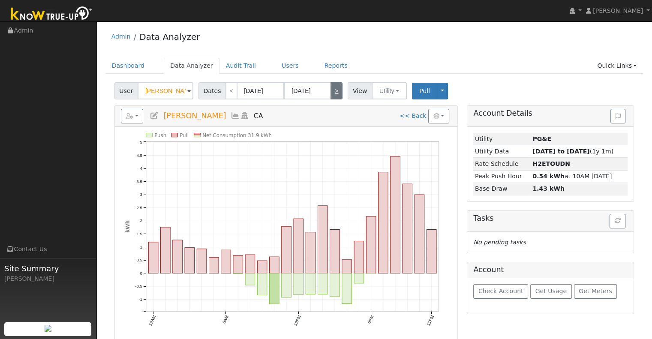
click at [330, 90] on link ">" at bounding box center [336, 90] width 12 height 17
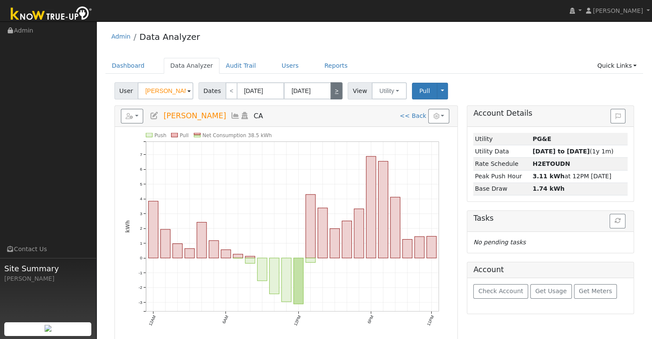
click at [330, 90] on link ">" at bounding box center [336, 90] width 12 height 17
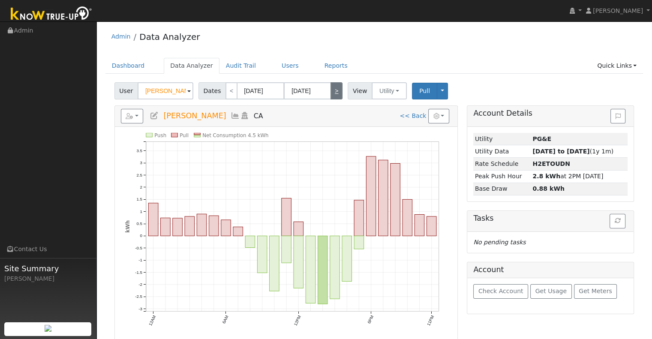
click at [330, 90] on link ">" at bounding box center [336, 90] width 12 height 17
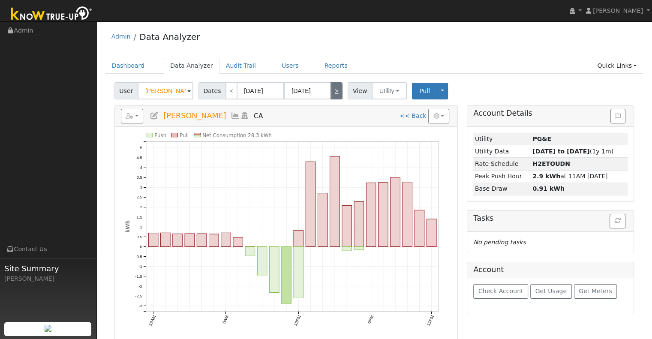
click at [330, 90] on link ">" at bounding box center [336, 90] width 12 height 17
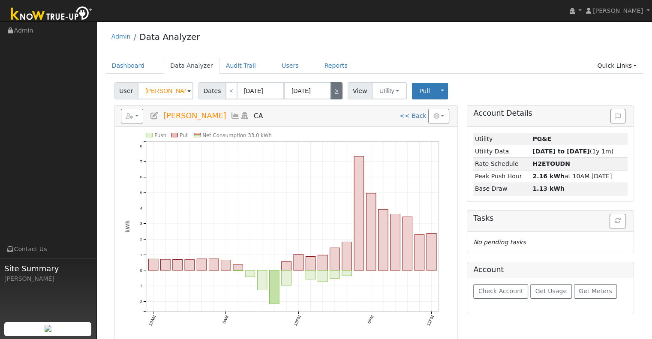
click at [330, 90] on link ">" at bounding box center [336, 90] width 12 height 17
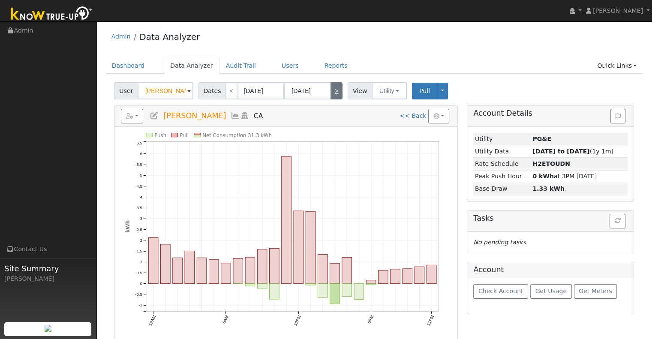
click at [330, 90] on link ">" at bounding box center [336, 90] width 12 height 17
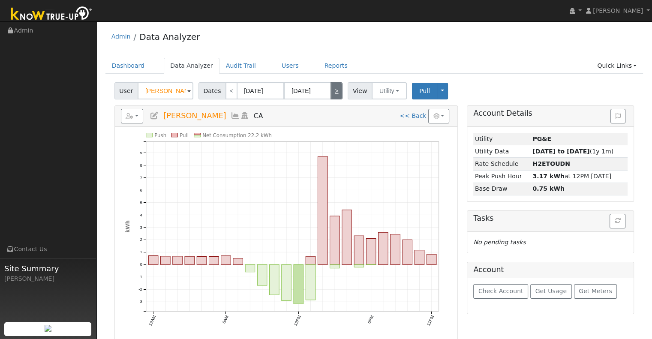
click at [330, 90] on link ">" at bounding box center [336, 90] width 12 height 17
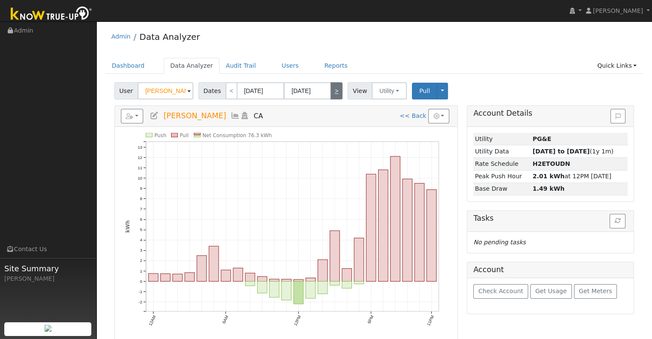
click at [330, 90] on link ">" at bounding box center [336, 90] width 12 height 17
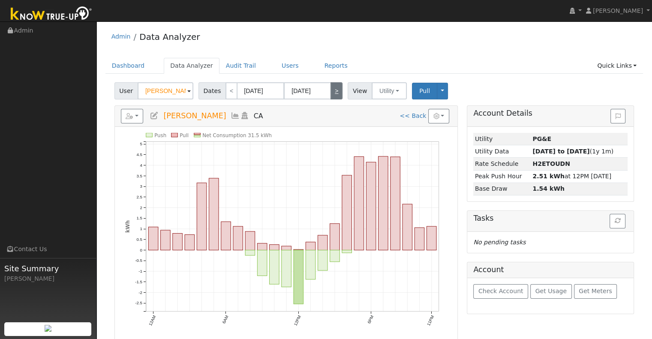
click at [330, 90] on link ">" at bounding box center [336, 90] width 12 height 17
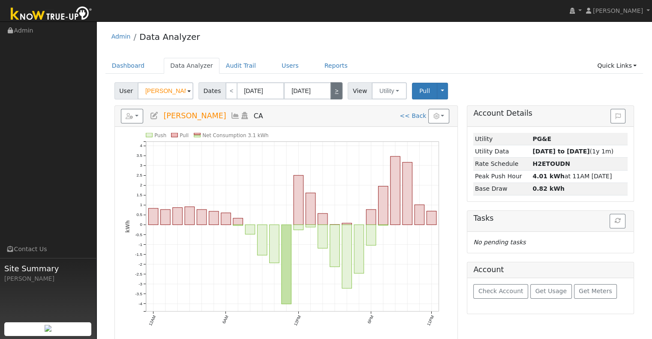
click at [330, 90] on link ">" at bounding box center [336, 90] width 12 height 17
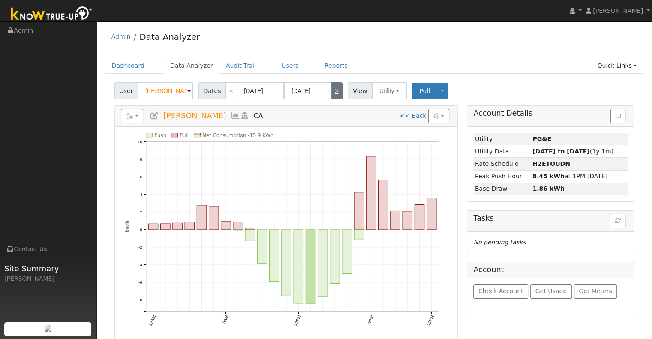
click at [330, 90] on link ">" at bounding box center [336, 90] width 12 height 17
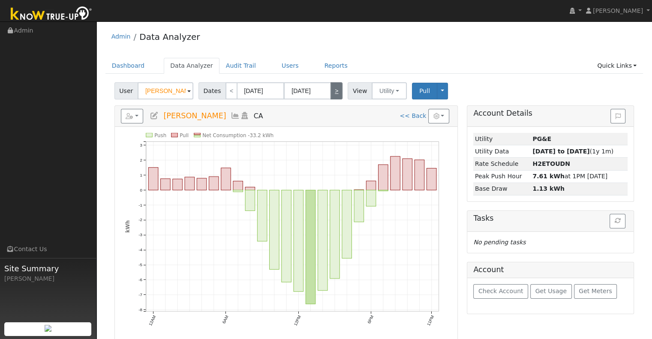
click at [330, 90] on link ">" at bounding box center [336, 90] width 12 height 17
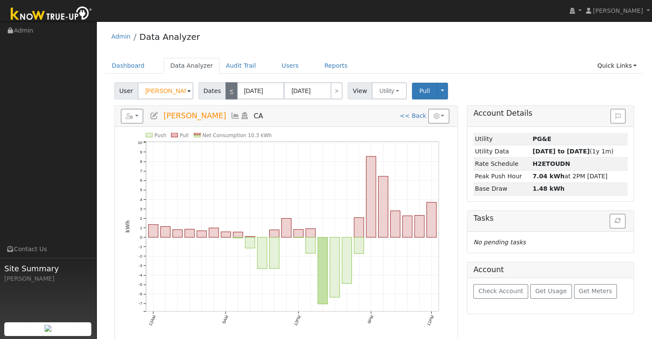
click at [226, 89] on link "<" at bounding box center [231, 90] width 12 height 17
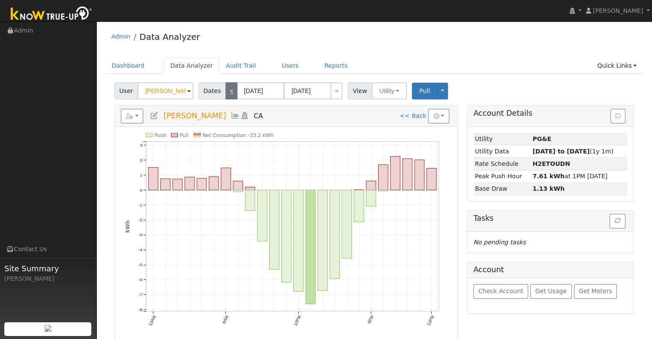
click at [226, 89] on link "<" at bounding box center [231, 90] width 12 height 17
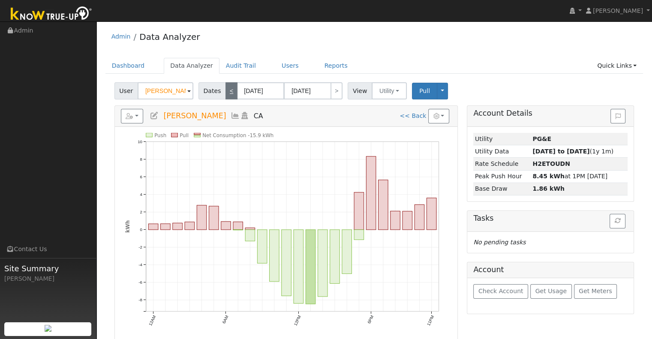
click at [226, 89] on link "<" at bounding box center [231, 90] width 12 height 17
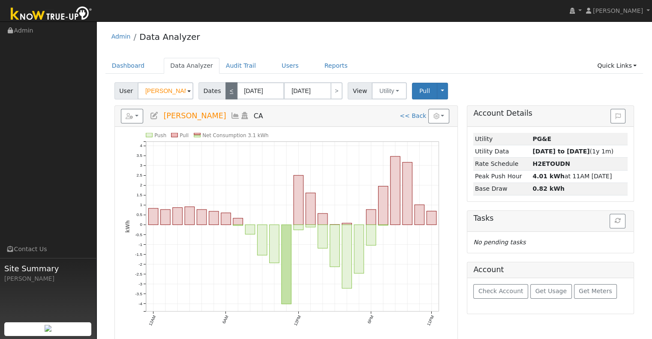
click at [225, 97] on link "<" at bounding box center [231, 90] width 12 height 17
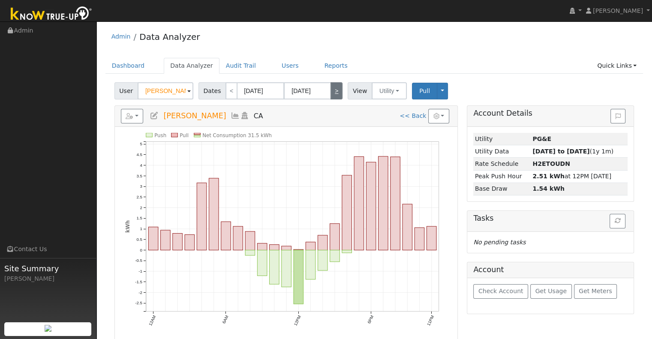
click at [334, 90] on link ">" at bounding box center [336, 90] width 12 height 17
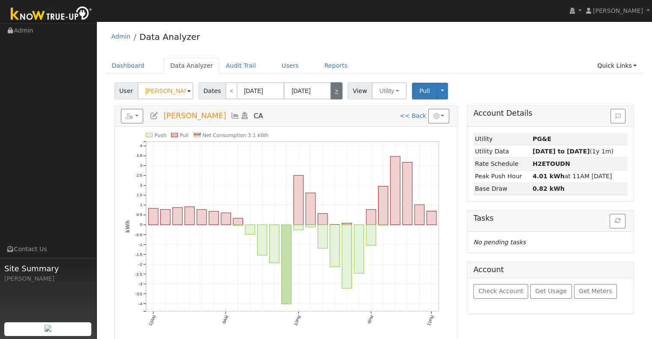
click at [334, 90] on link ">" at bounding box center [336, 90] width 12 height 17
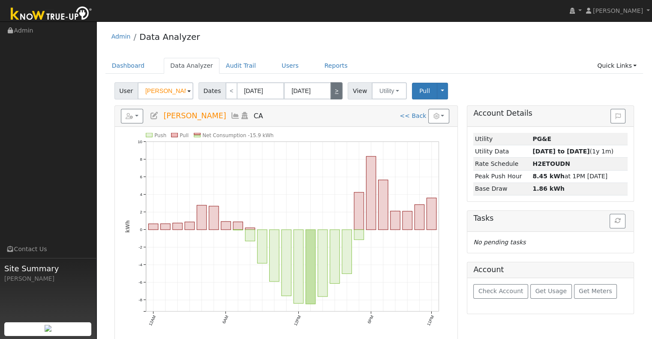
click at [334, 90] on link ">" at bounding box center [336, 90] width 12 height 17
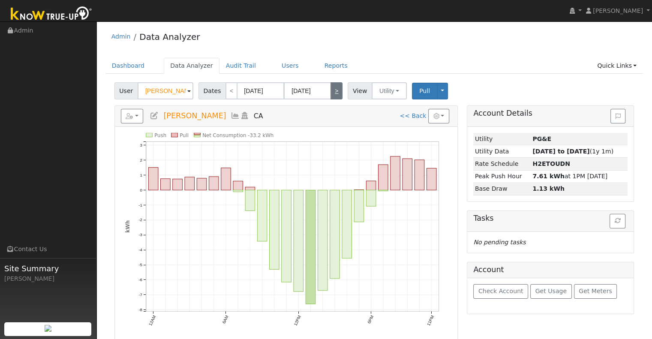
click at [334, 90] on link ">" at bounding box center [336, 90] width 12 height 17
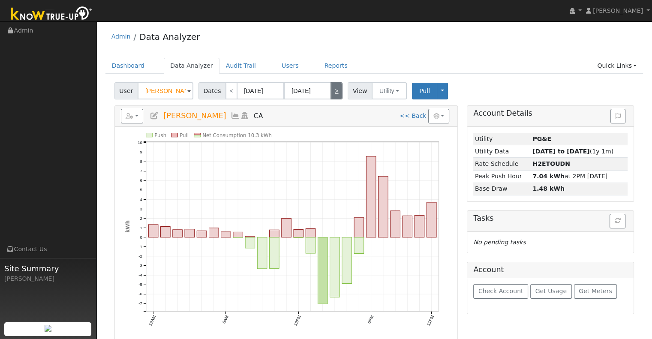
click at [334, 90] on link ">" at bounding box center [336, 90] width 12 height 17
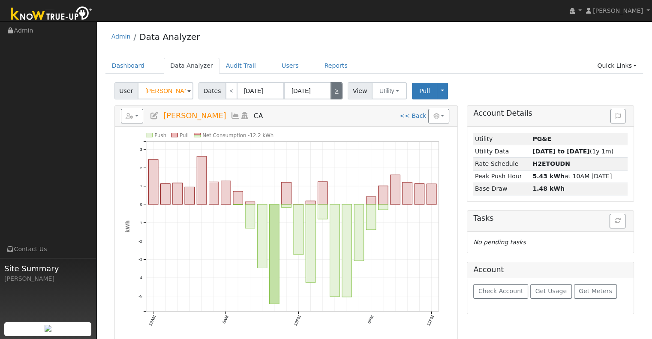
click at [334, 90] on link ">" at bounding box center [336, 90] width 12 height 17
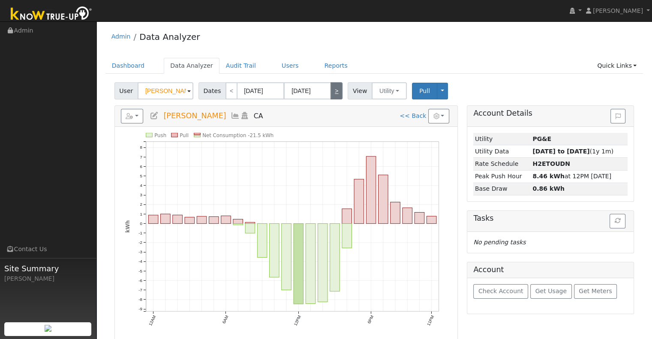
click at [334, 90] on link ">" at bounding box center [336, 90] width 12 height 17
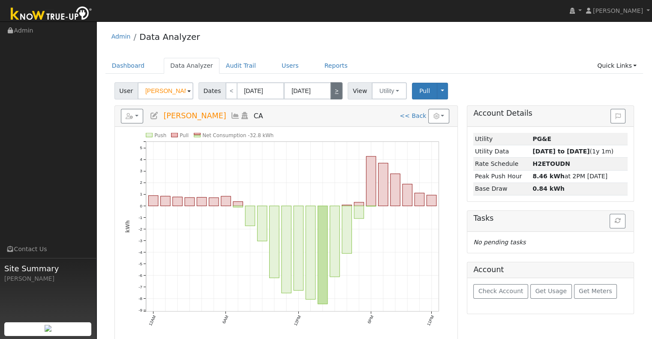
click at [334, 90] on link ">" at bounding box center [336, 90] width 12 height 17
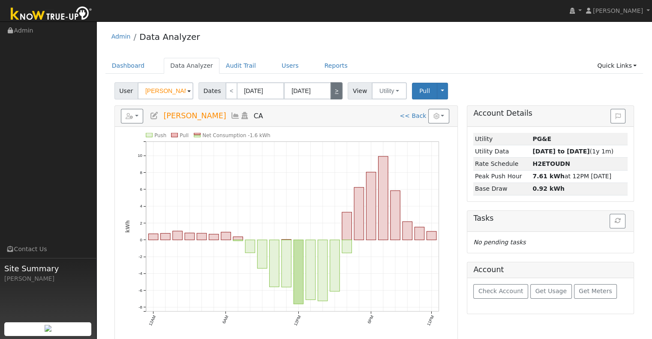
click at [334, 90] on link ">" at bounding box center [336, 90] width 12 height 17
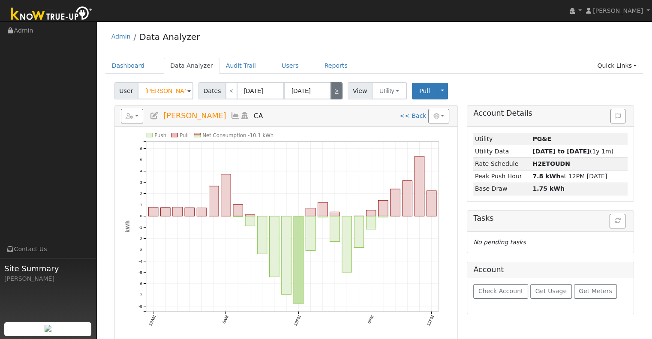
click at [334, 90] on link ">" at bounding box center [336, 90] width 12 height 17
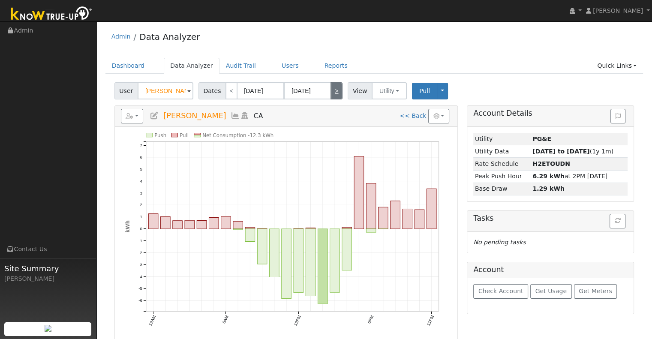
click at [334, 90] on link ">" at bounding box center [336, 90] width 12 height 17
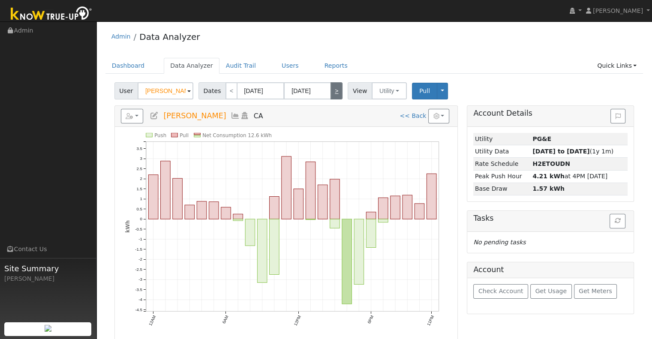
click at [331, 87] on link ">" at bounding box center [336, 90] width 12 height 17
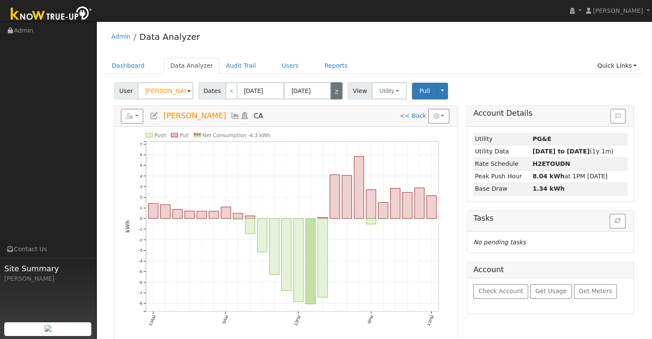
click at [331, 87] on link ">" at bounding box center [336, 90] width 12 height 17
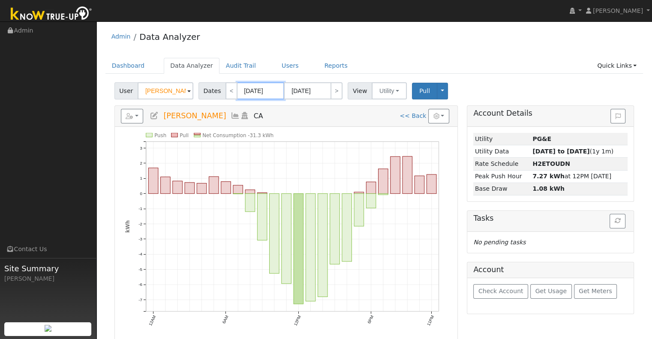
click at [240, 92] on input "[DATE]" at bounding box center [260, 90] width 47 height 17
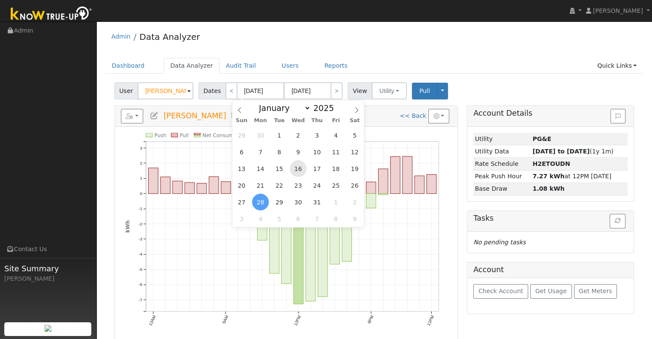
click at [298, 171] on span "16" at bounding box center [298, 168] width 17 height 17
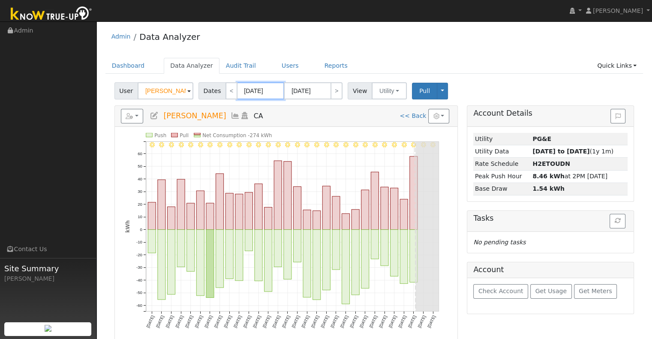
click at [268, 94] on input "[DATE]" at bounding box center [260, 90] width 47 height 17
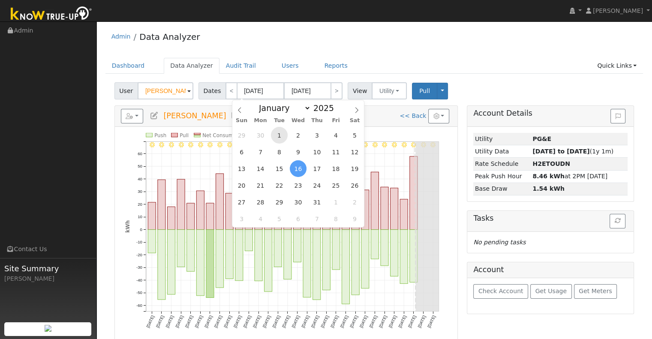
click at [279, 136] on span "1" at bounding box center [279, 135] width 17 height 17
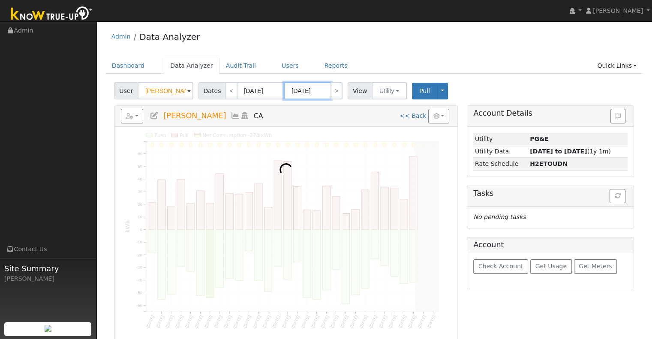
click at [300, 87] on input "[DATE]" at bounding box center [307, 90] width 47 height 17
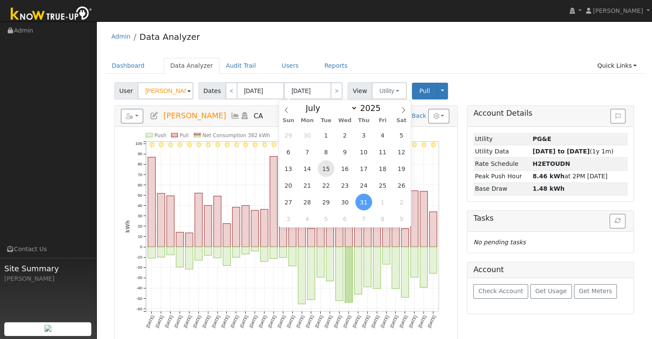
click at [327, 169] on span "15" at bounding box center [326, 168] width 17 height 17
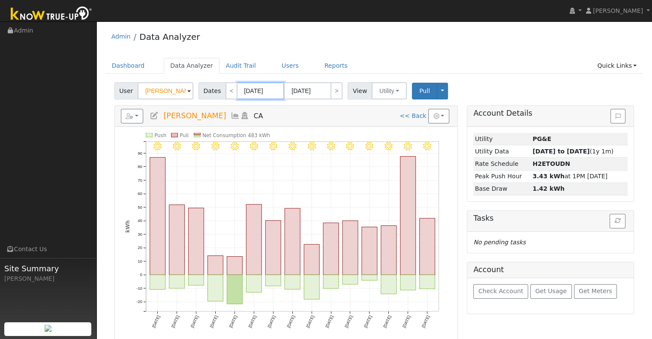
click at [257, 90] on input "[DATE]" at bounding box center [260, 90] width 47 height 17
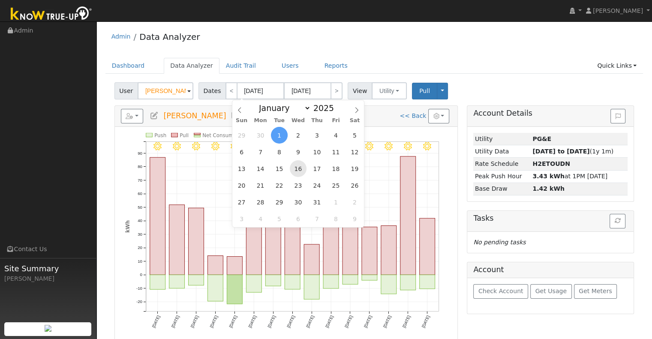
click at [297, 166] on span "16" at bounding box center [298, 168] width 17 height 17
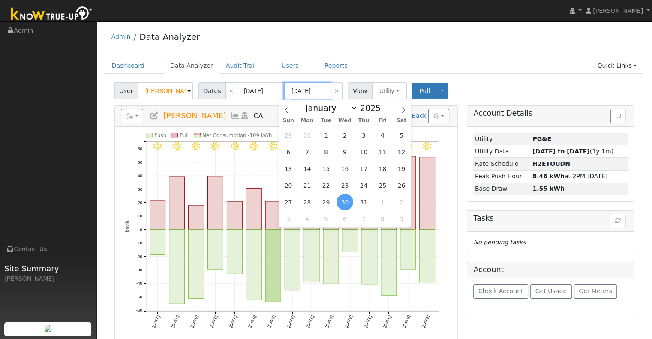
click at [310, 93] on input "[DATE]" at bounding box center [307, 90] width 47 height 17
click at [363, 202] on span "31" at bounding box center [363, 202] width 17 height 17
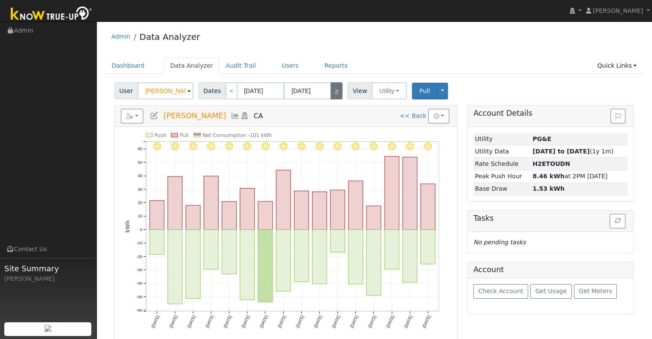
click at [335, 95] on link ">" at bounding box center [336, 90] width 12 height 17
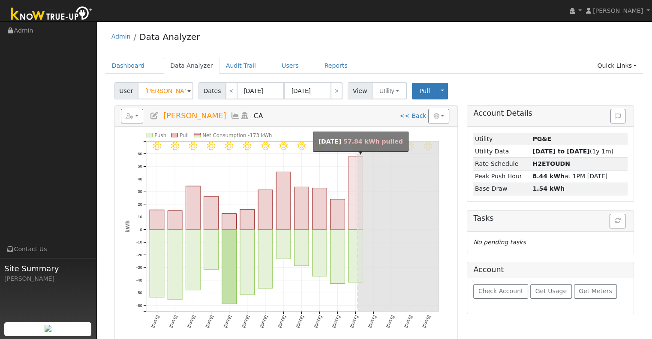
click at [348, 174] on rect "onclick=""" at bounding box center [355, 192] width 15 height 73
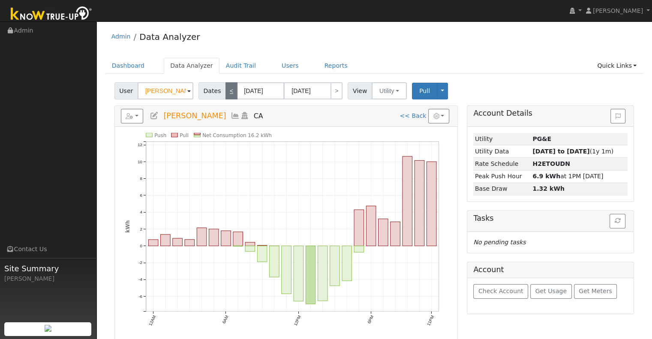
click at [230, 91] on link "<" at bounding box center [231, 90] width 12 height 17
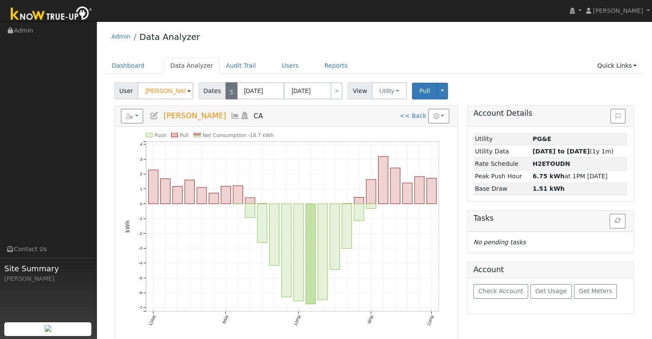
click at [230, 91] on link "<" at bounding box center [231, 90] width 12 height 17
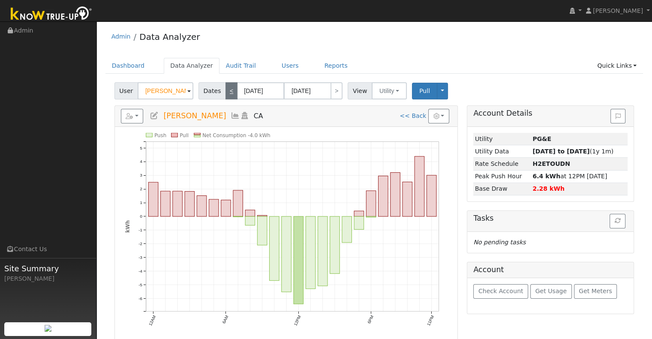
click at [230, 91] on link "<" at bounding box center [231, 90] width 12 height 17
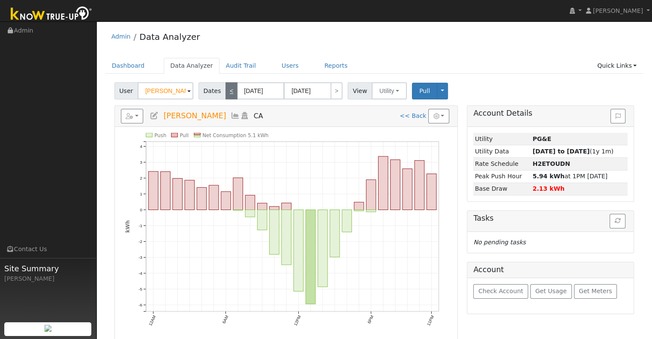
click at [230, 91] on link "<" at bounding box center [231, 90] width 12 height 17
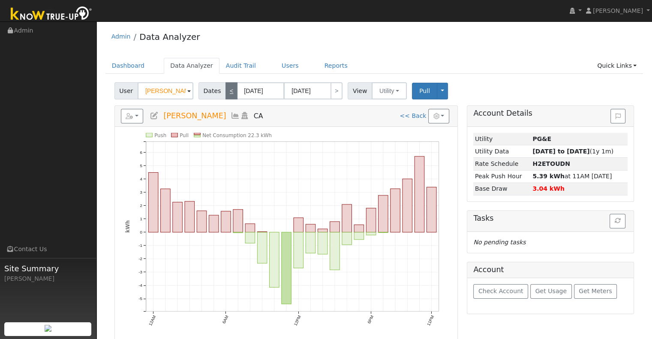
click at [230, 91] on link "<" at bounding box center [231, 90] width 12 height 17
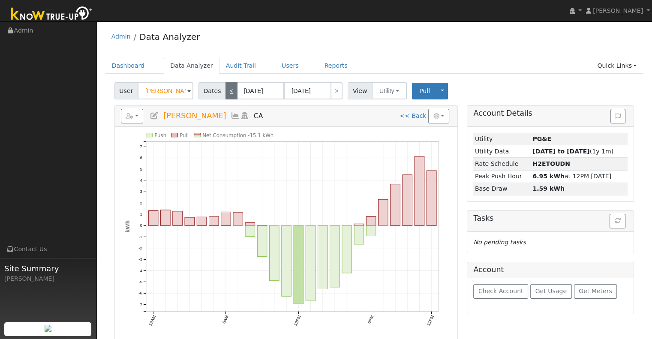
click at [230, 91] on link "<" at bounding box center [231, 90] width 12 height 17
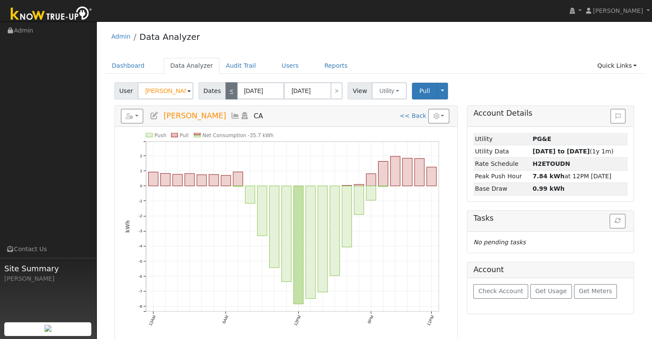
click at [230, 91] on link "<" at bounding box center [231, 90] width 12 height 17
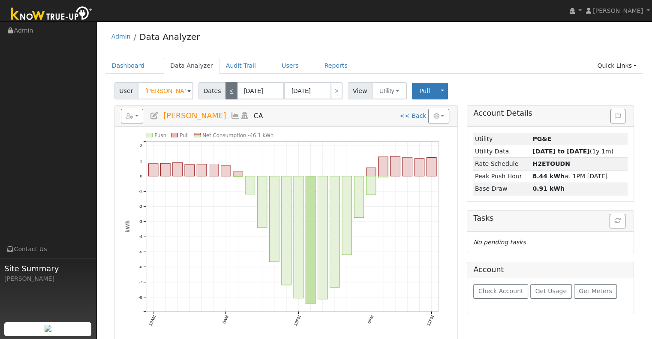
click at [230, 91] on link "<" at bounding box center [231, 90] width 12 height 17
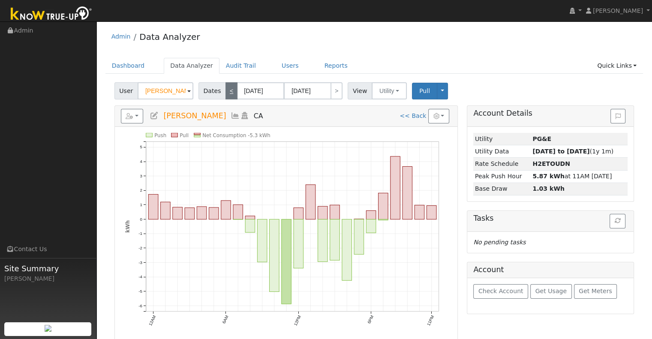
click at [225, 91] on link "<" at bounding box center [231, 90] width 12 height 17
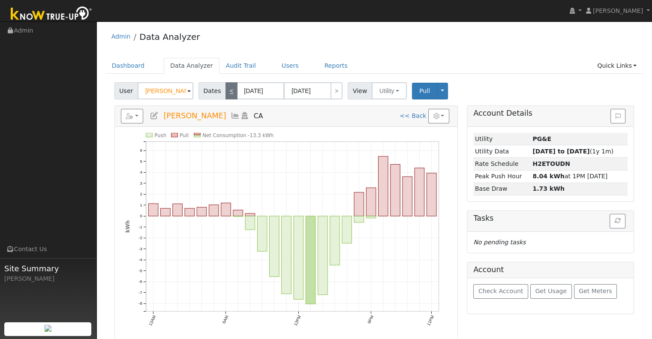
click at [225, 91] on link "<" at bounding box center [231, 90] width 12 height 17
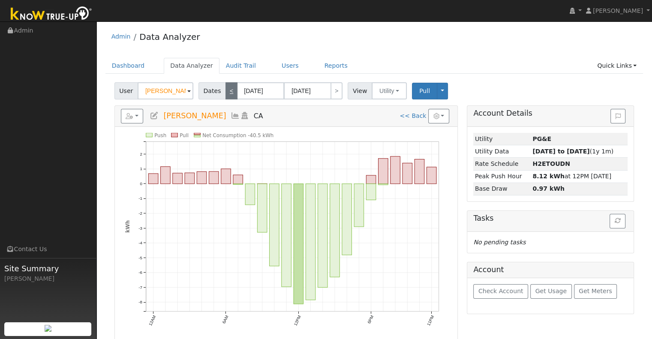
click at [225, 91] on link "<" at bounding box center [231, 90] width 12 height 17
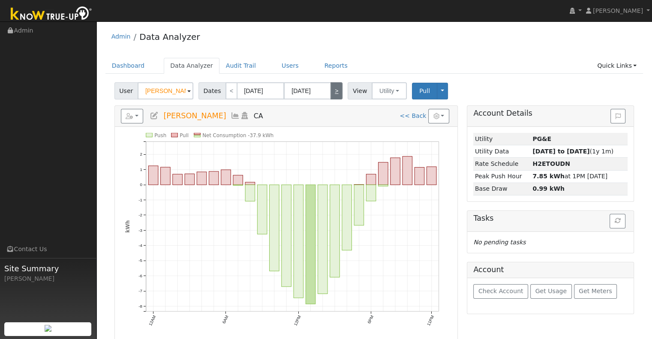
click at [331, 91] on link ">" at bounding box center [336, 90] width 12 height 17
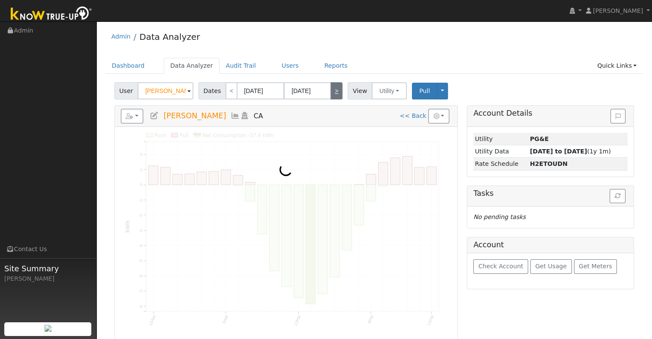
click at [331, 91] on link ">" at bounding box center [336, 90] width 12 height 17
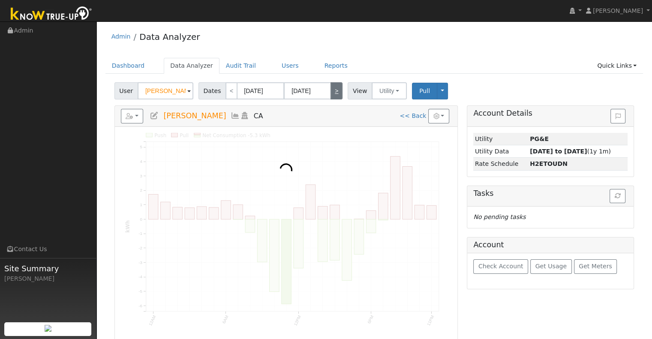
click at [331, 91] on link ">" at bounding box center [336, 90] width 12 height 17
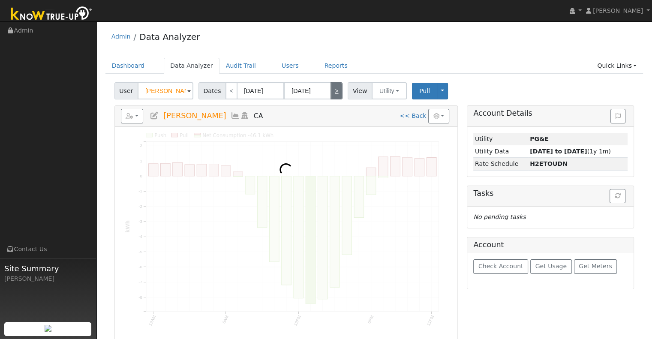
click at [331, 91] on link ">" at bounding box center [336, 90] width 12 height 17
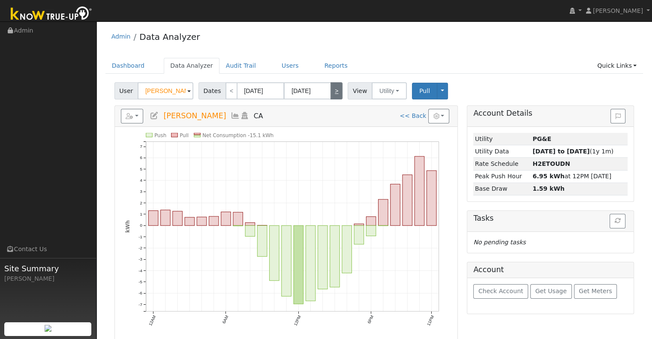
click at [331, 91] on link ">" at bounding box center [336, 90] width 12 height 17
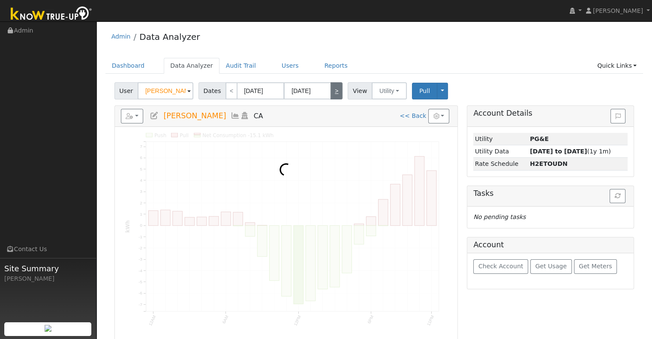
click at [331, 91] on link ">" at bounding box center [336, 90] width 12 height 17
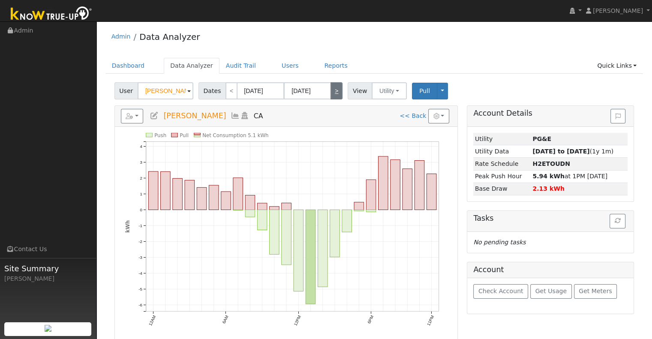
click at [331, 91] on link ">" at bounding box center [336, 90] width 12 height 17
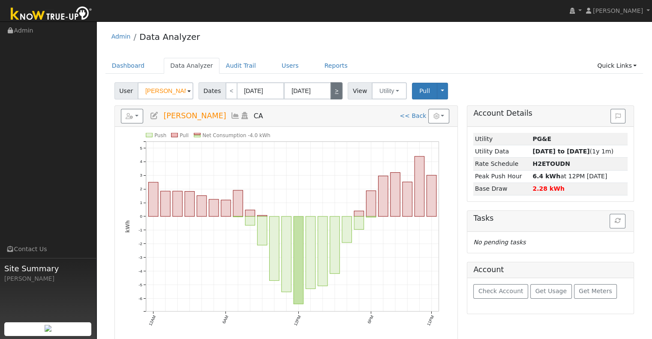
click at [331, 91] on link ">" at bounding box center [336, 90] width 12 height 17
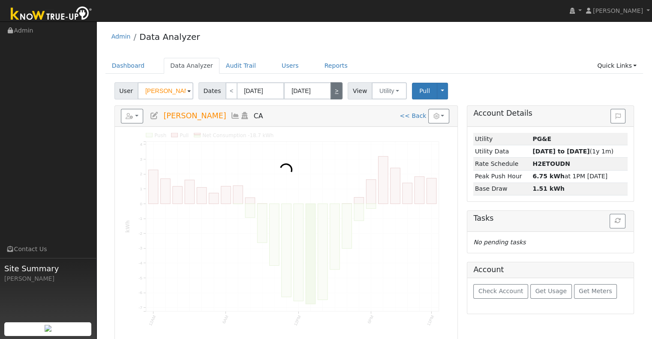
click at [331, 91] on link ">" at bounding box center [336, 90] width 12 height 17
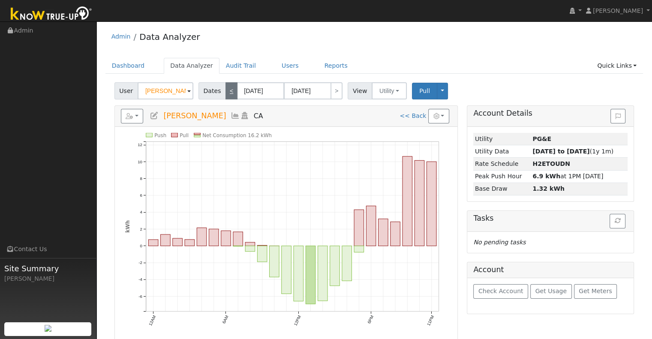
click at [229, 90] on link "<" at bounding box center [231, 90] width 12 height 17
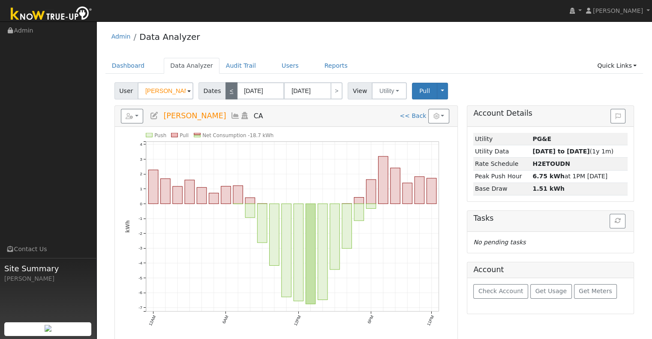
click at [229, 90] on link "<" at bounding box center [231, 90] width 12 height 17
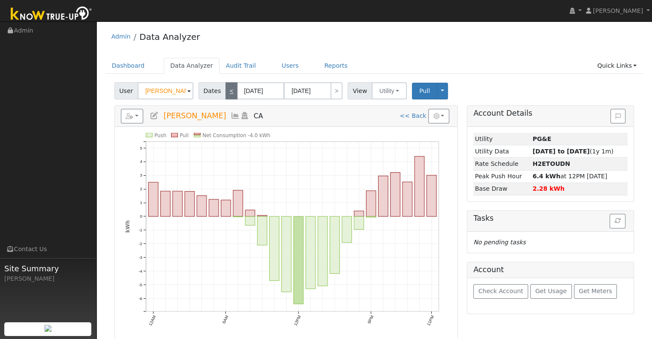
click at [225, 98] on link "<" at bounding box center [231, 90] width 12 height 17
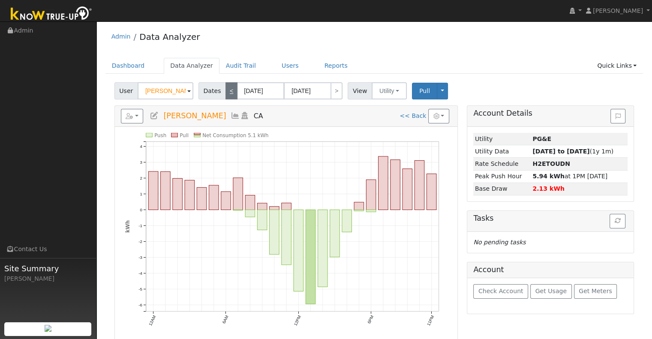
click at [225, 98] on link "<" at bounding box center [231, 90] width 12 height 17
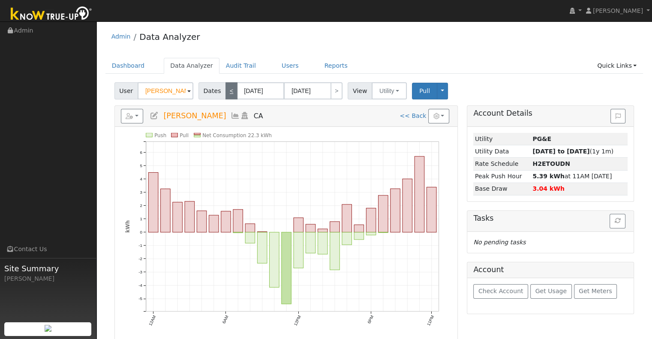
click at [225, 98] on link "<" at bounding box center [231, 90] width 12 height 17
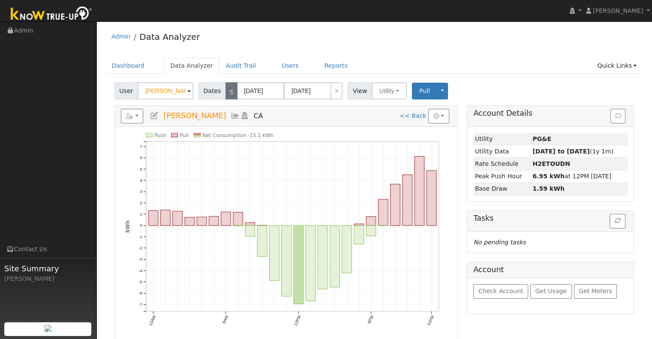
click at [225, 98] on link "<" at bounding box center [231, 90] width 12 height 17
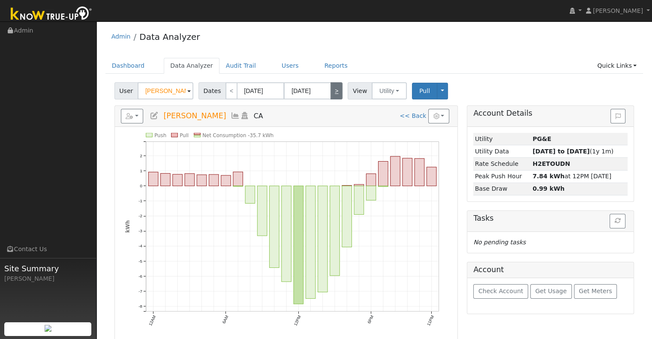
click at [330, 97] on link ">" at bounding box center [336, 90] width 12 height 17
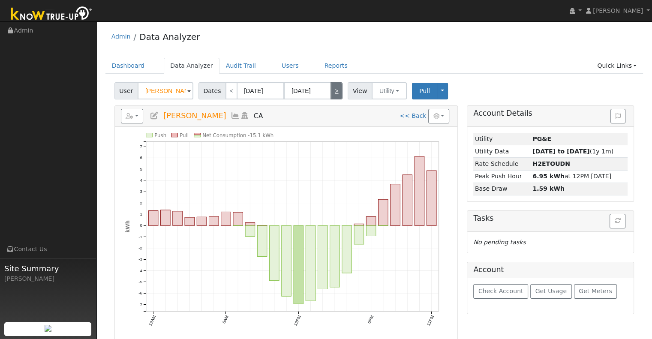
click at [330, 97] on link ">" at bounding box center [336, 90] width 12 height 17
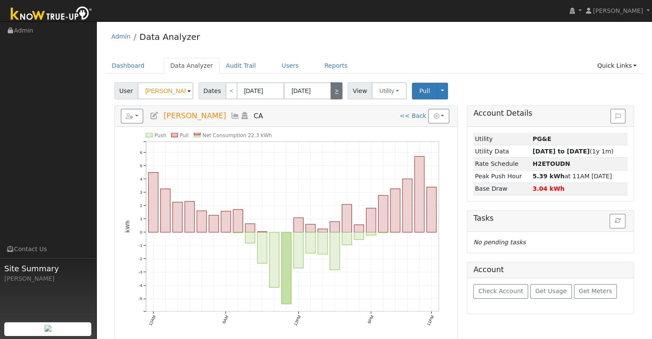
click at [330, 97] on link ">" at bounding box center [336, 90] width 12 height 17
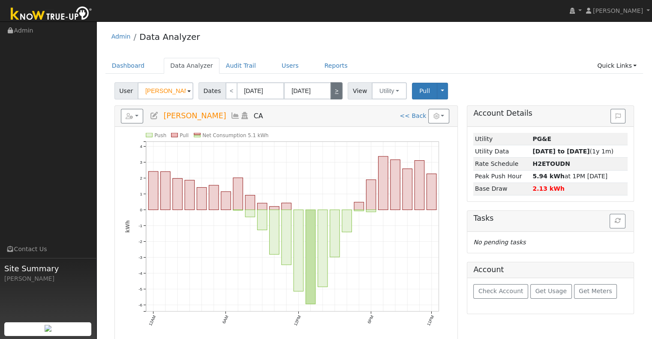
click at [330, 97] on link ">" at bounding box center [336, 90] width 12 height 17
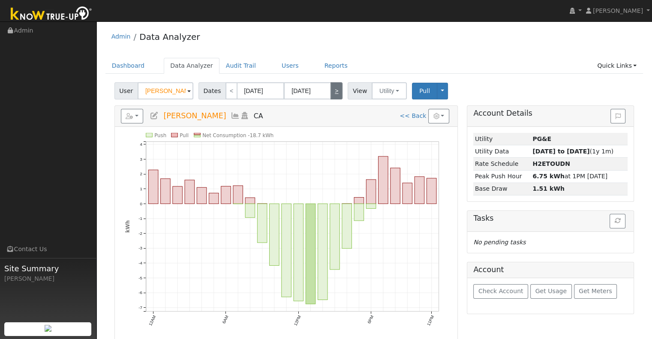
click at [330, 97] on link ">" at bounding box center [336, 90] width 12 height 17
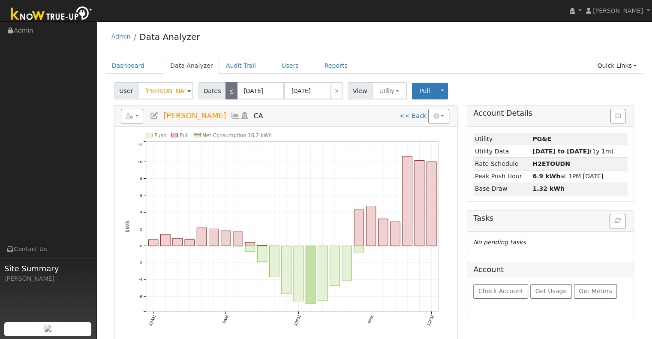
click at [230, 90] on link "<" at bounding box center [231, 90] width 12 height 17
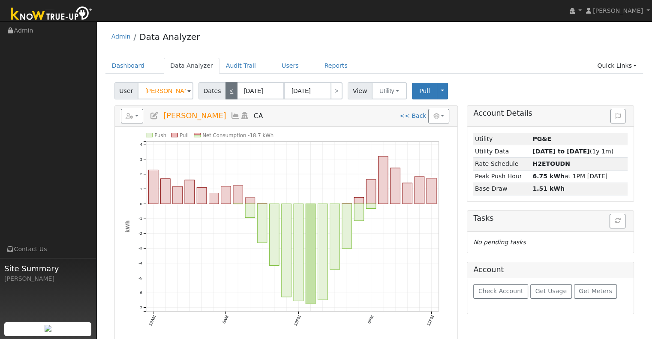
click at [230, 90] on link "<" at bounding box center [231, 90] width 12 height 17
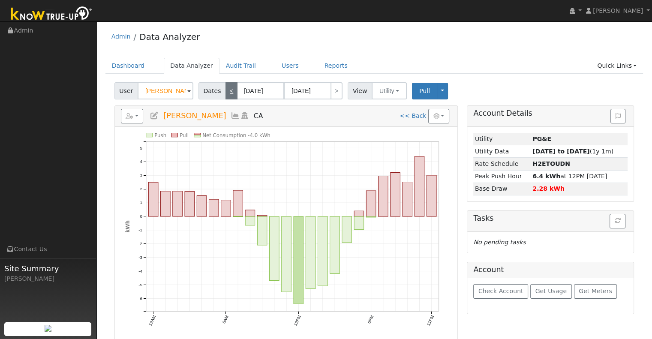
click at [230, 90] on link "<" at bounding box center [231, 90] width 12 height 17
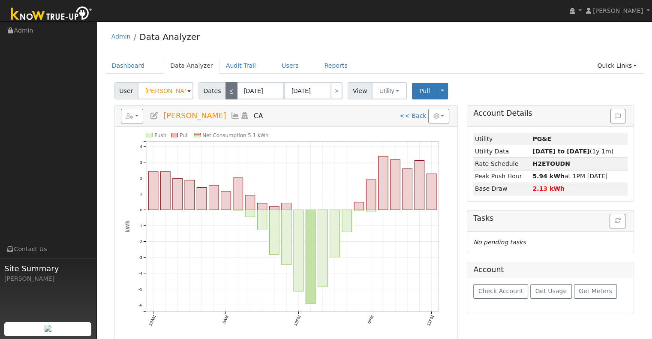
click at [230, 90] on link "<" at bounding box center [231, 90] width 12 height 17
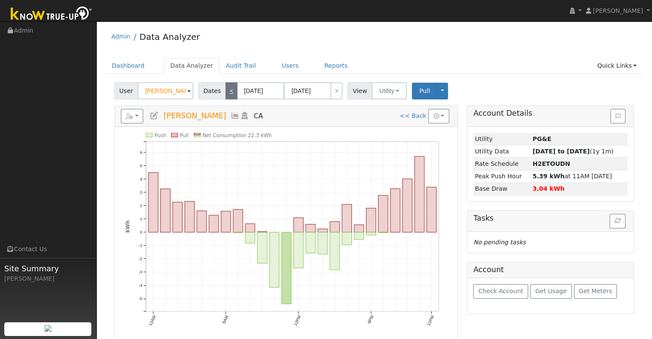
click at [230, 90] on link "<" at bounding box center [231, 90] width 12 height 17
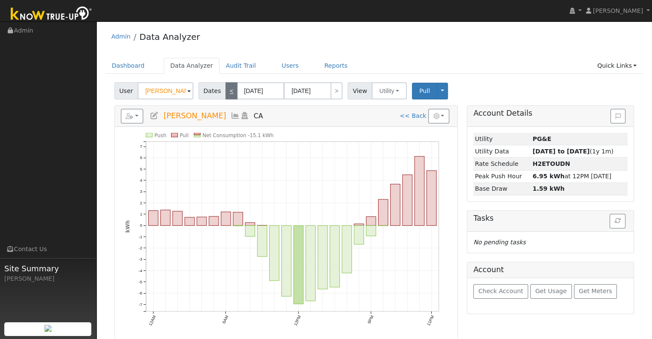
click at [230, 90] on link "<" at bounding box center [231, 90] width 12 height 17
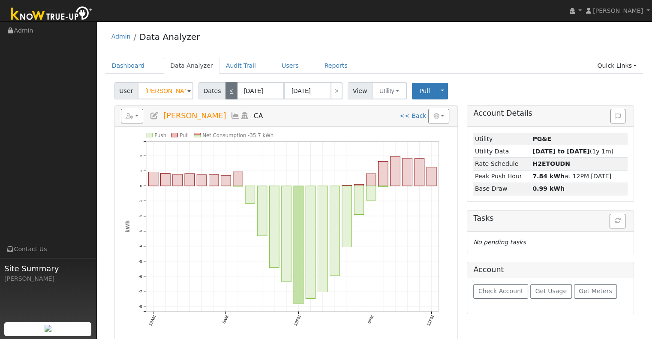
click at [230, 90] on link "<" at bounding box center [231, 90] width 12 height 17
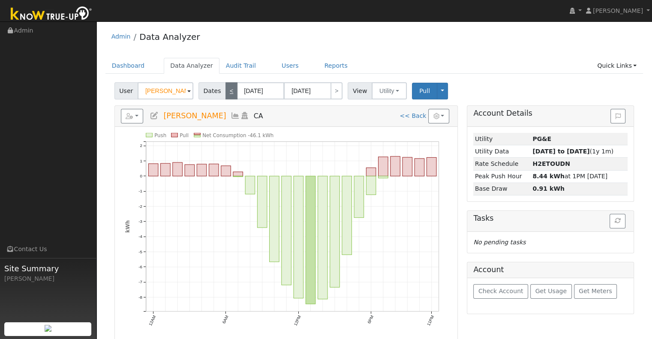
click at [230, 90] on link "<" at bounding box center [231, 90] width 12 height 17
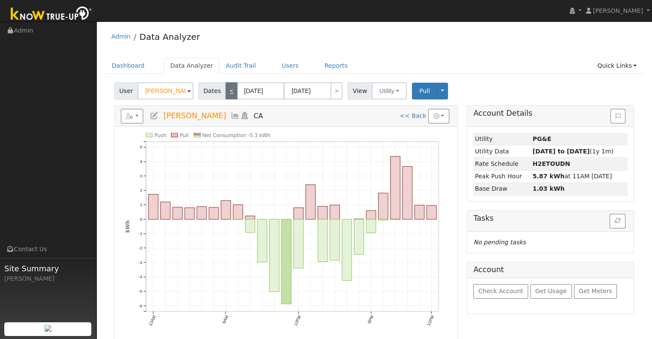
click at [230, 90] on link "<" at bounding box center [231, 90] width 12 height 17
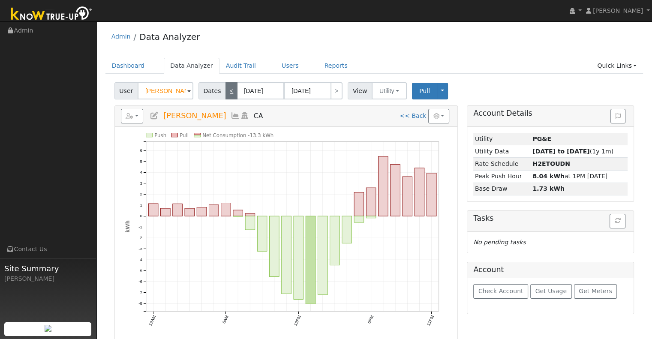
click at [230, 90] on link "<" at bounding box center [231, 90] width 12 height 17
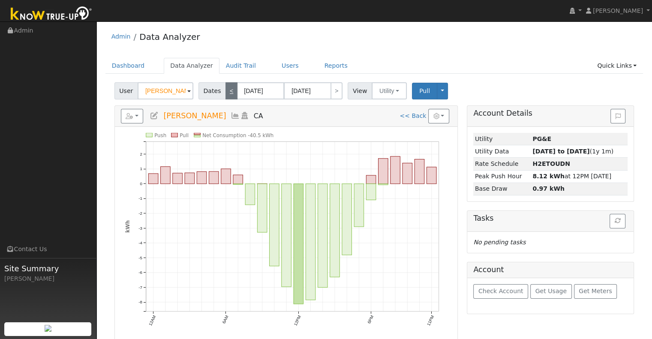
click at [230, 90] on link "<" at bounding box center [231, 90] width 12 height 17
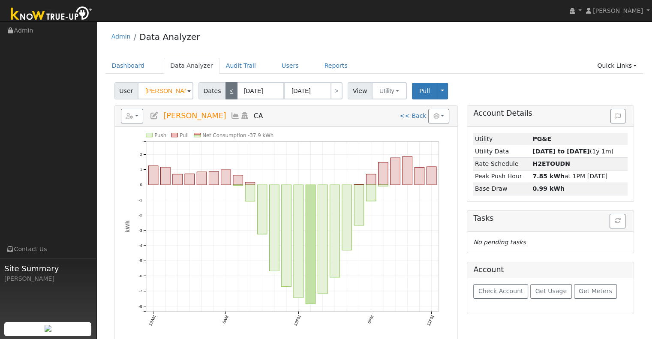
click at [230, 90] on link "<" at bounding box center [231, 90] width 12 height 17
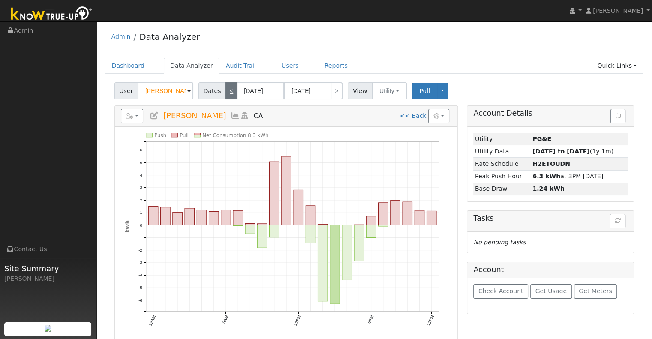
click at [230, 90] on link "<" at bounding box center [231, 90] width 12 height 17
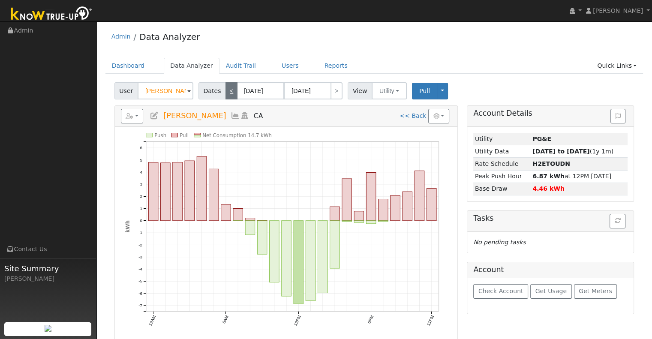
click at [230, 90] on link "<" at bounding box center [231, 90] width 12 height 17
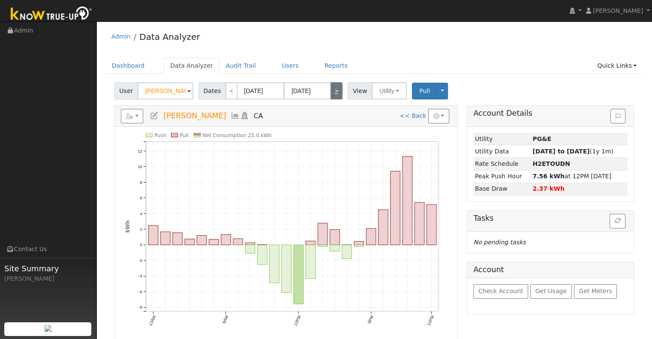
click at [330, 89] on link ">" at bounding box center [336, 90] width 12 height 17
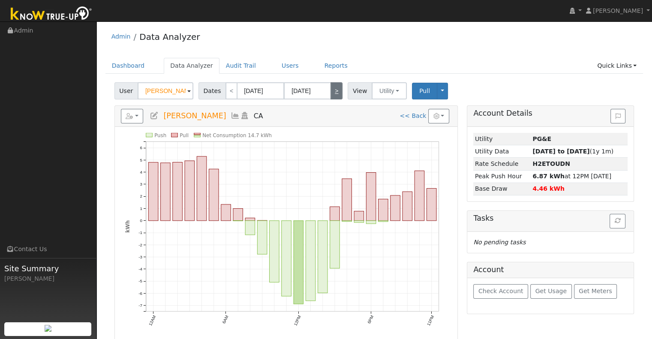
click at [330, 89] on link ">" at bounding box center [336, 90] width 12 height 17
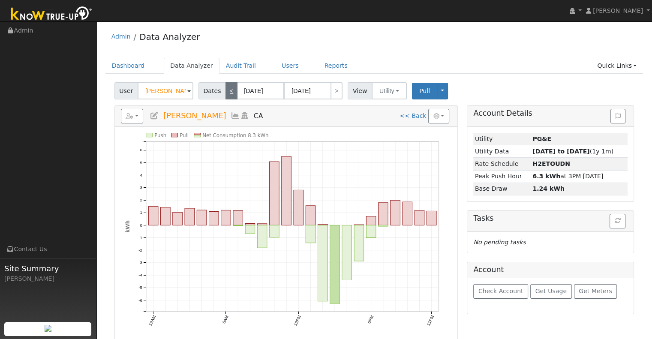
click at [228, 90] on link "<" at bounding box center [231, 90] width 12 height 17
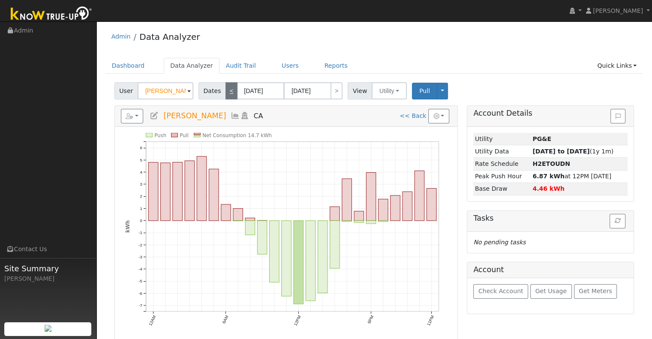
click at [228, 90] on link "<" at bounding box center [231, 90] width 12 height 17
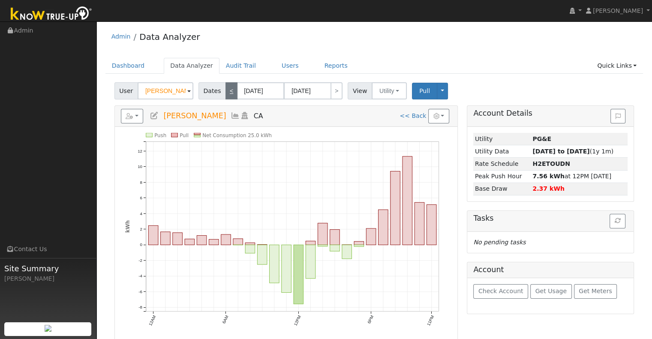
click at [228, 90] on link "<" at bounding box center [231, 90] width 12 height 17
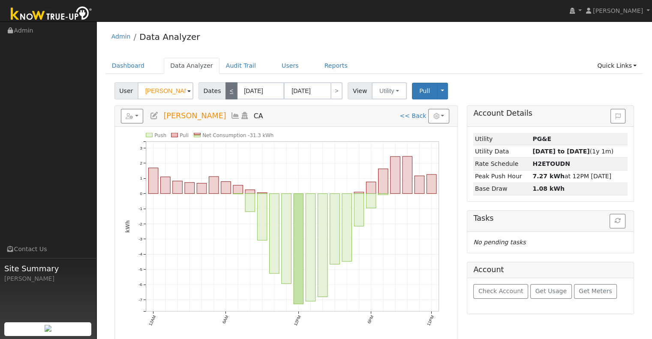
click at [225, 84] on link "<" at bounding box center [231, 90] width 12 height 17
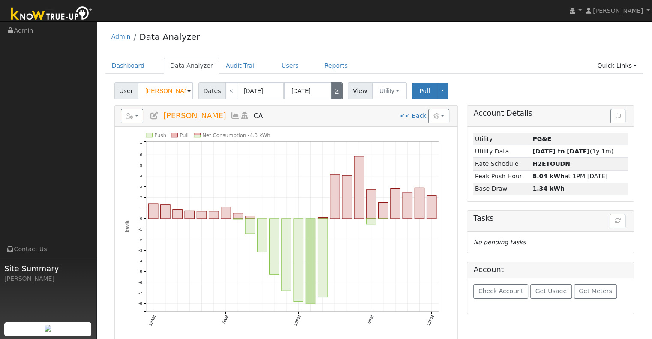
click at [333, 96] on link ">" at bounding box center [336, 90] width 12 height 17
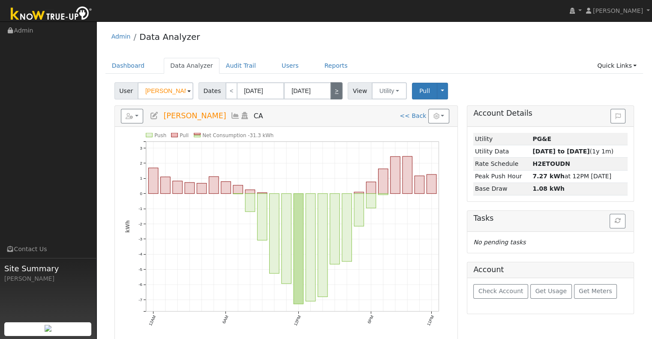
click at [333, 96] on link ">" at bounding box center [336, 90] width 12 height 17
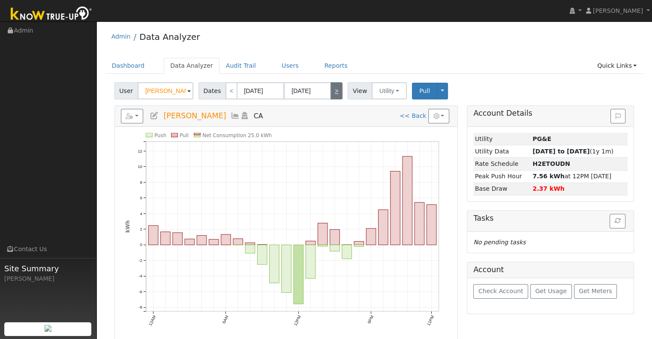
click at [333, 96] on link ">" at bounding box center [336, 90] width 12 height 17
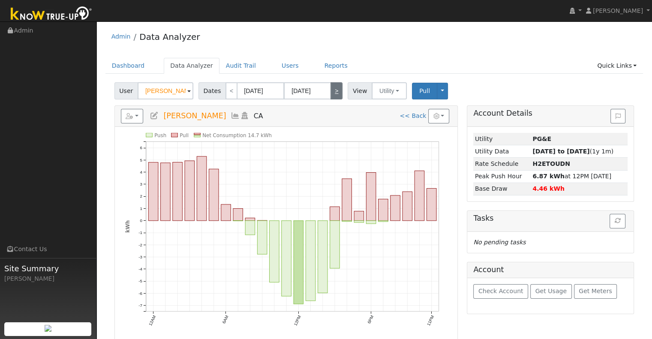
click at [333, 96] on link ">" at bounding box center [336, 90] width 12 height 17
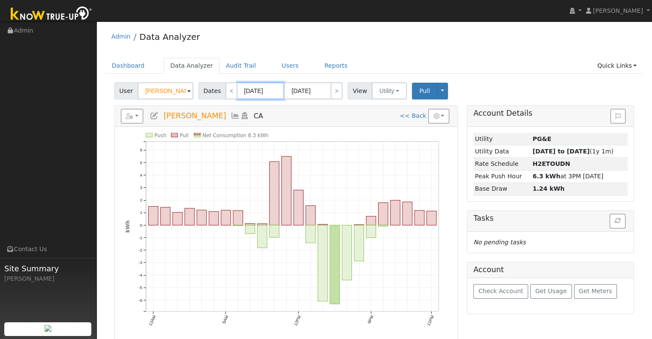
click at [261, 94] on input "[DATE]" at bounding box center [260, 90] width 47 height 17
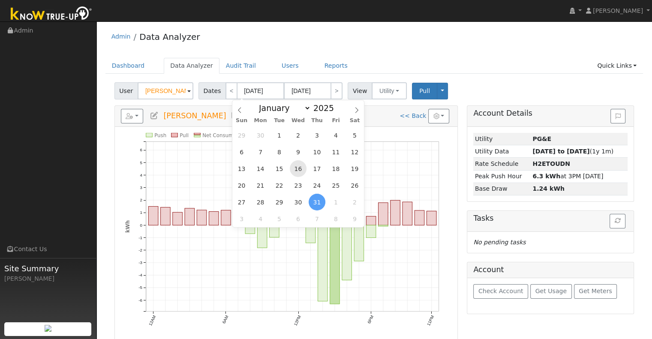
click at [294, 172] on span "16" at bounding box center [298, 168] width 17 height 17
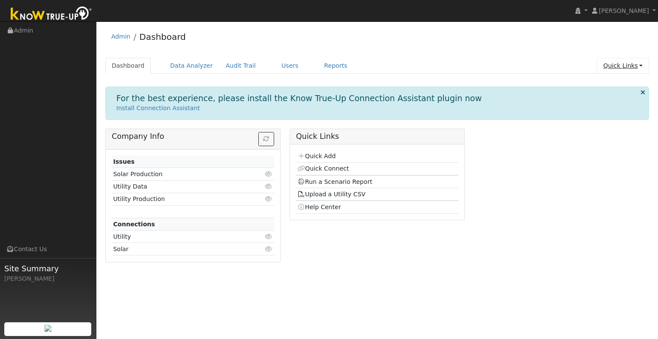
click at [609, 66] on link "Quick Links" at bounding box center [623, 66] width 52 height 16
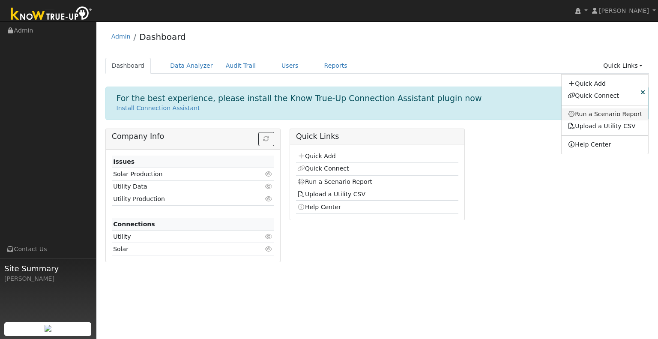
click at [605, 110] on link "Run a Scenario Report" at bounding box center [605, 114] width 87 height 12
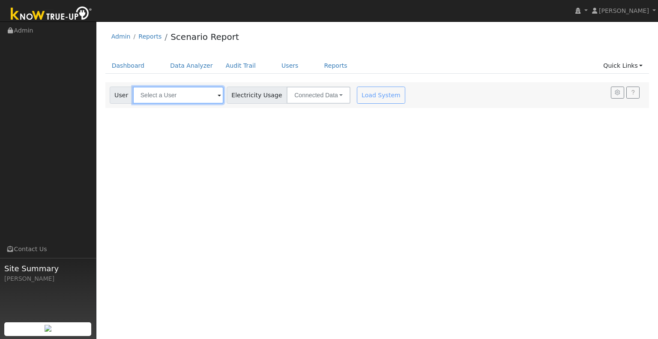
click at [151, 96] on input "text" at bounding box center [178, 95] width 91 height 17
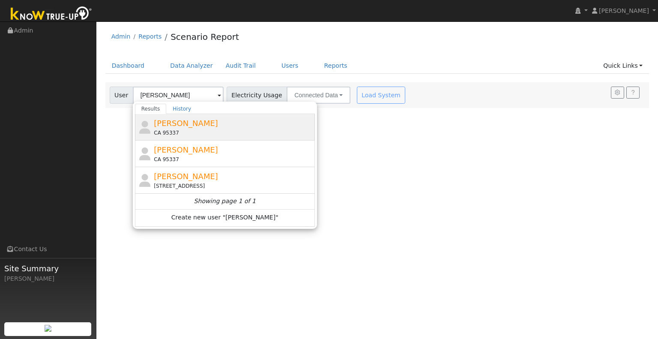
click at [210, 131] on div "CA 95337" at bounding box center [233, 133] width 159 height 8
type input "[PERSON_NAME]"
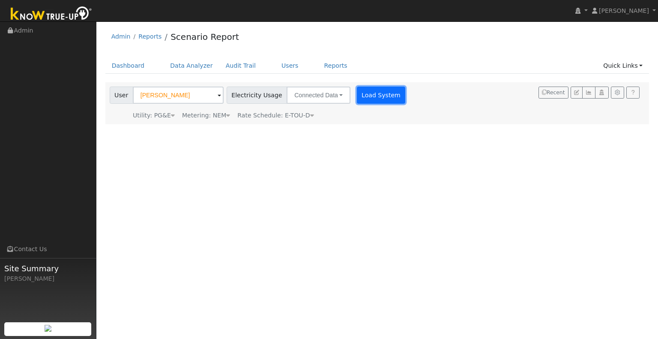
click at [363, 96] on button "Load System" at bounding box center [381, 95] width 49 height 17
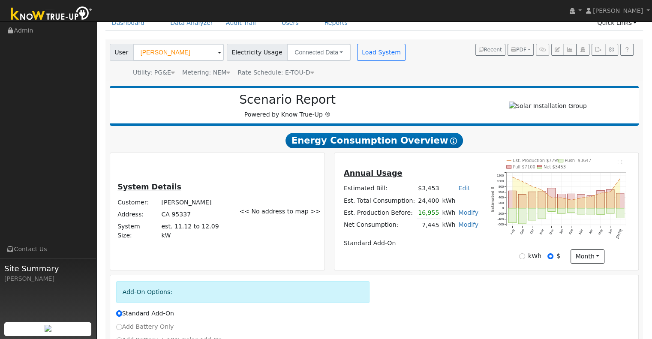
scroll to position [124, 0]
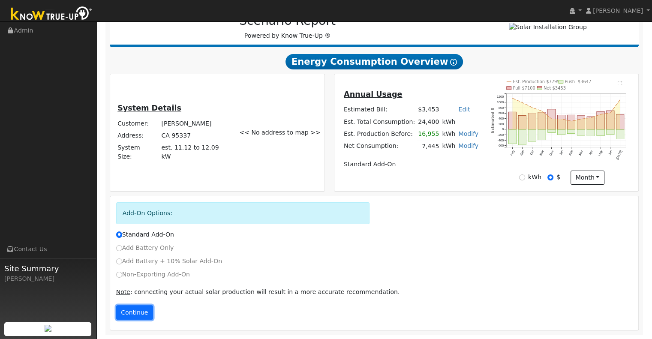
click at [138, 310] on button "Continue" at bounding box center [134, 312] width 37 height 15
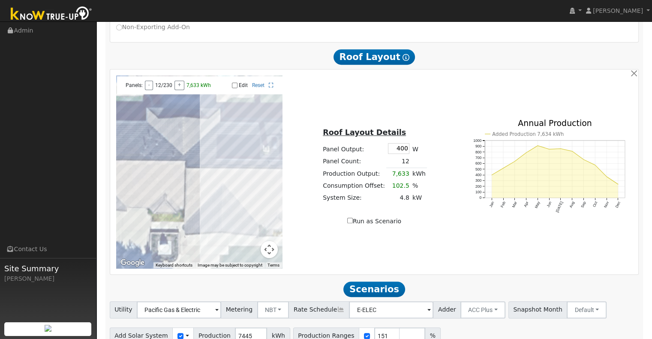
scroll to position [413, 0]
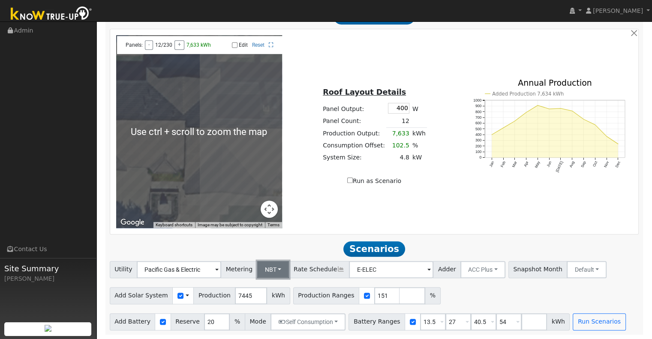
click at [274, 266] on button "NBT" at bounding box center [273, 269] width 32 height 17
click at [274, 289] on link "NEM" at bounding box center [280, 288] width 60 height 12
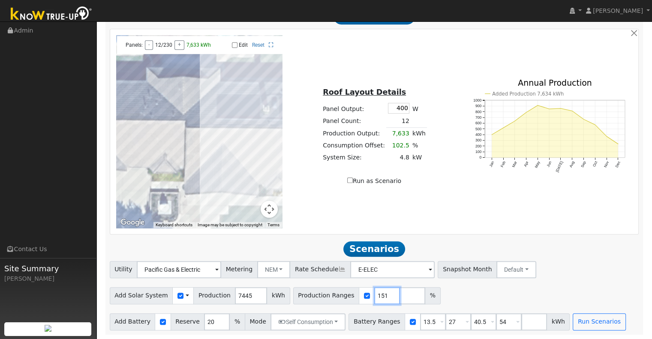
drag, startPoint x: 369, startPoint y: 297, endPoint x: 348, endPoint y: 300, distance: 21.7
click at [348, 300] on div "Production Ranges 151 %" at bounding box center [366, 295] width 147 height 17
click at [177, 295] on input "checkbox" at bounding box center [180, 296] width 6 height 6
checkbox input "false"
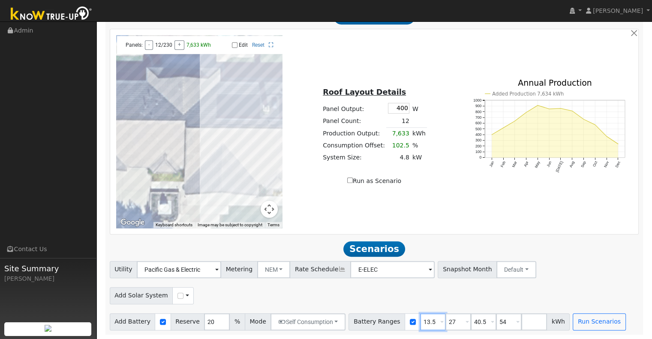
drag, startPoint x: 419, startPoint y: 324, endPoint x: 402, endPoint y: 325, distance: 17.1
click at [402, 325] on div "Battery Ranges 13.5 Overrides Reserve % Mode None None Self Consumption Peak Sa…" at bounding box center [458, 321] width 221 height 17
type input "15"
type input "30"
type input "45"
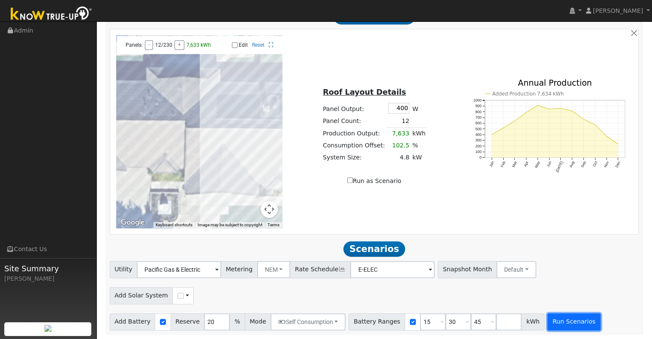
click at [547, 319] on button "Run Scenarios" at bounding box center [573, 321] width 53 height 17
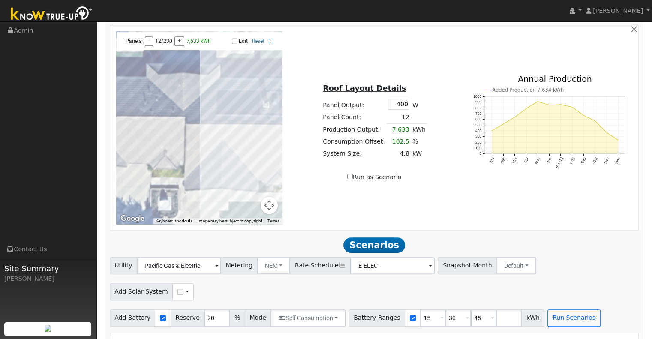
scroll to position [242, 0]
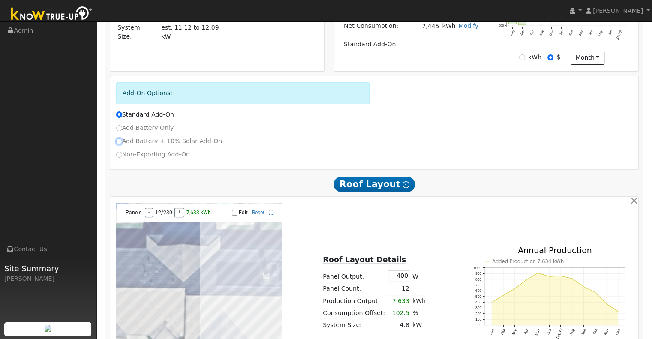
click at [120, 144] on input "Add Battery + 10% Solar Add-On" at bounding box center [119, 141] width 6 height 6
radio input "true"
radio input "false"
type input "E-TOU-D"
checkbox input "true"
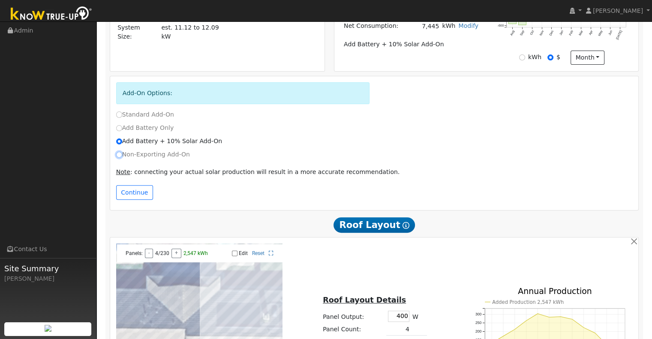
click at [120, 158] on input "Non-Exporting Add-On" at bounding box center [119, 155] width 6 height 6
radio input "true"
radio input "false"
type input "151"
type input "7445"
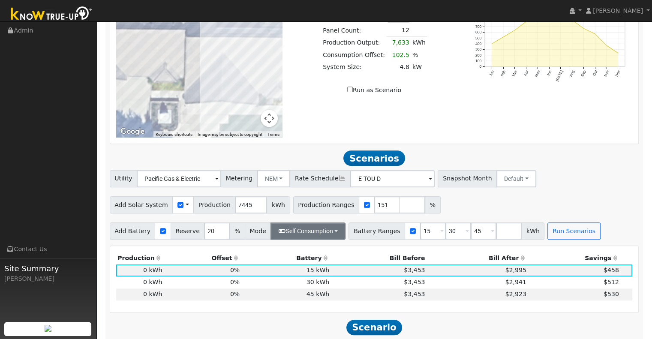
scroll to position [585, 0]
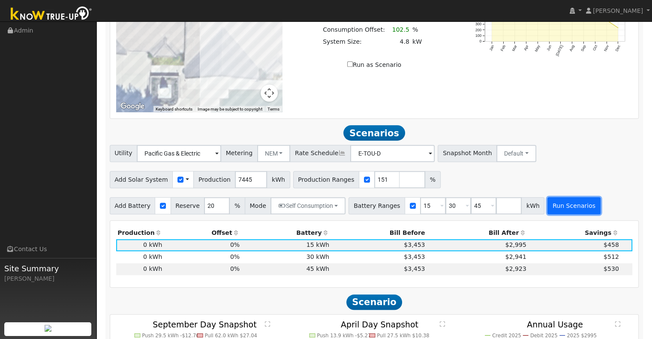
click at [554, 210] on button "Run Scenarios" at bounding box center [573, 205] width 53 height 17
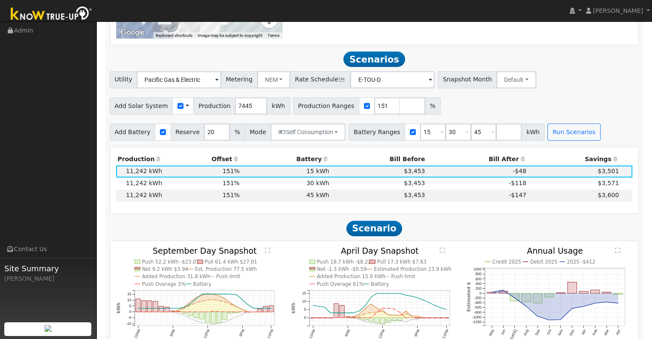
scroll to position [643, 0]
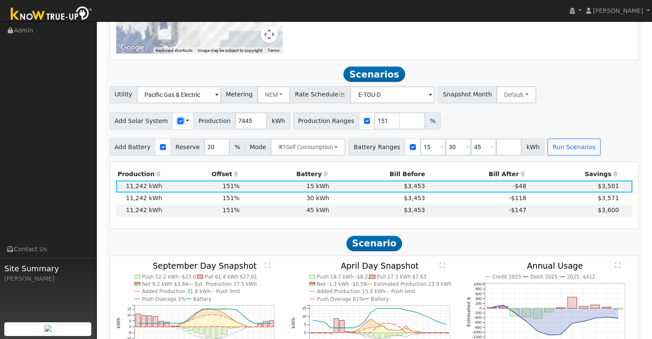
click at [177, 123] on input "checkbox" at bounding box center [180, 121] width 6 height 6
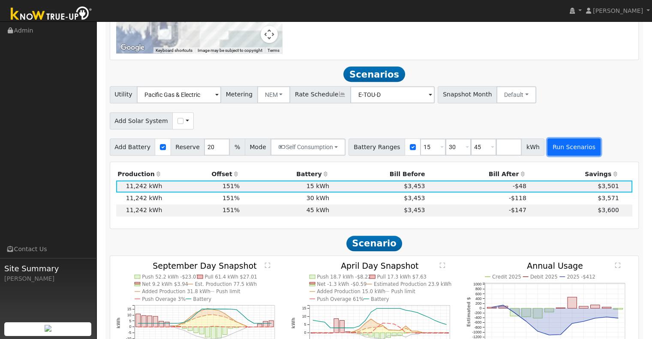
click at [547, 148] on button "Run Scenarios" at bounding box center [573, 146] width 53 height 17
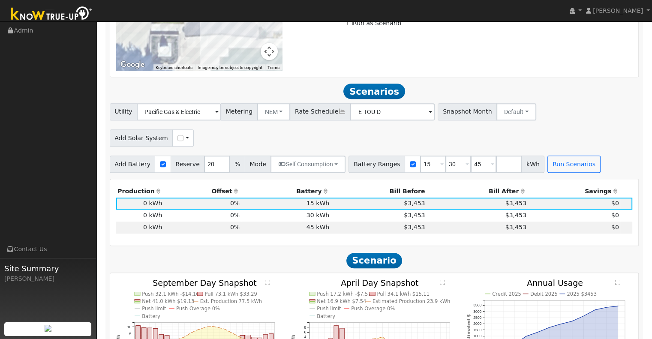
scroll to position [600, 0]
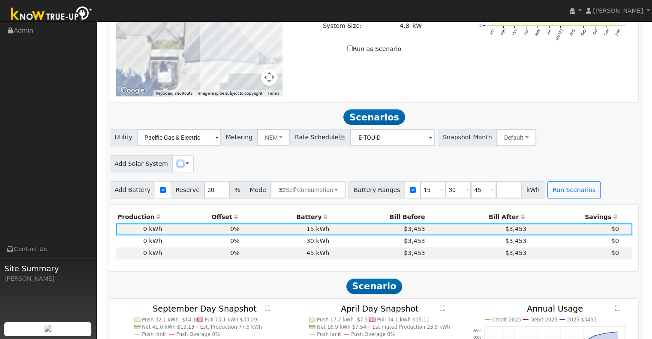
click at [177, 167] on input "checkbox" at bounding box center [180, 164] width 6 height 6
checkbox input "true"
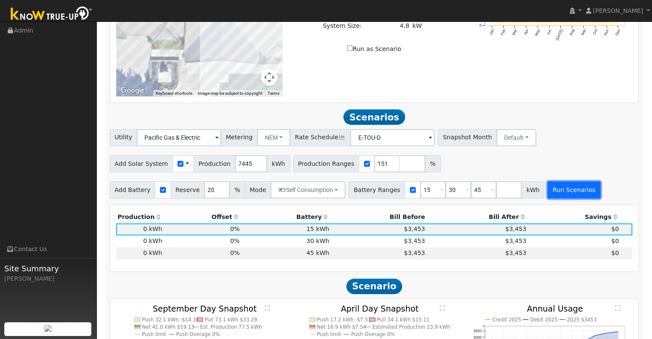
click at [564, 192] on button "Run Scenarios" at bounding box center [573, 189] width 53 height 17
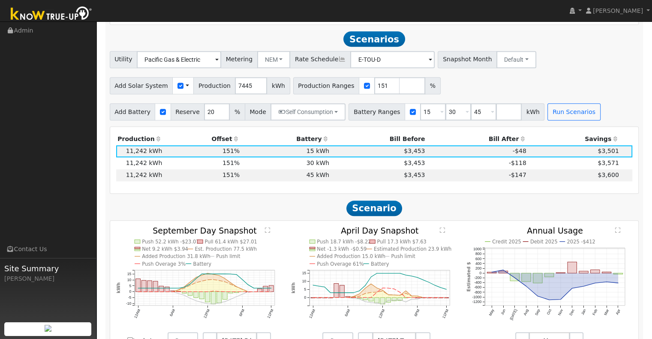
scroll to position [686, 0]
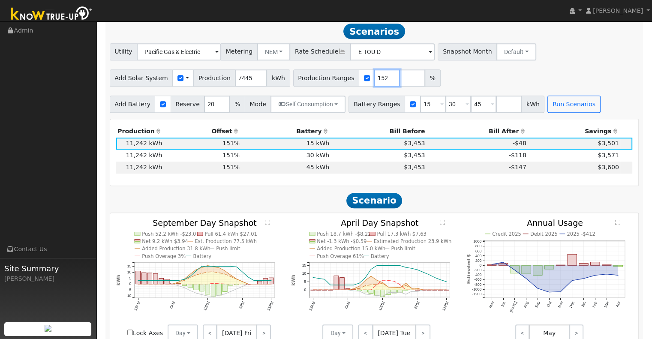
click at [377, 78] on input "152" at bounding box center [387, 77] width 26 height 17
click at [377, 78] on input "153" at bounding box center [387, 77] width 26 height 17
click at [377, 78] on input "154" at bounding box center [387, 77] width 26 height 17
type input "155"
click at [377, 78] on input "155" at bounding box center [387, 77] width 26 height 17
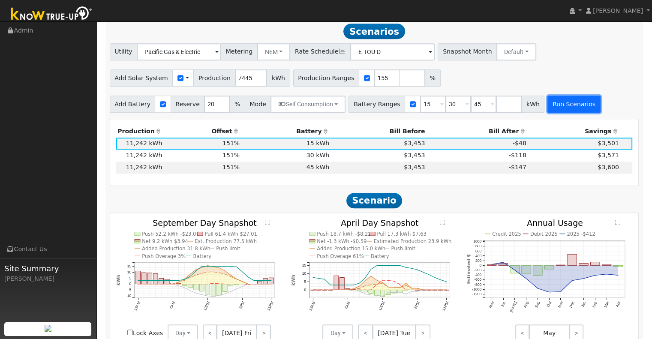
click at [562, 107] on button "Run Scenarios" at bounding box center [573, 104] width 53 height 17
